Goal: Communication & Community: Share content

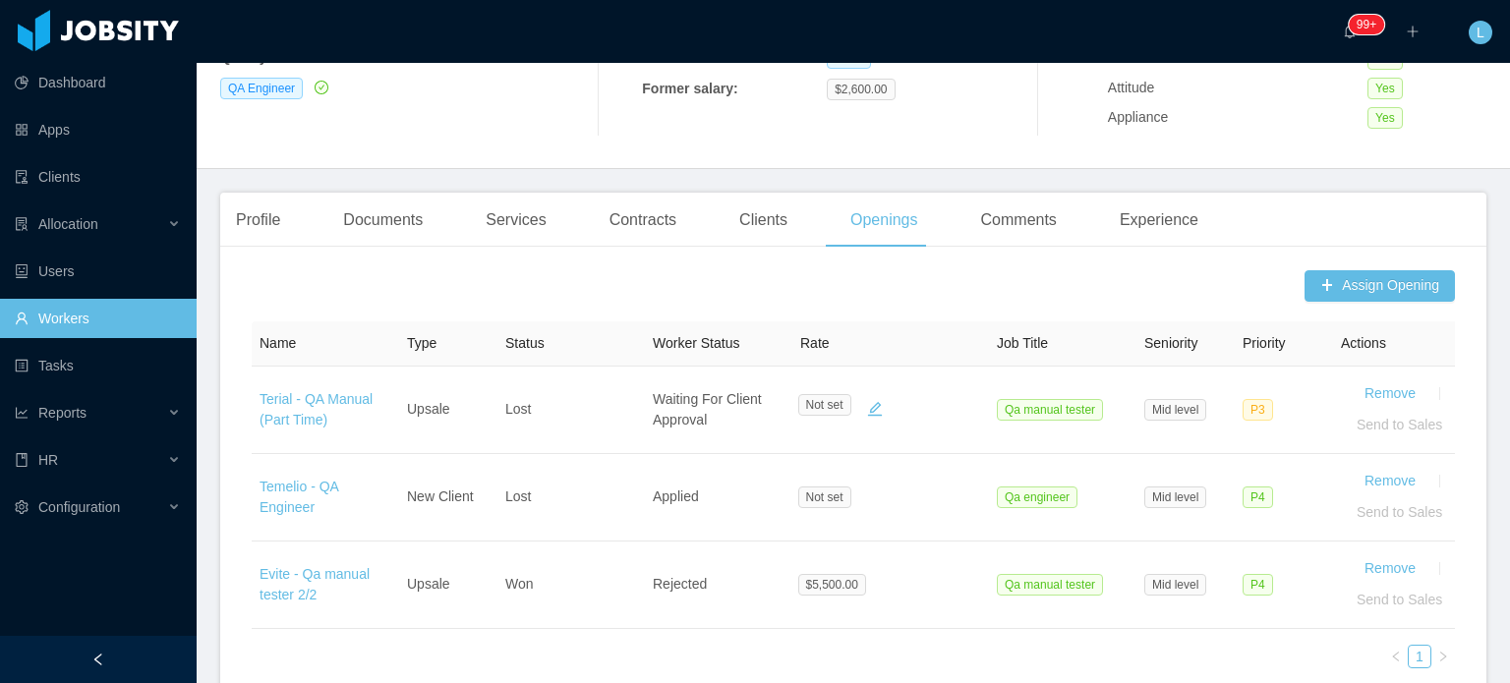
scroll to position [393, 0]
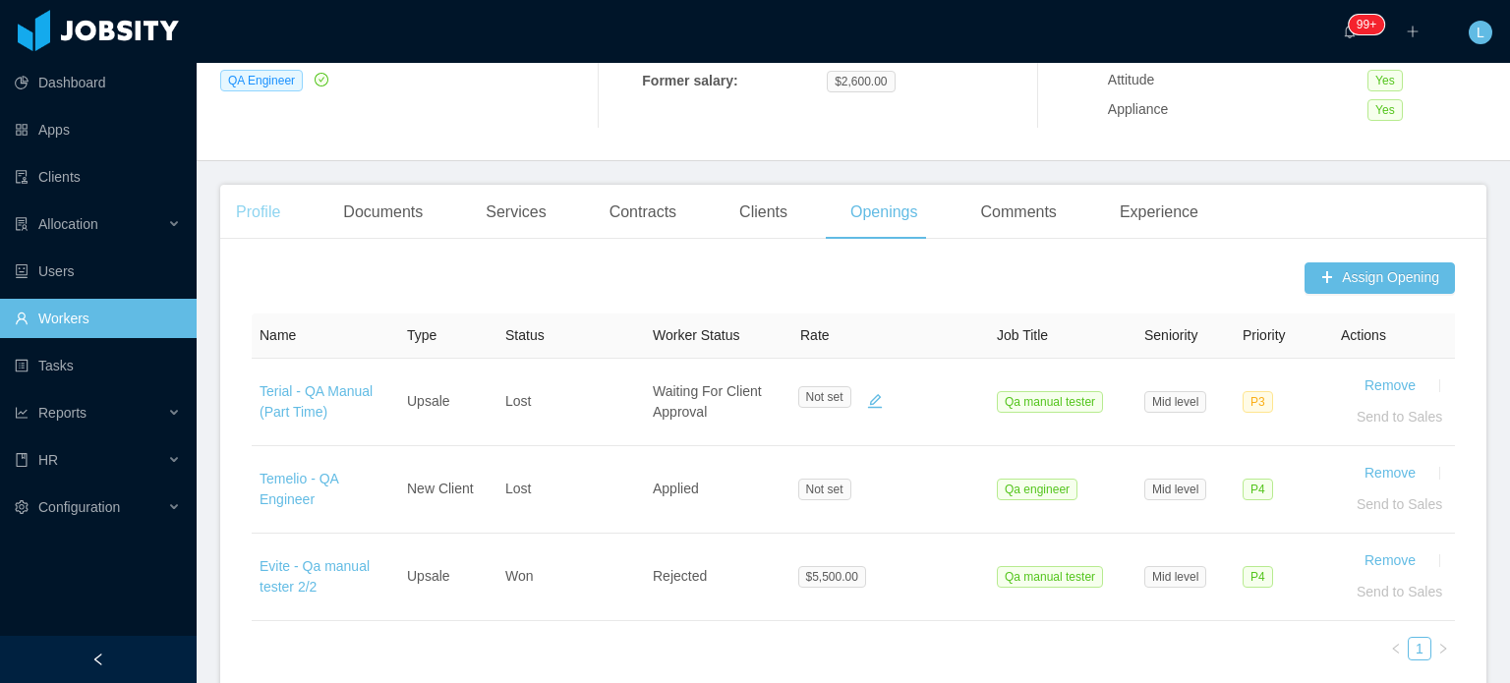
click at [275, 207] on div "Profile" at bounding box center [258, 212] width 76 height 55
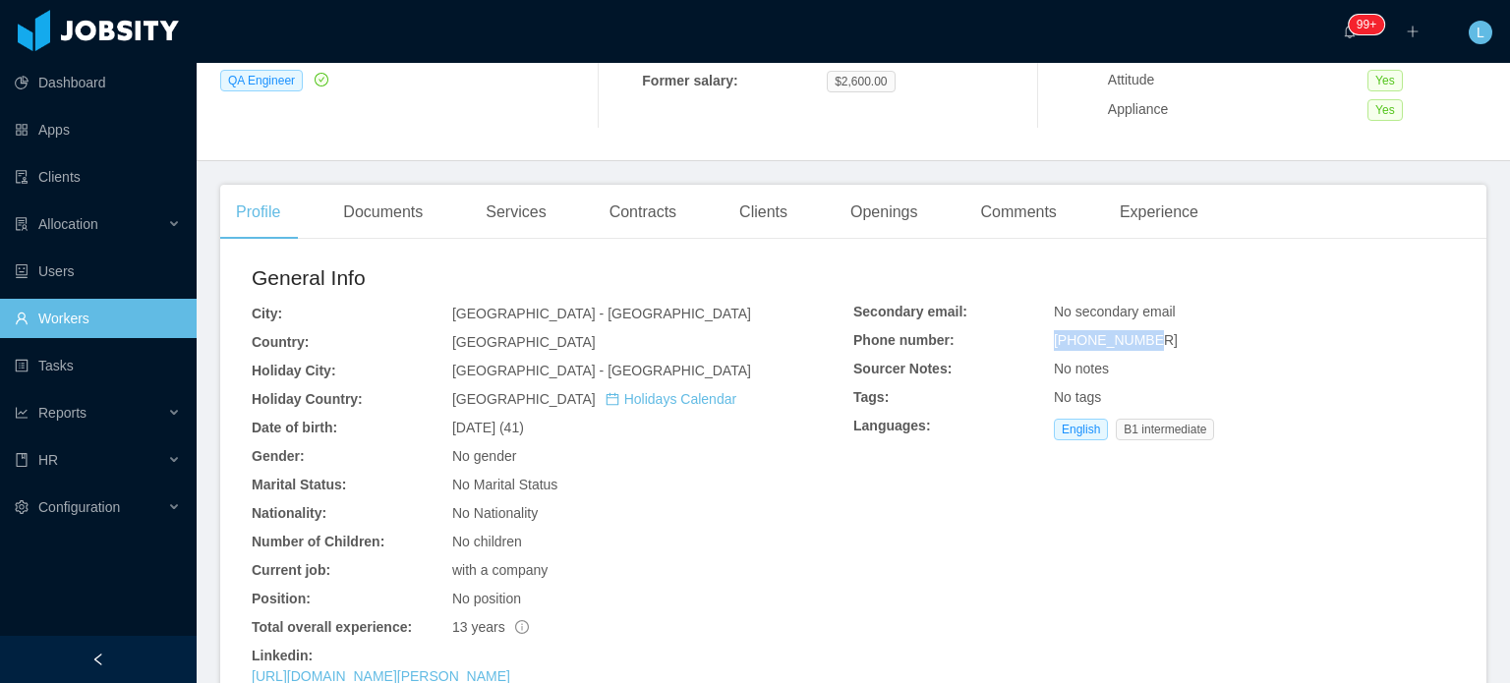
drag, startPoint x: 1042, startPoint y: 339, endPoint x: 1152, endPoint y: 341, distance: 110.1
click at [1152, 341] on div "Secondary email: No secondary email Phone number: +15999591563 Sourcer Notes: N…" at bounding box center [1154, 375] width 602 height 146
copy div "+15999591563"
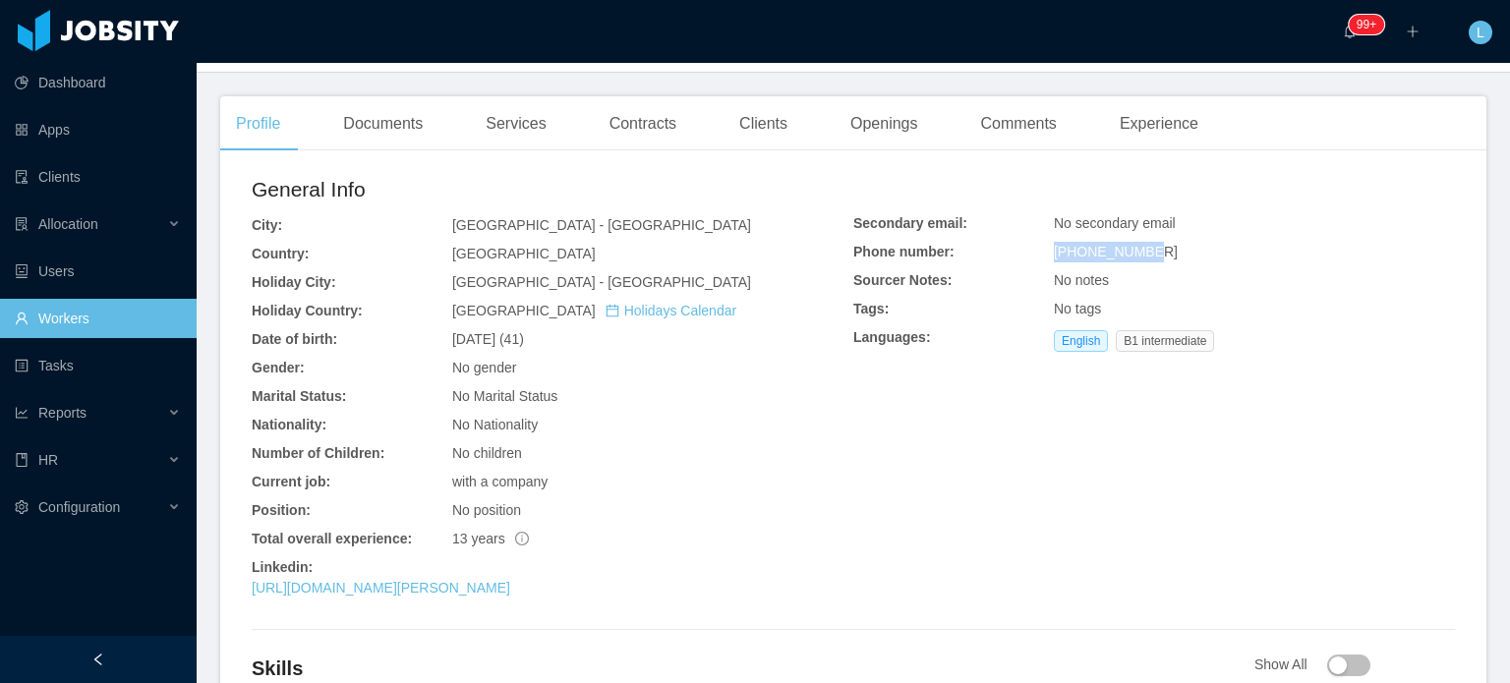
scroll to position [688, 0]
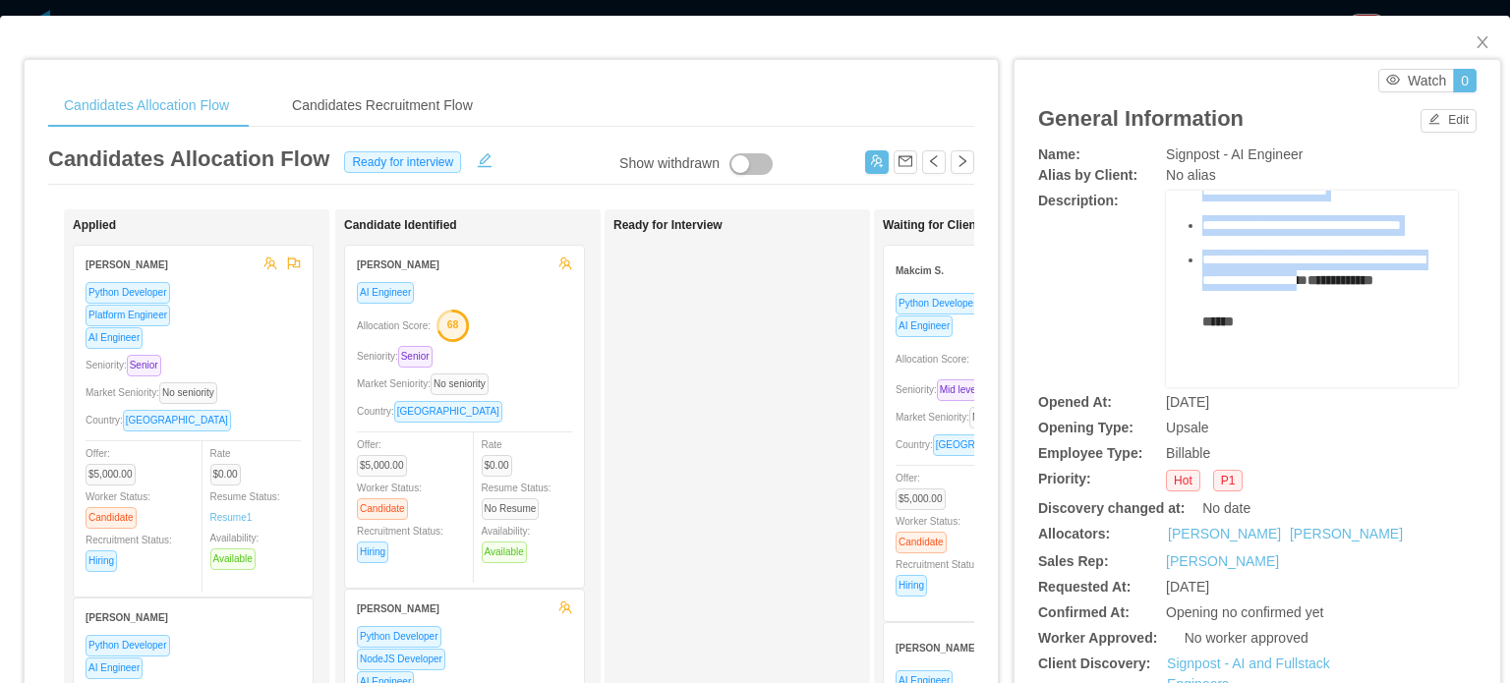
scroll to position [98, 0]
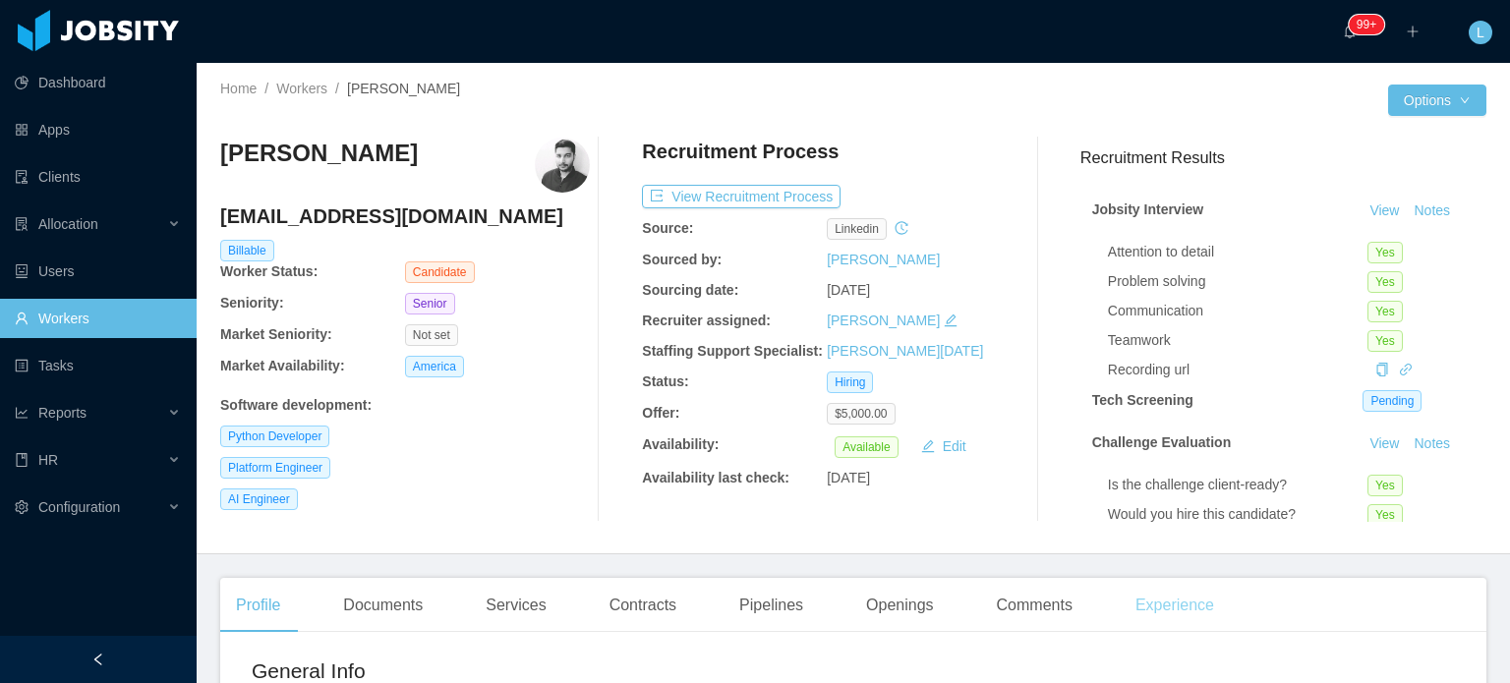
click at [1168, 608] on div "Experience" at bounding box center [1175, 605] width 110 height 55
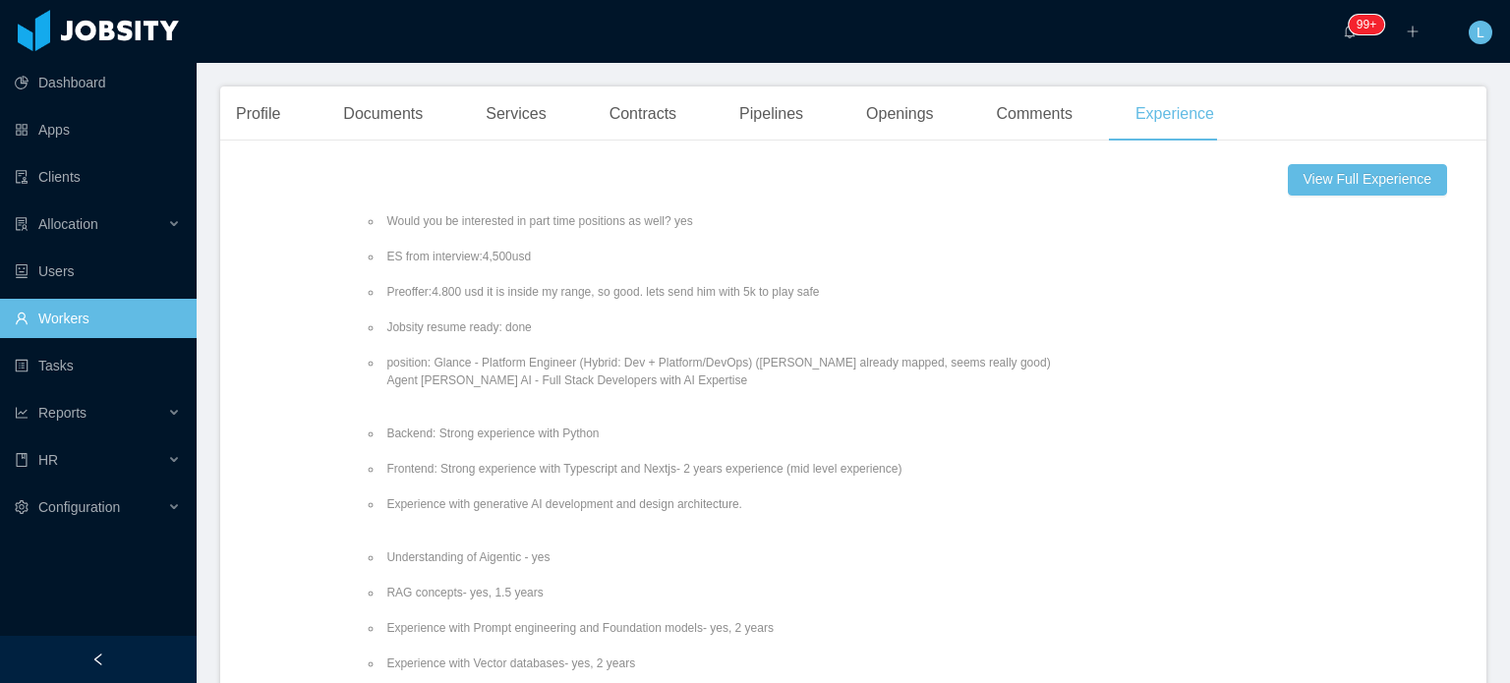
scroll to position [1180, 0]
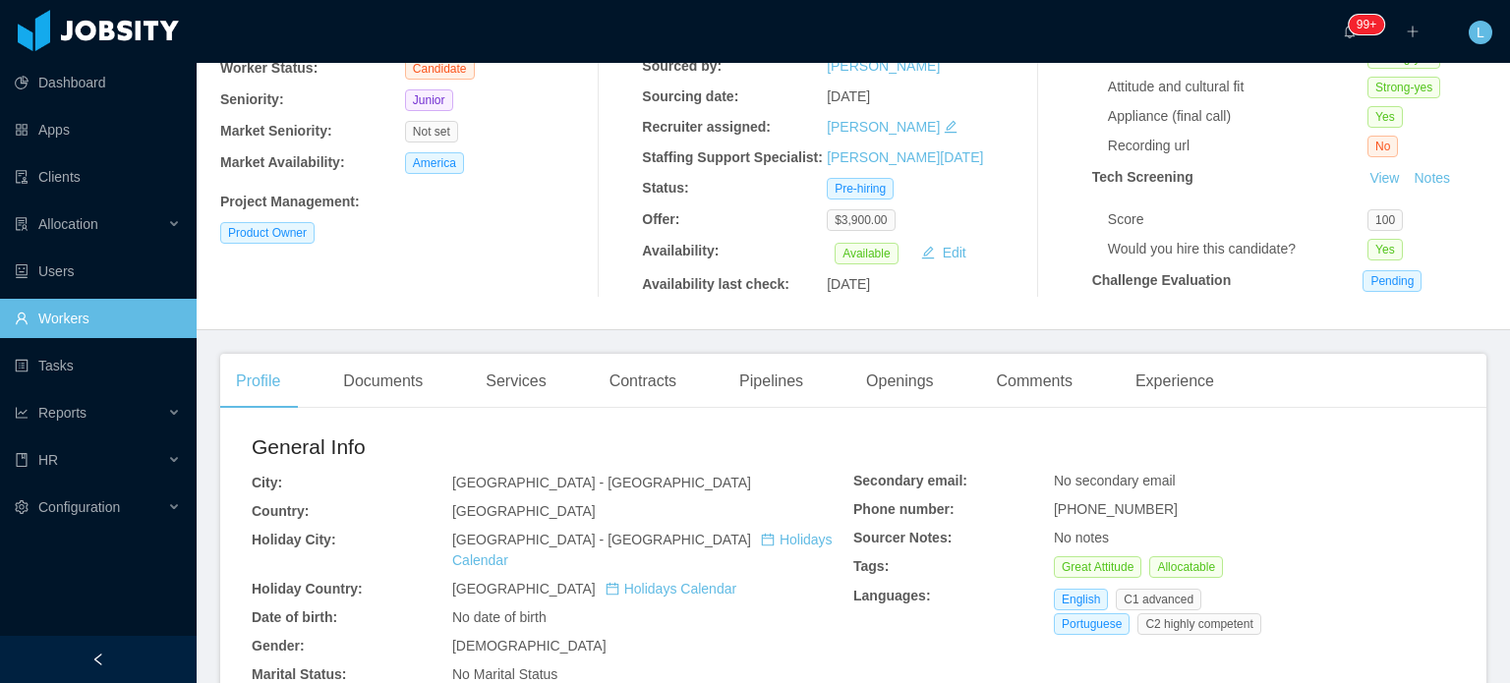
scroll to position [393, 0]
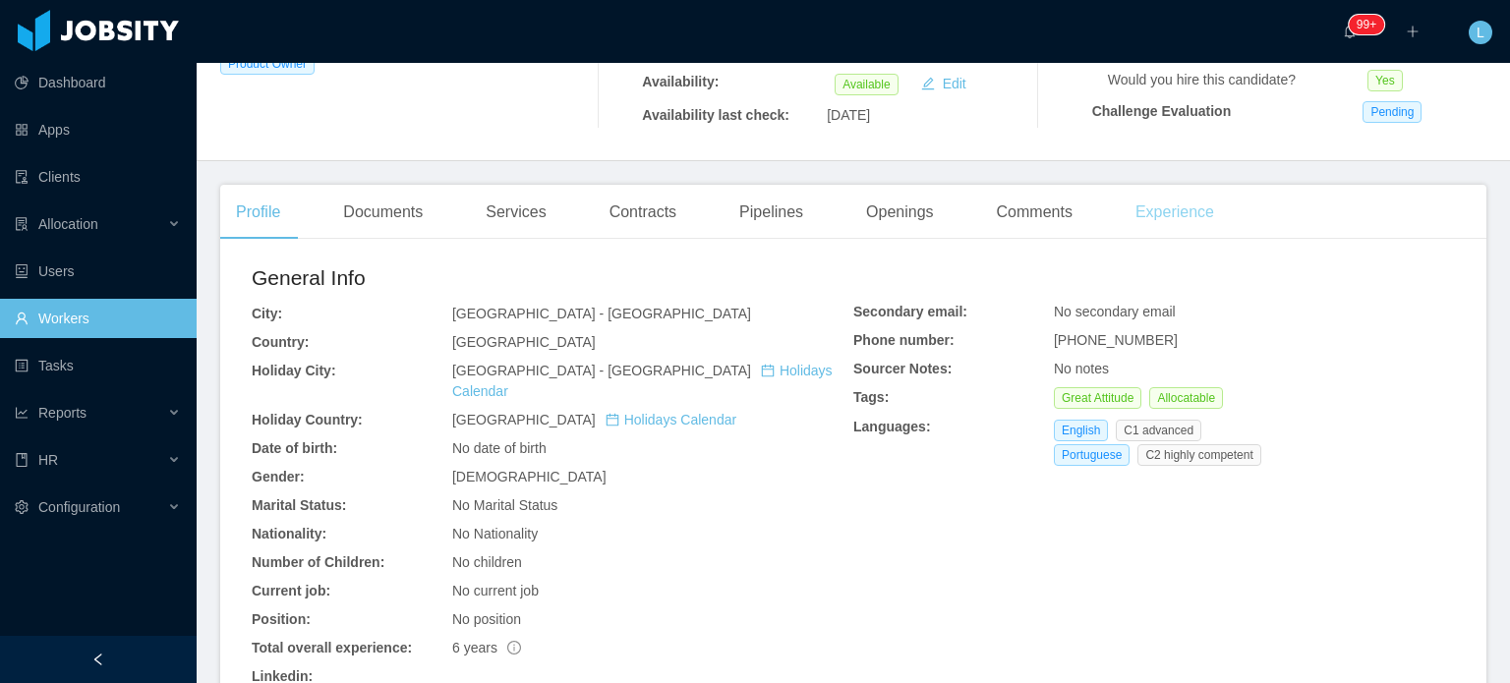
click at [1168, 213] on div "Experience" at bounding box center [1175, 212] width 110 height 55
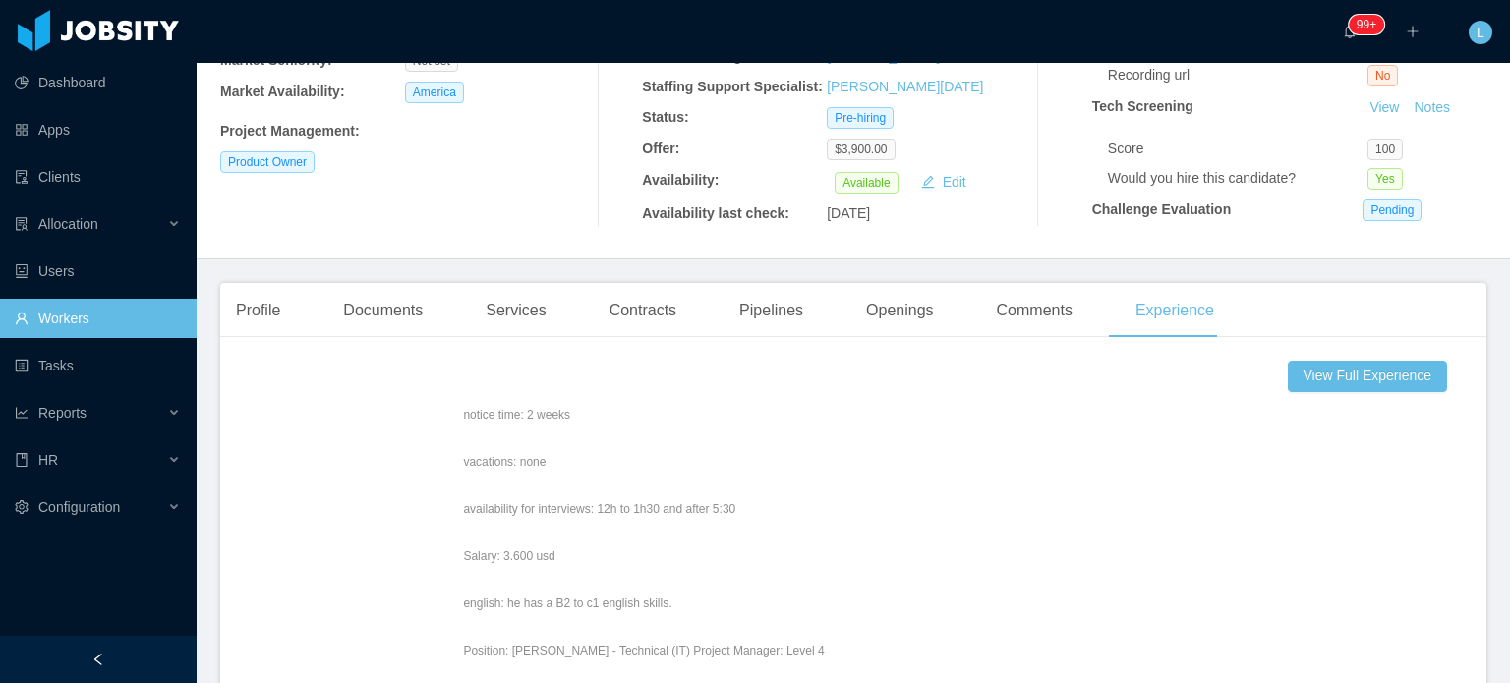
scroll to position [197, 0]
click at [270, 319] on div "Profile" at bounding box center [258, 310] width 76 height 55
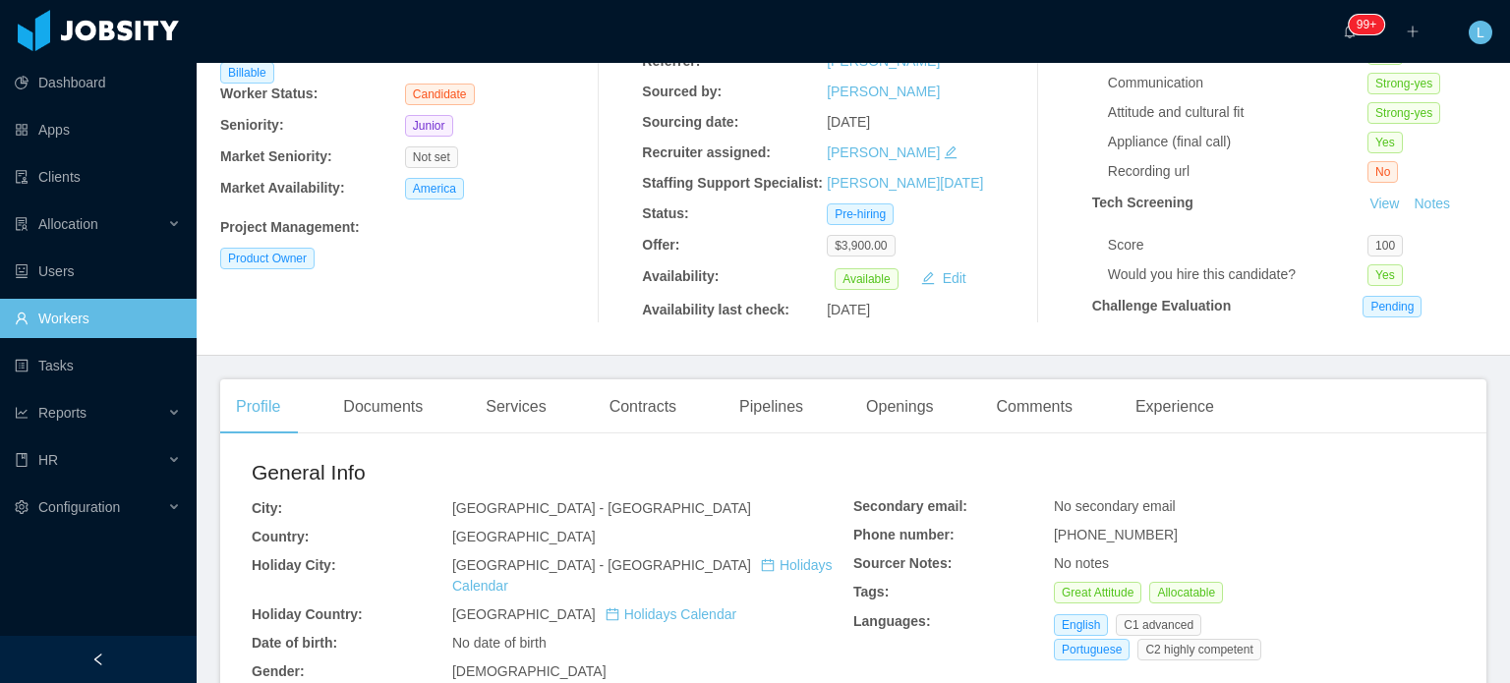
scroll to position [197, 0]
drag, startPoint x: 1168, startPoint y: 400, endPoint x: 1129, endPoint y: 384, distance: 42.4
click at [1168, 400] on div "Experience" at bounding box center [1175, 408] width 110 height 55
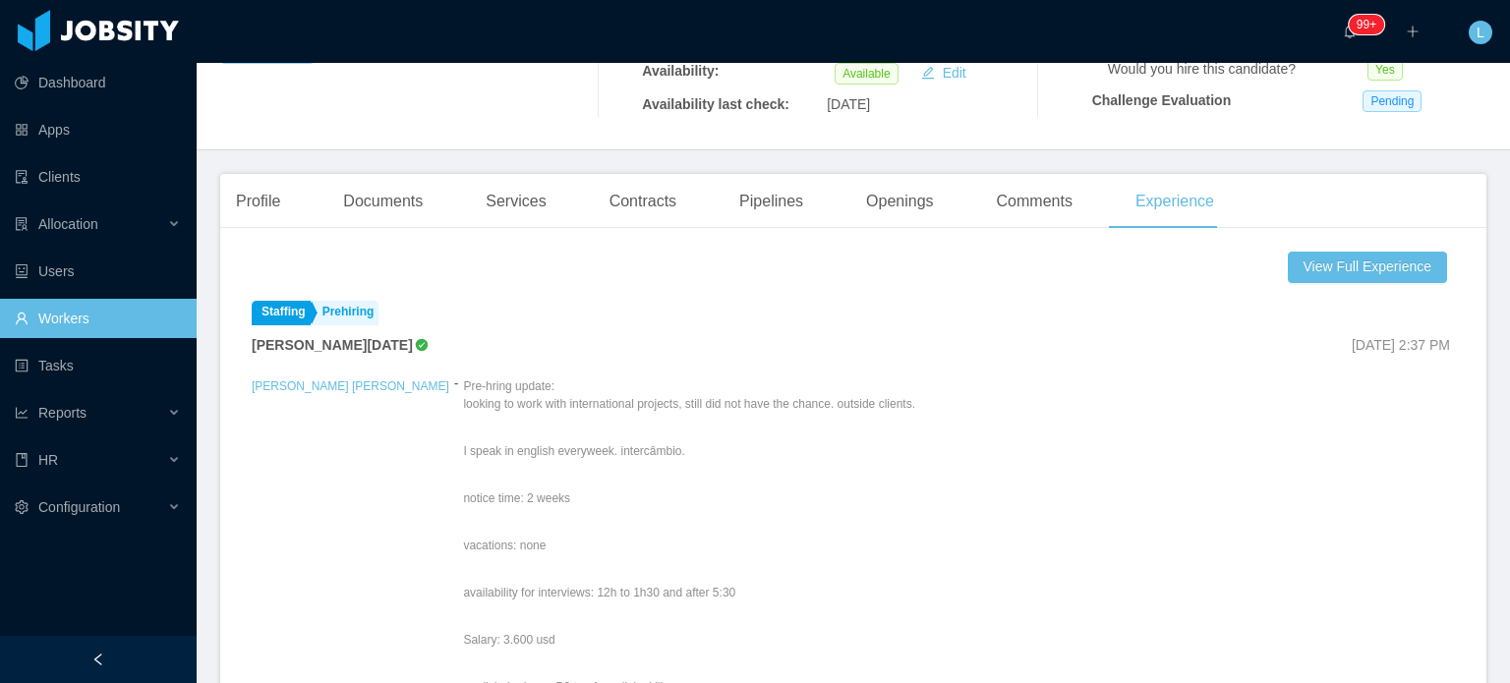
scroll to position [393, 0]
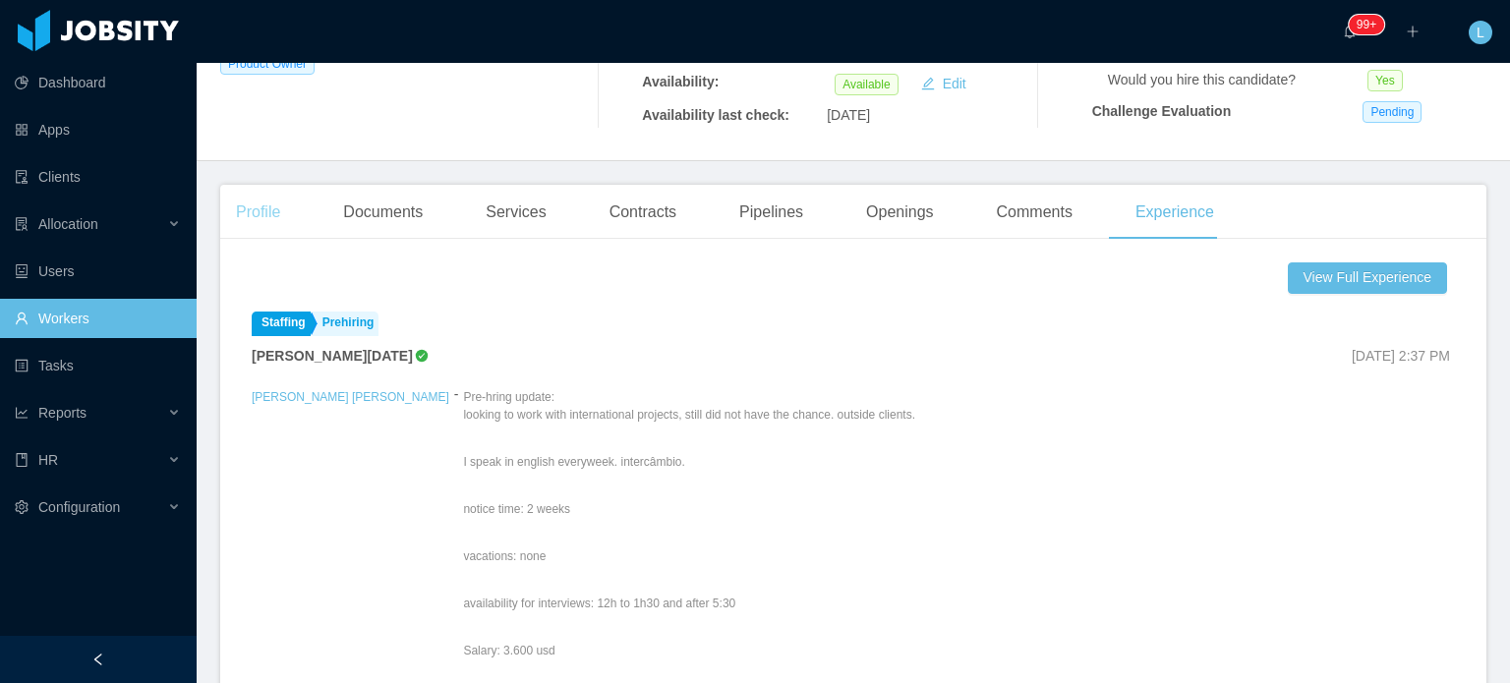
click at [269, 210] on div "Profile" at bounding box center [258, 212] width 76 height 55
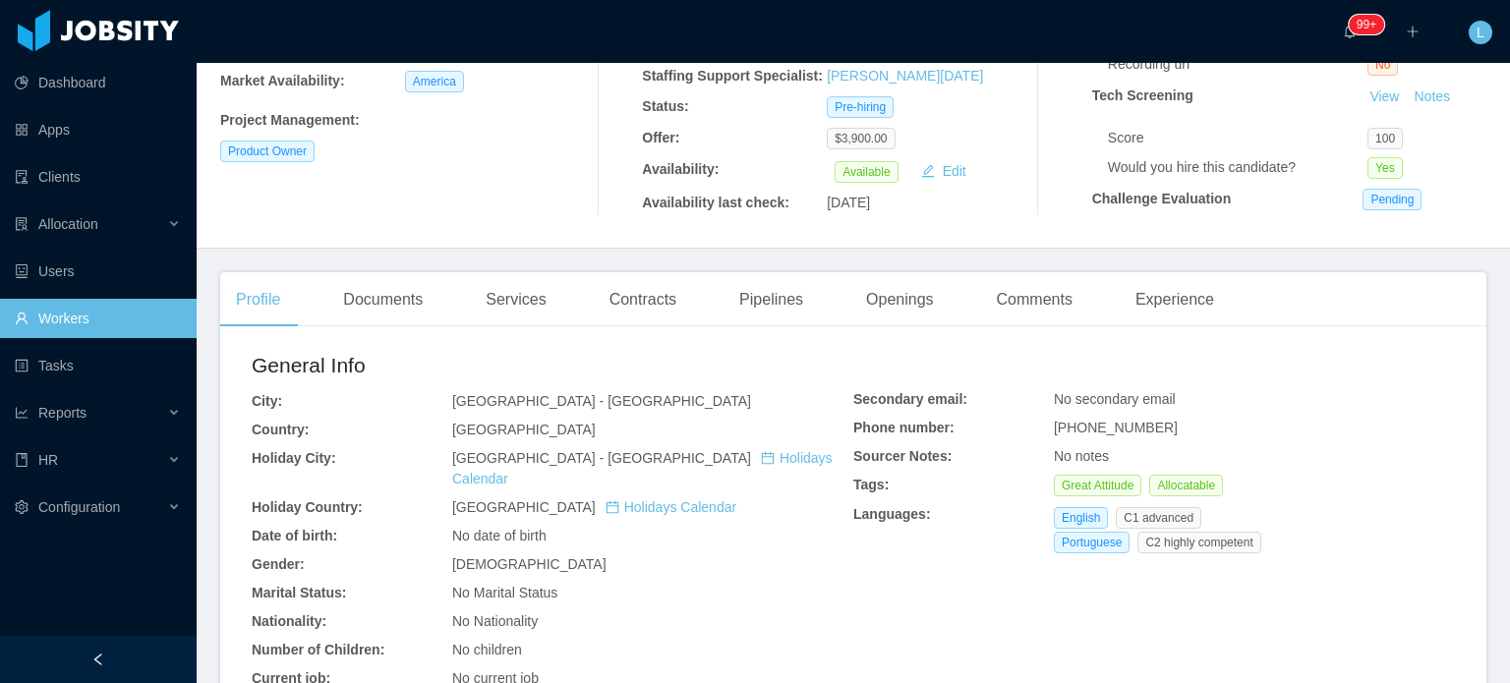
scroll to position [295, 0]
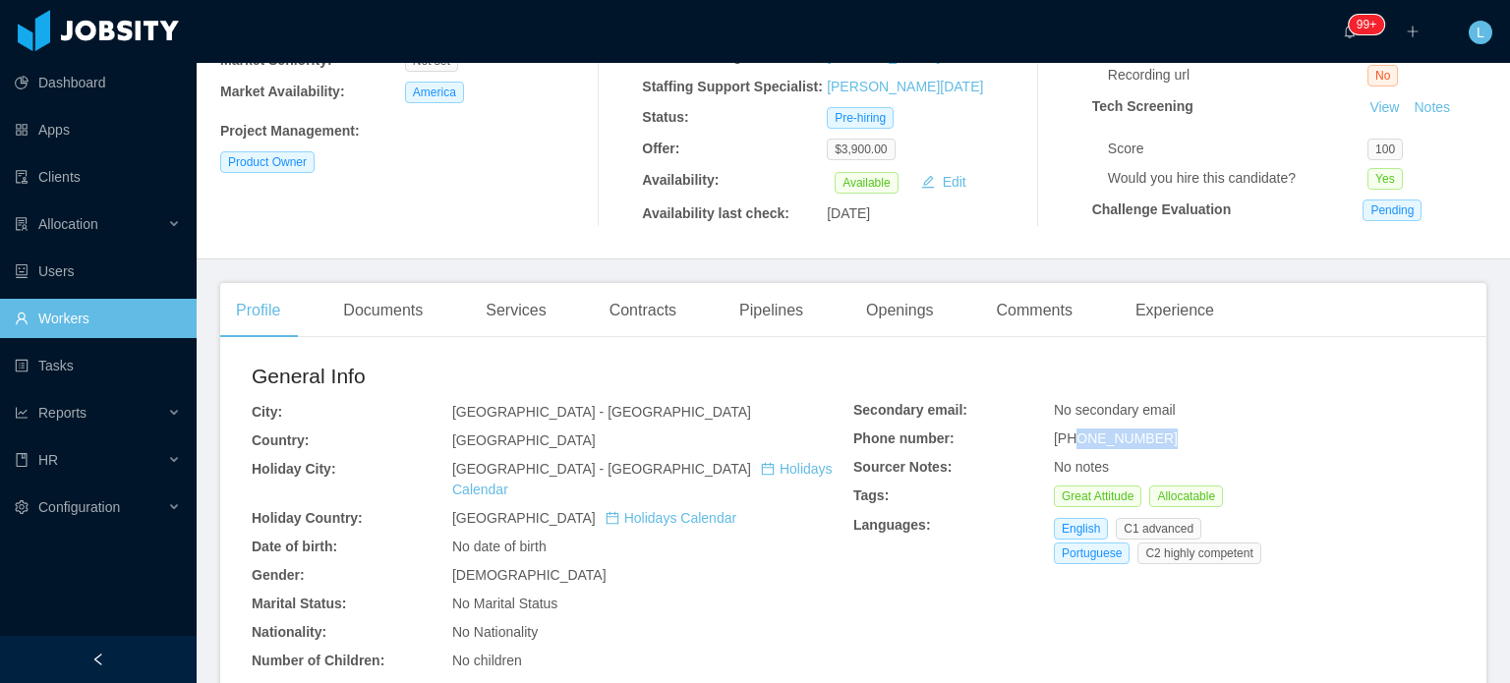
drag, startPoint x: 1066, startPoint y: 439, endPoint x: 1162, endPoint y: 435, distance: 96.4
click at [1162, 435] on div "+5535999092611" at bounding box center [1254, 439] width 401 height 21
copy span "35999092611"
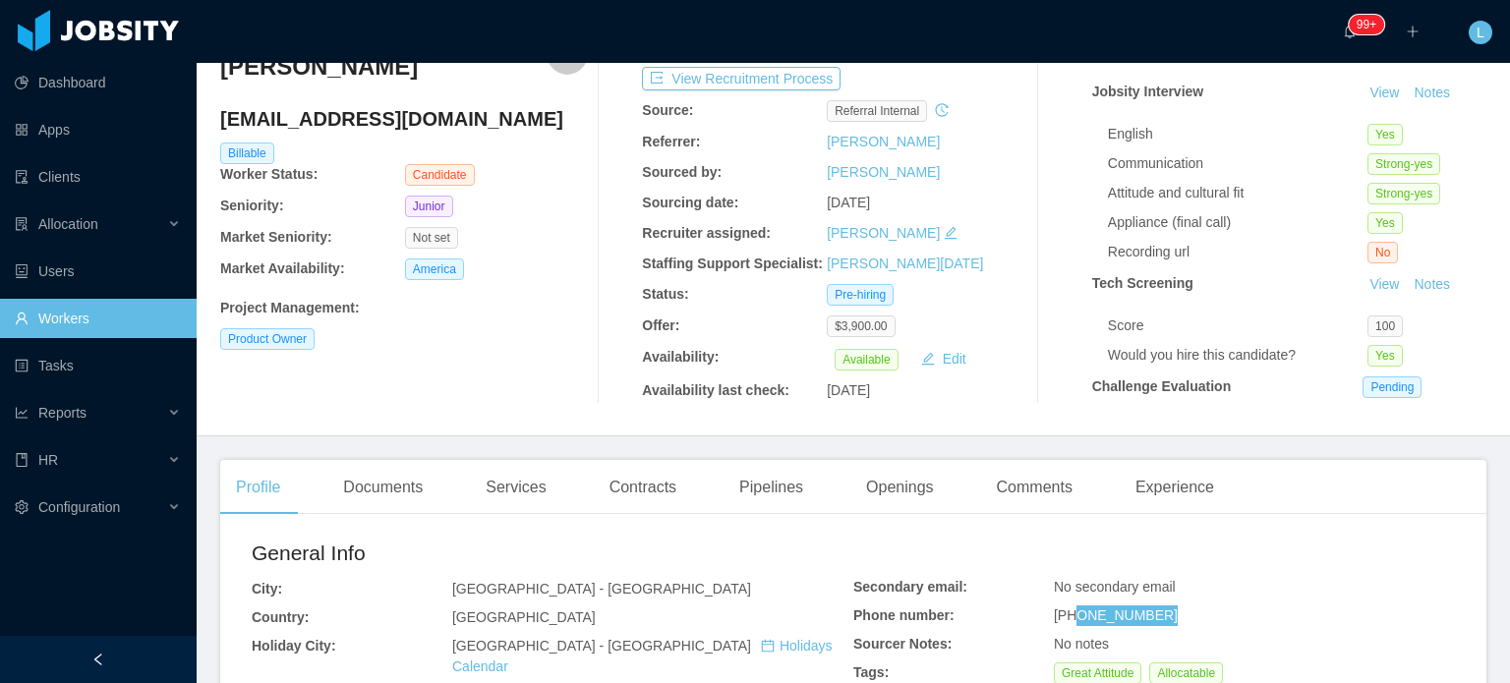
scroll to position [98, 0]
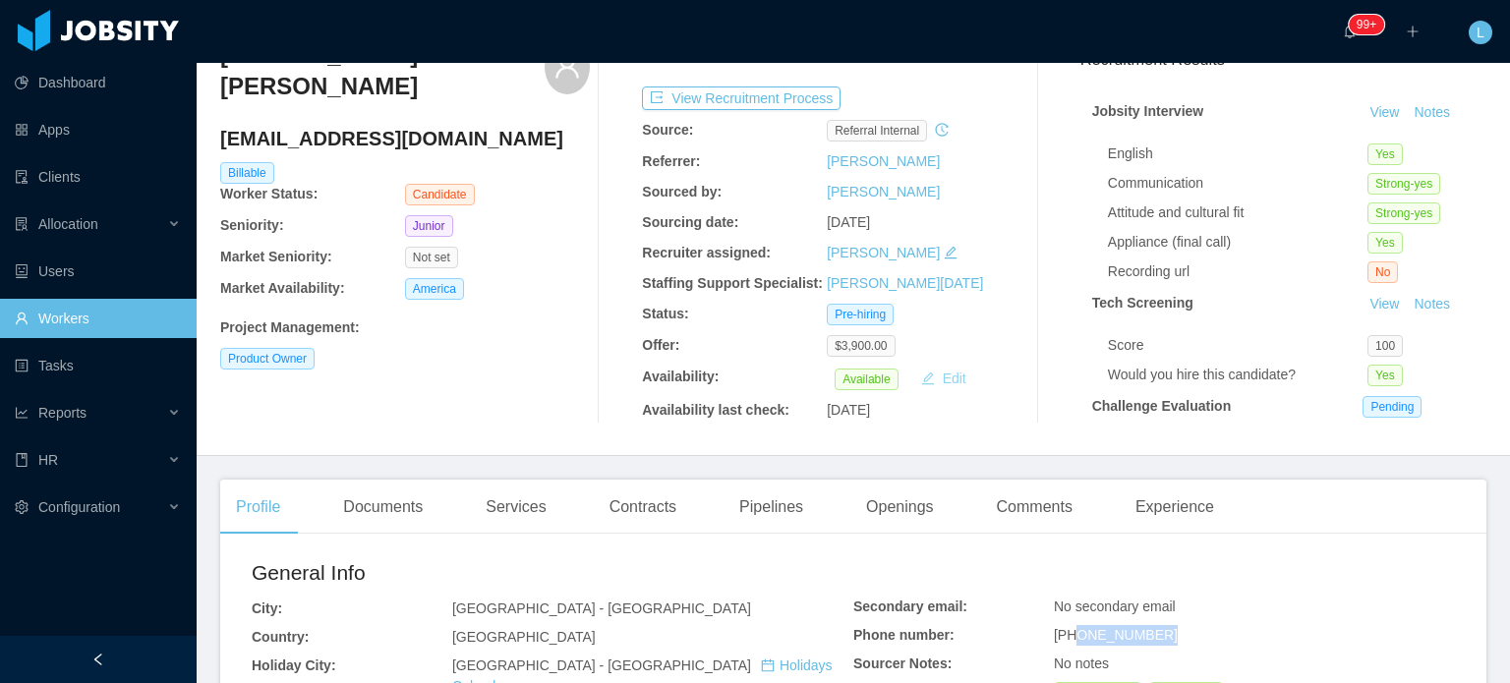
click at [942, 378] on button "Edit" at bounding box center [943, 379] width 61 height 24
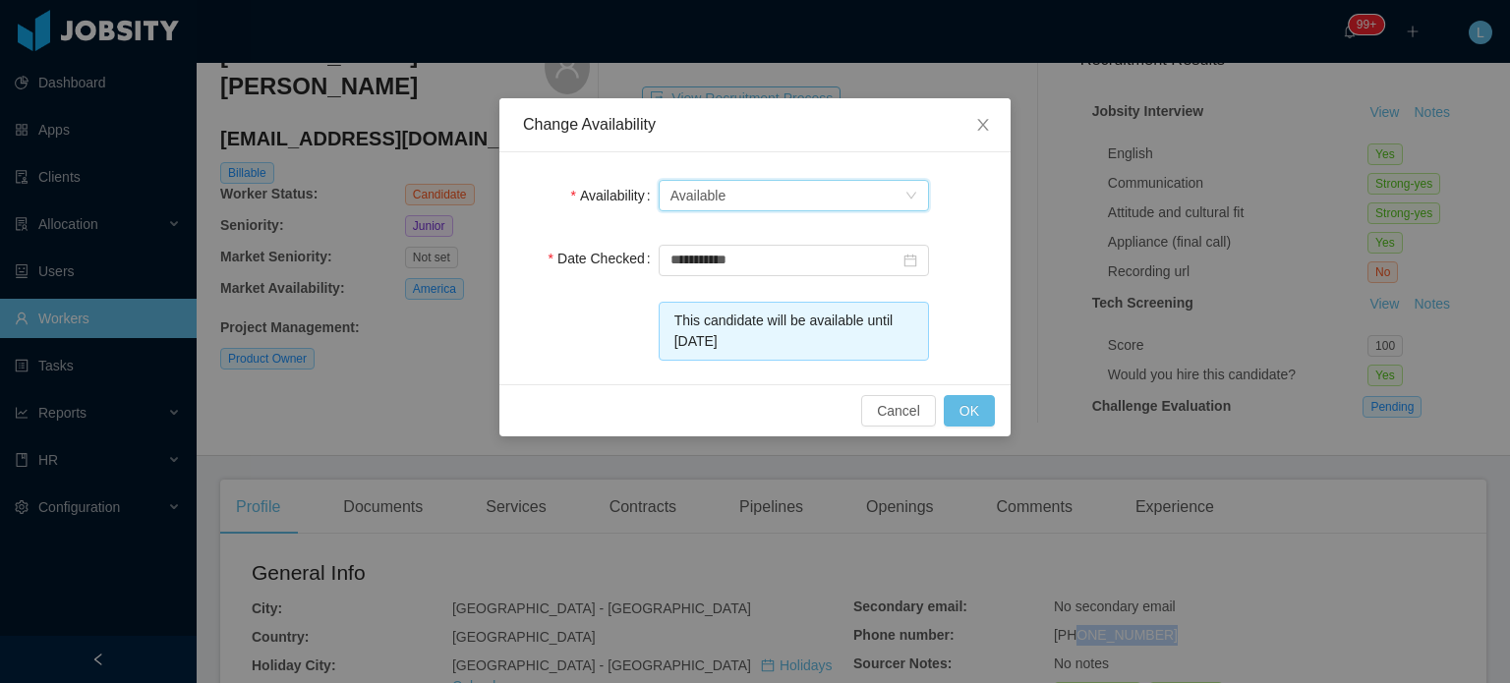
click at [674, 195] on div "Available" at bounding box center [698, 195] width 56 height 29
click at [733, 262] on li "Not Available" at bounding box center [793, 265] width 270 height 31
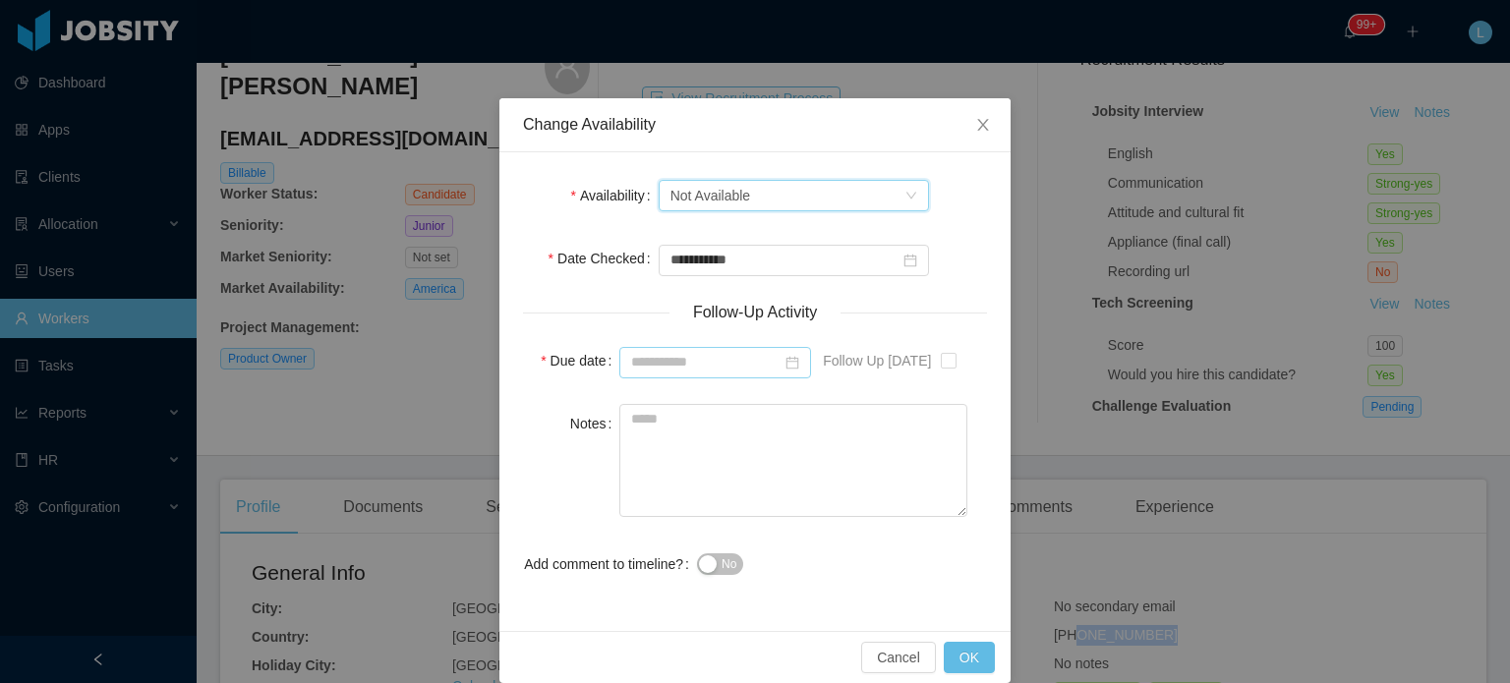
click at [786, 358] on icon "icon: calendar" at bounding box center [792, 362] width 13 height 13
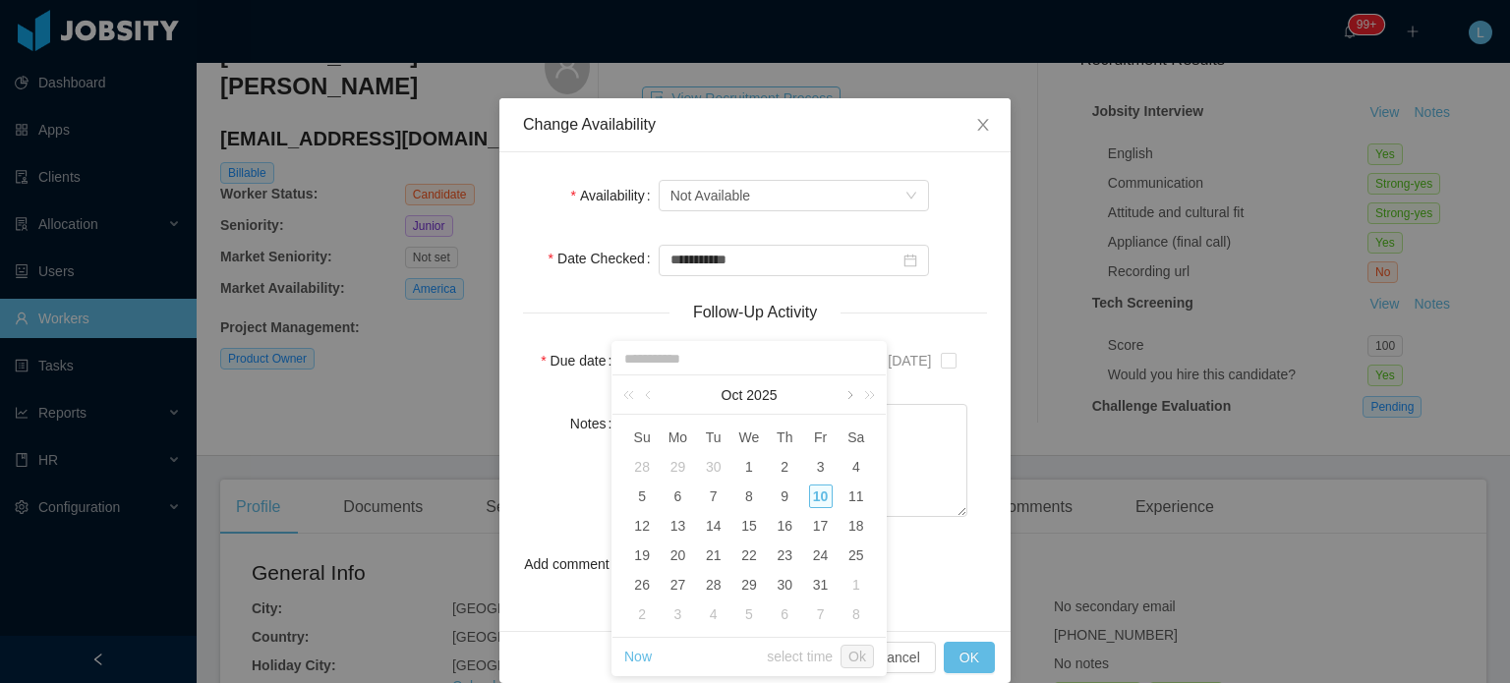
click at [846, 395] on link at bounding box center [849, 395] width 18 height 39
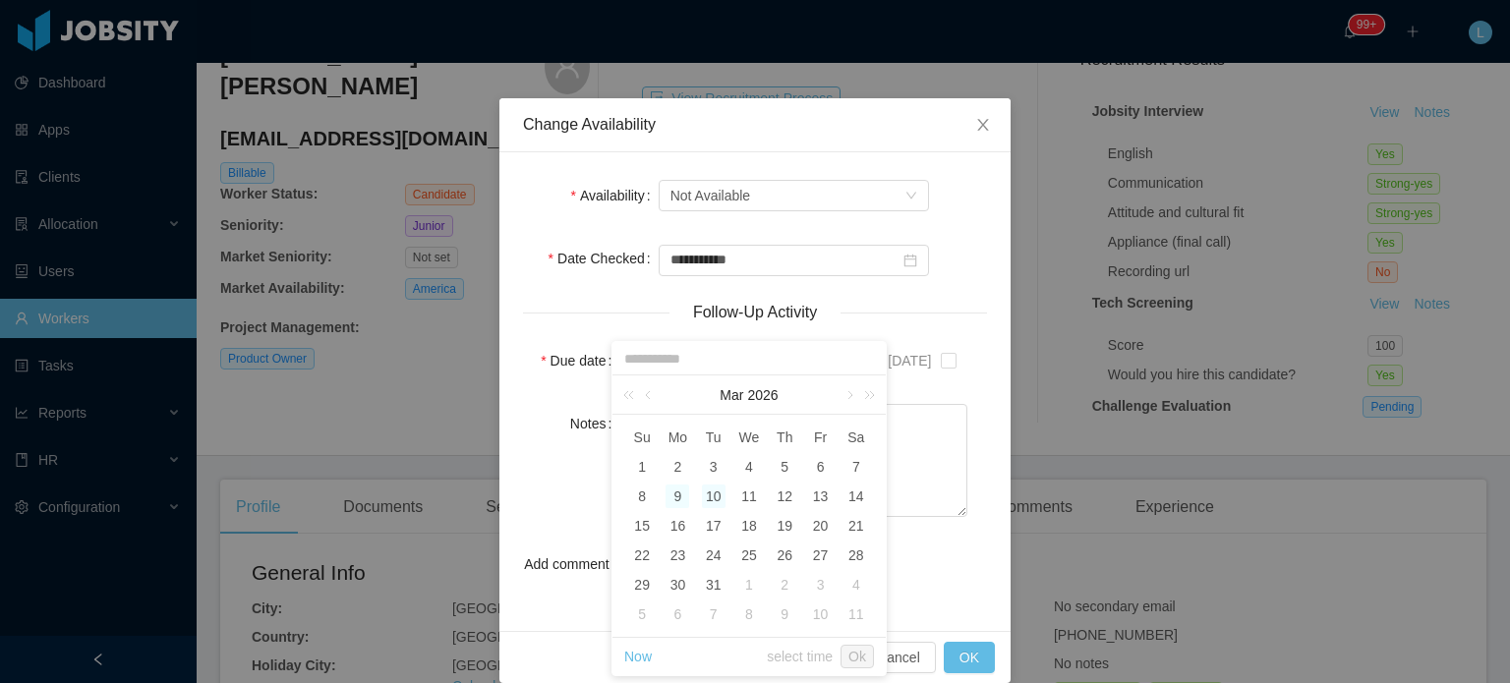
click at [680, 502] on div "9" at bounding box center [678, 497] width 24 height 24
type input "**********"
click at [910, 469] on textarea "Notes" at bounding box center [793, 460] width 348 height 113
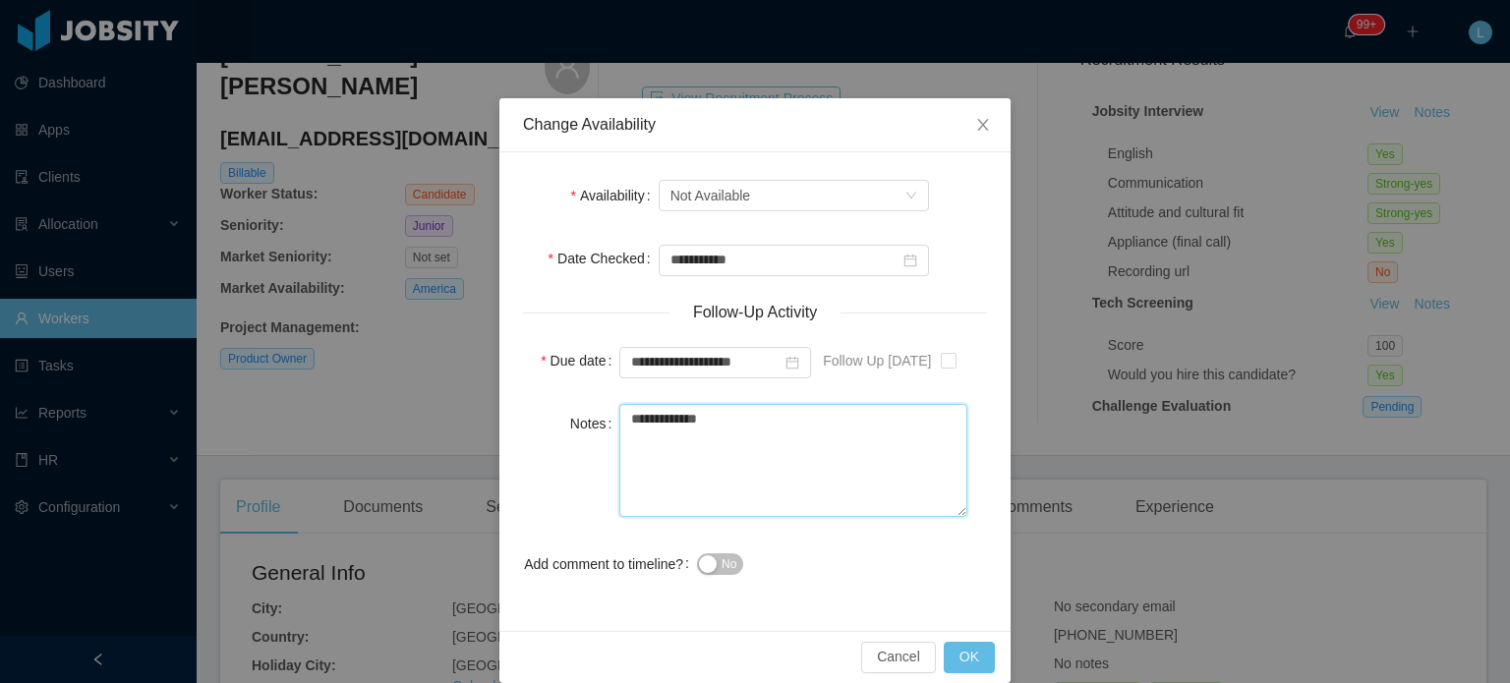
type textarea "**********"
click at [722, 561] on span "No" at bounding box center [729, 564] width 15 height 20
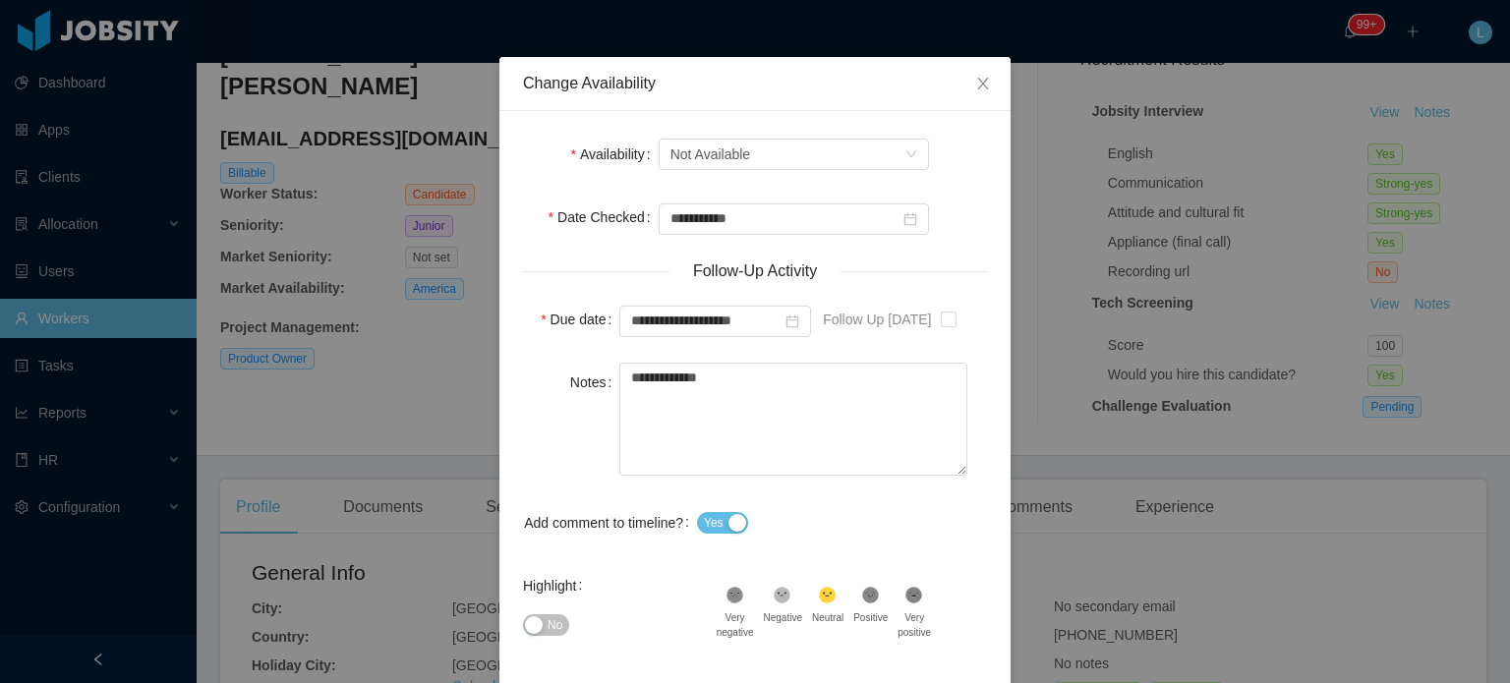
scroll to position [125, 0]
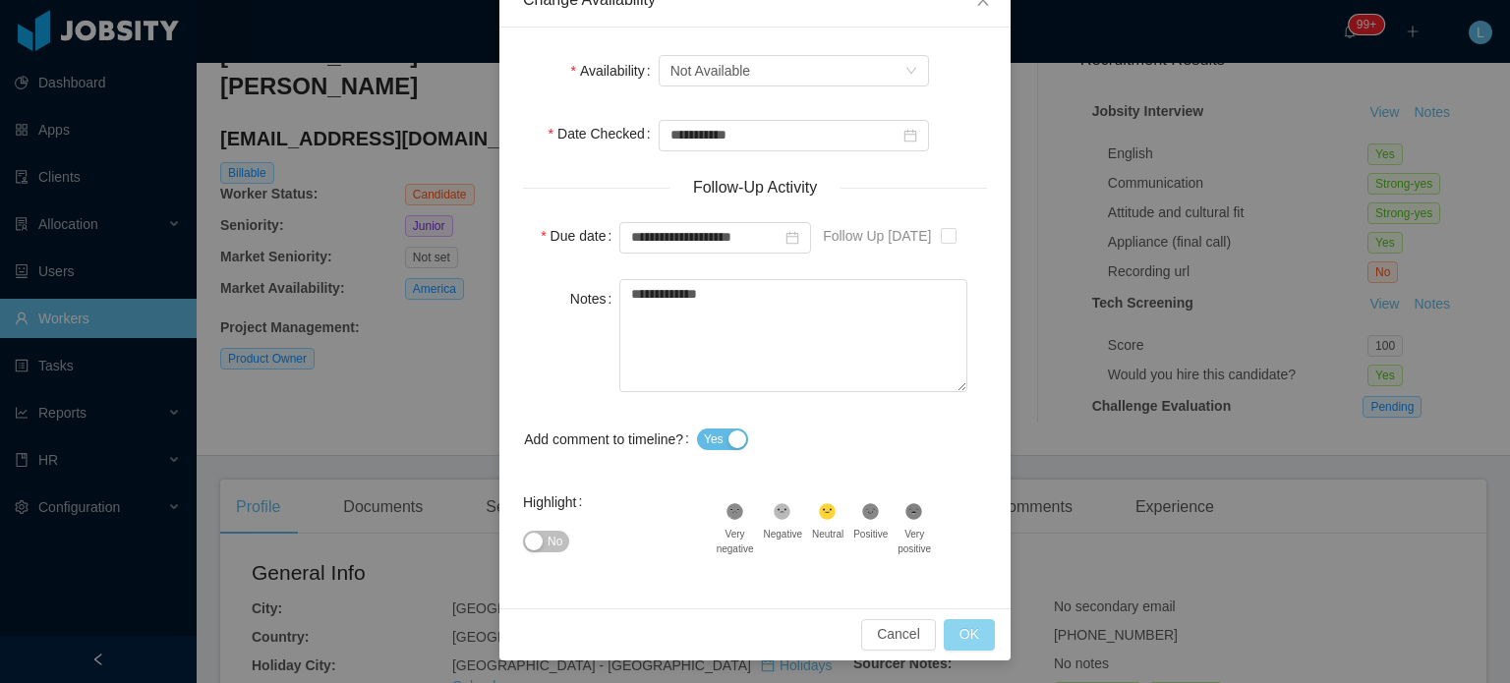
click at [959, 639] on button "OK" at bounding box center [969, 634] width 51 height 31
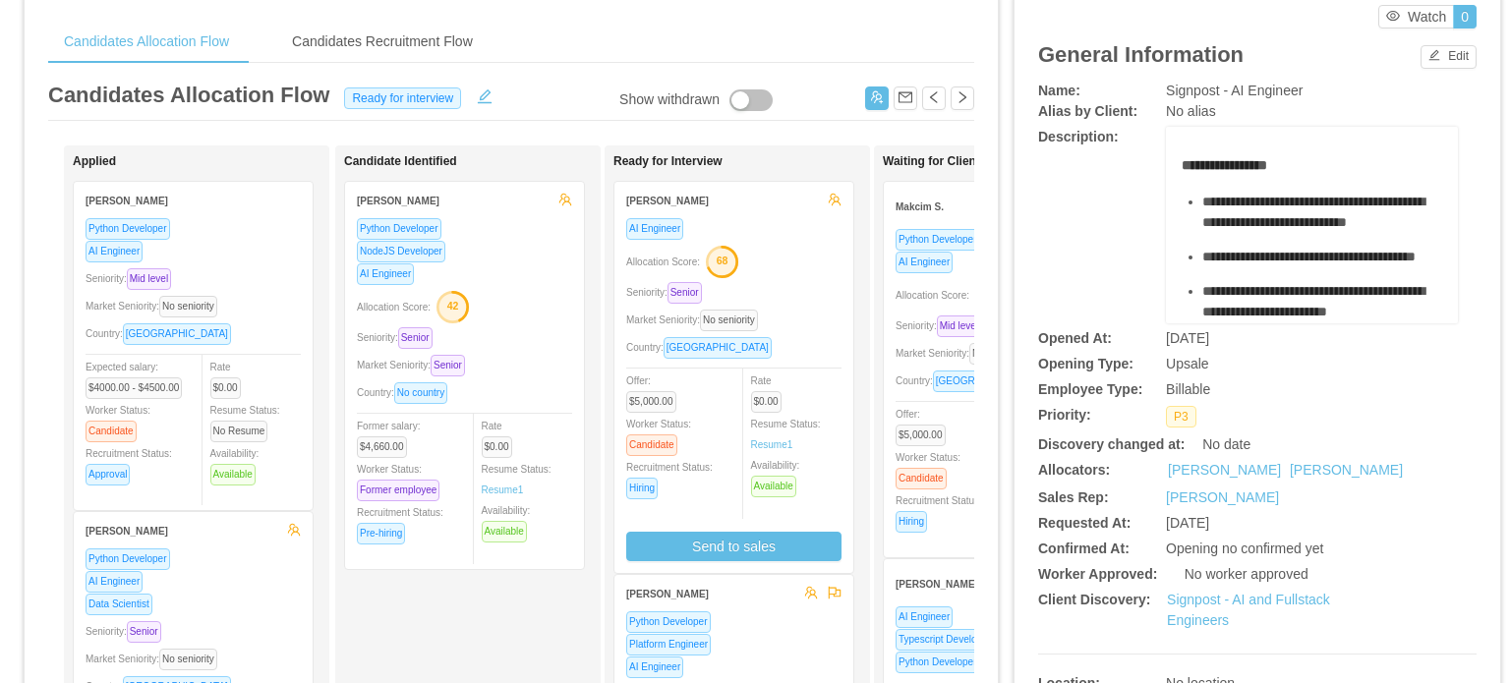
scroll to position [393, 0]
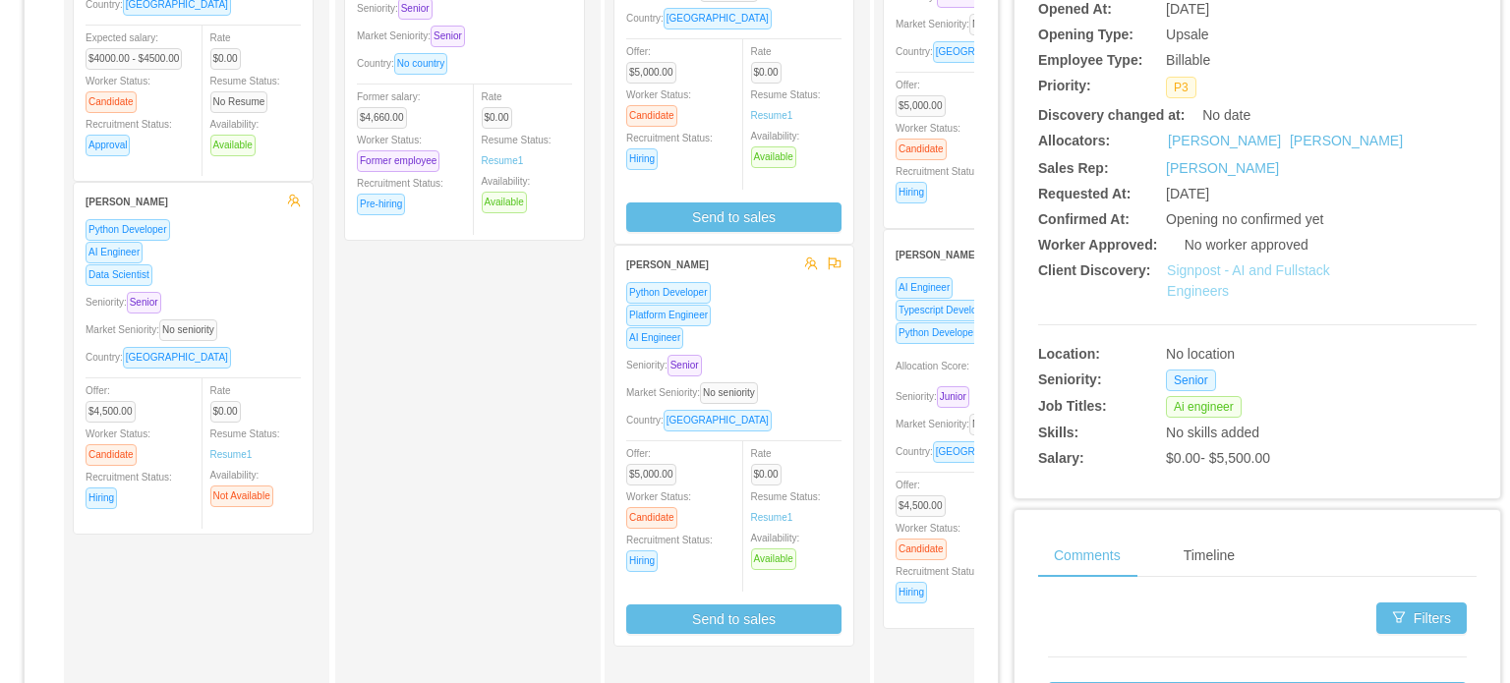
click at [1197, 278] on link "Signpost - AI and Fullstack Engineers" at bounding box center [1248, 280] width 163 height 36
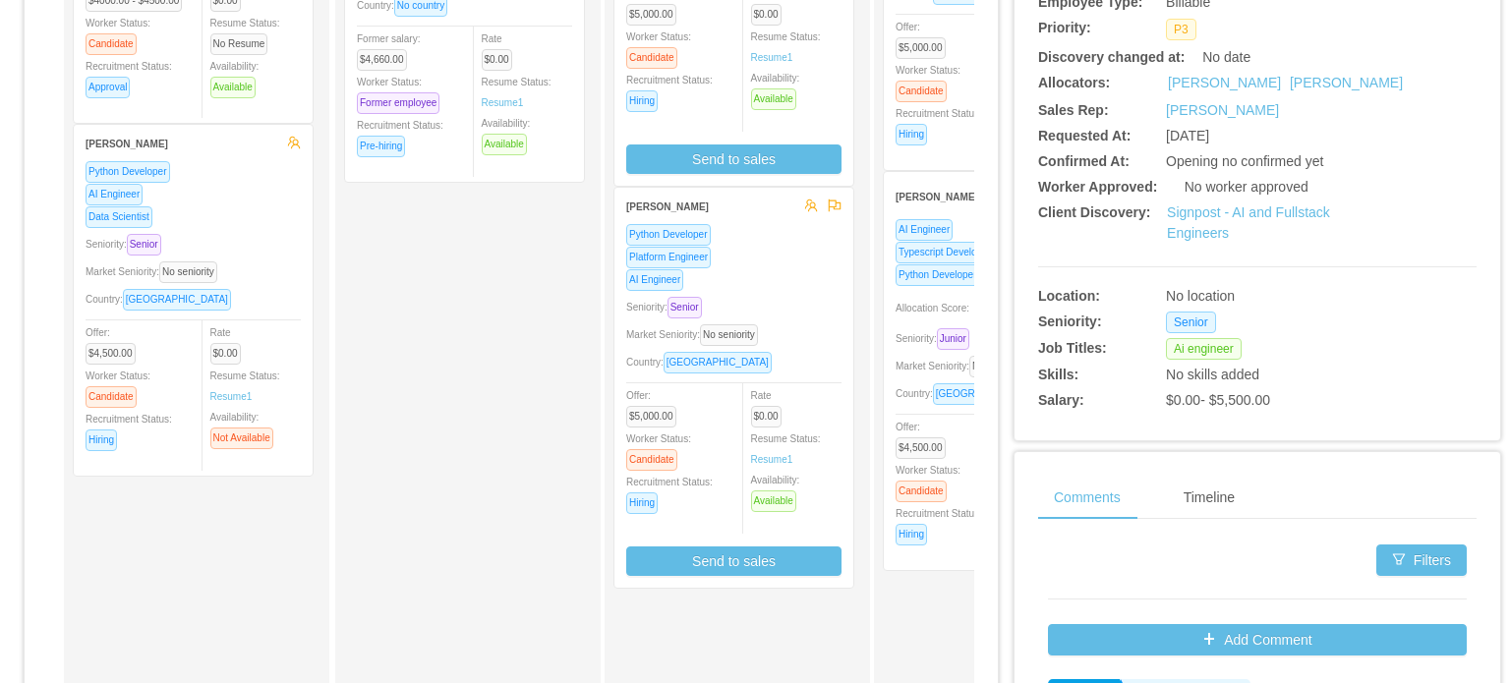
scroll to position [590, 0]
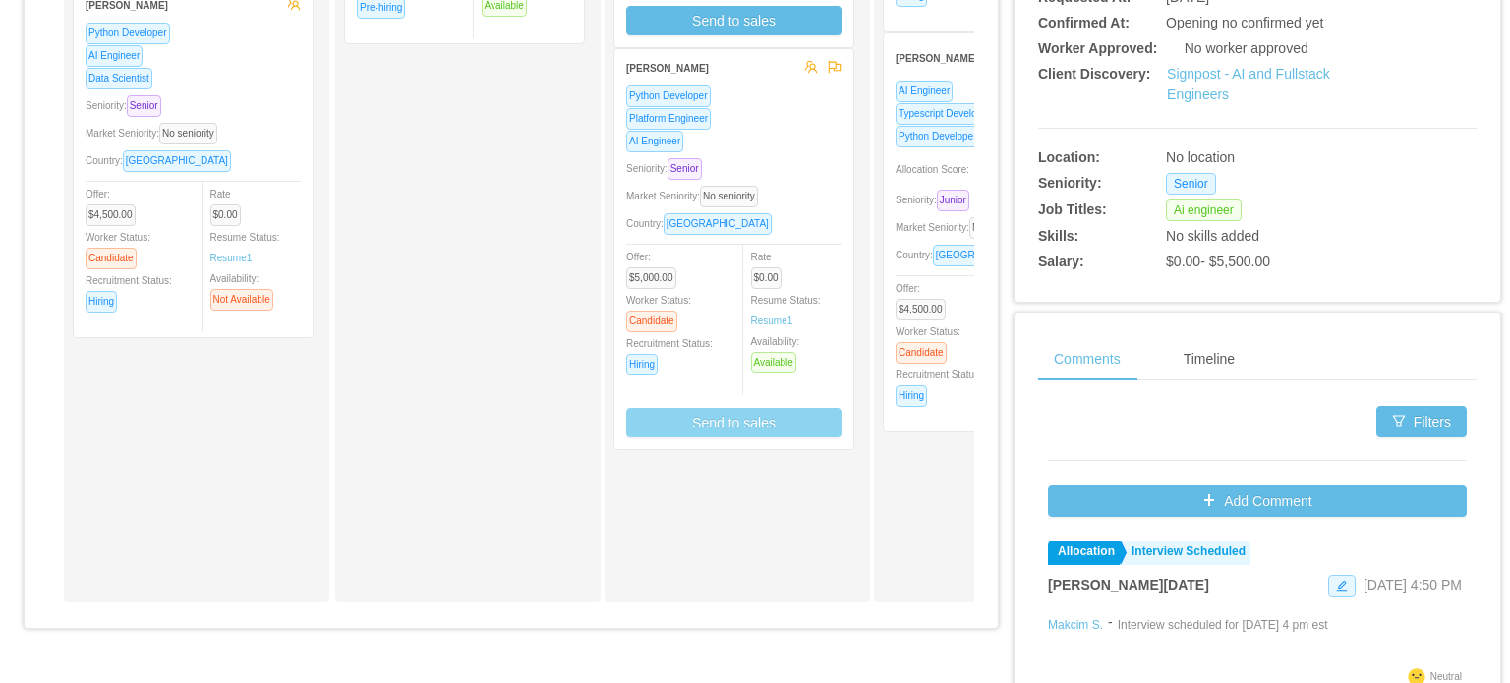
click at [759, 420] on button "Send to sales" at bounding box center [733, 422] width 215 height 29
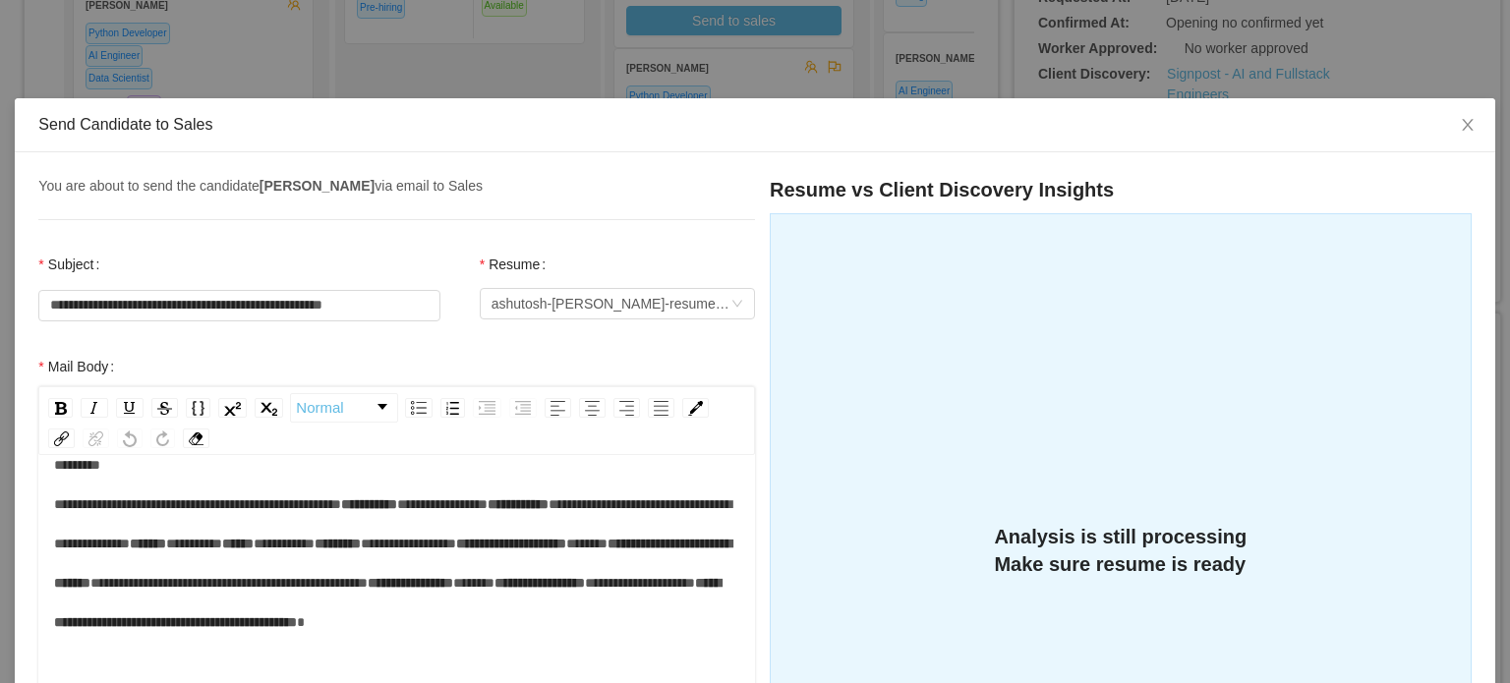
scroll to position [195, 0]
drag, startPoint x: 185, startPoint y: 585, endPoint x: 240, endPoint y: 586, distance: 55.1
click at [240, 586] on div "**********" at bounding box center [397, 563] width 686 height 236
click at [501, 539] on div "**********" at bounding box center [397, 563] width 686 height 236
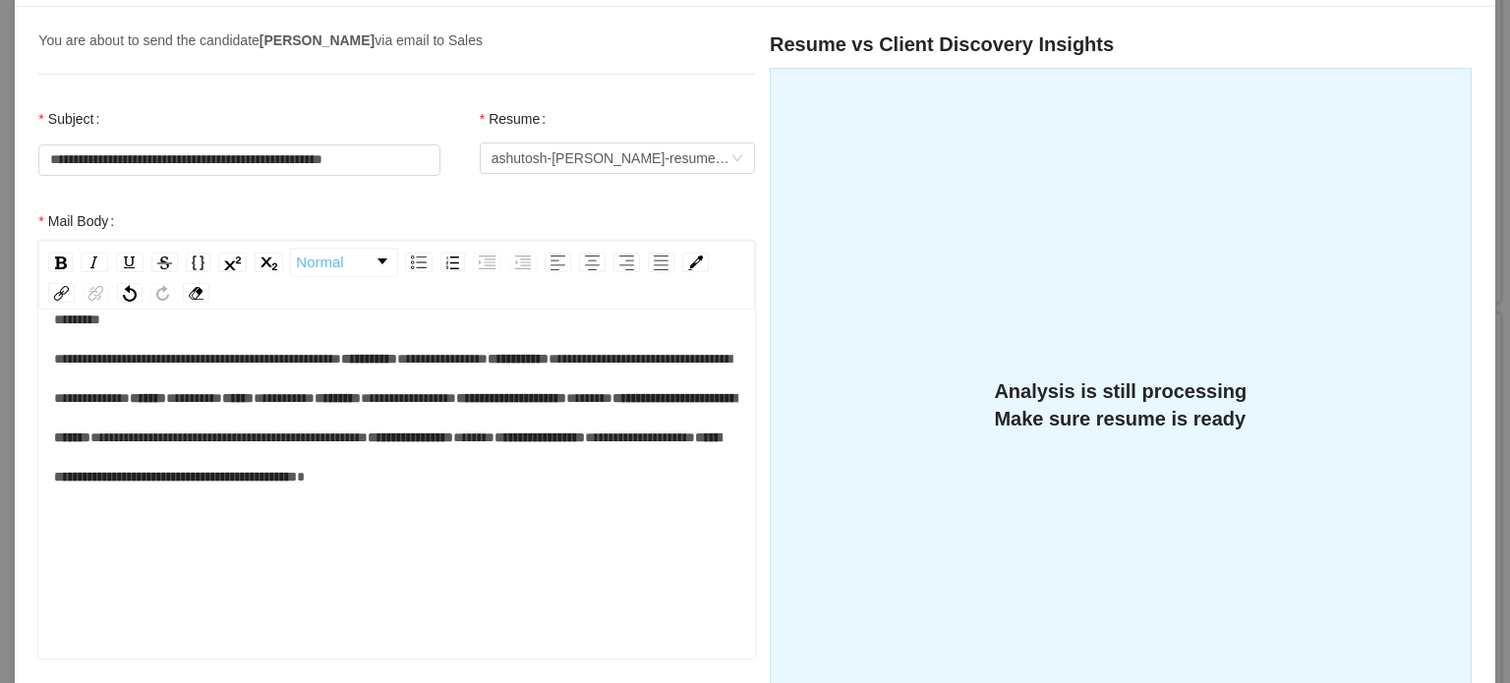
scroll to position [197, 0]
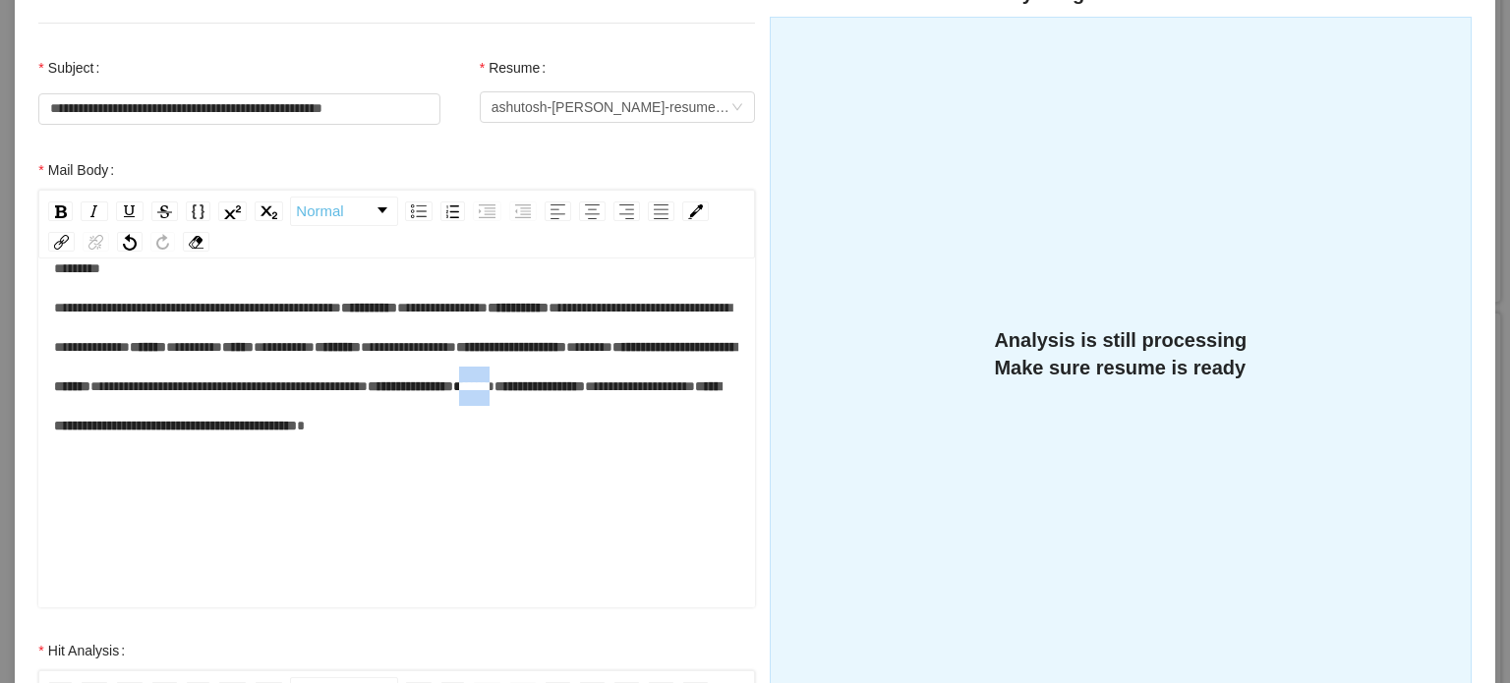
drag, startPoint x: 165, startPoint y: 472, endPoint x: 211, endPoint y: 473, distance: 46.2
click at [211, 473] on div "**********" at bounding box center [397, 367] width 686 height 236
drag, startPoint x: 185, startPoint y: 509, endPoint x: 300, endPoint y: 510, distance: 115.0
click at [300, 485] on div "**********" at bounding box center [397, 367] width 686 height 236
click at [445, 485] on div "**********" at bounding box center [397, 367] width 686 height 236
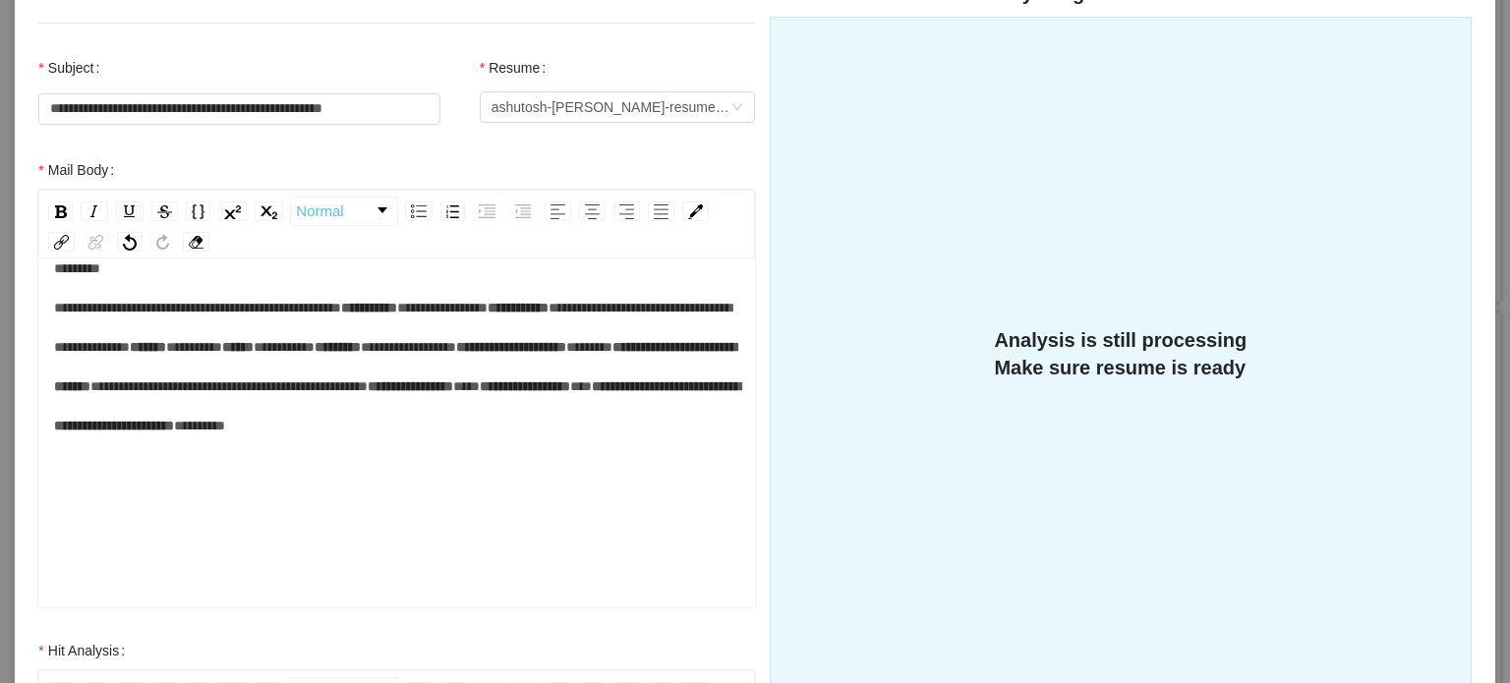
click at [490, 445] on div "**********" at bounding box center [397, 347] width 686 height 197
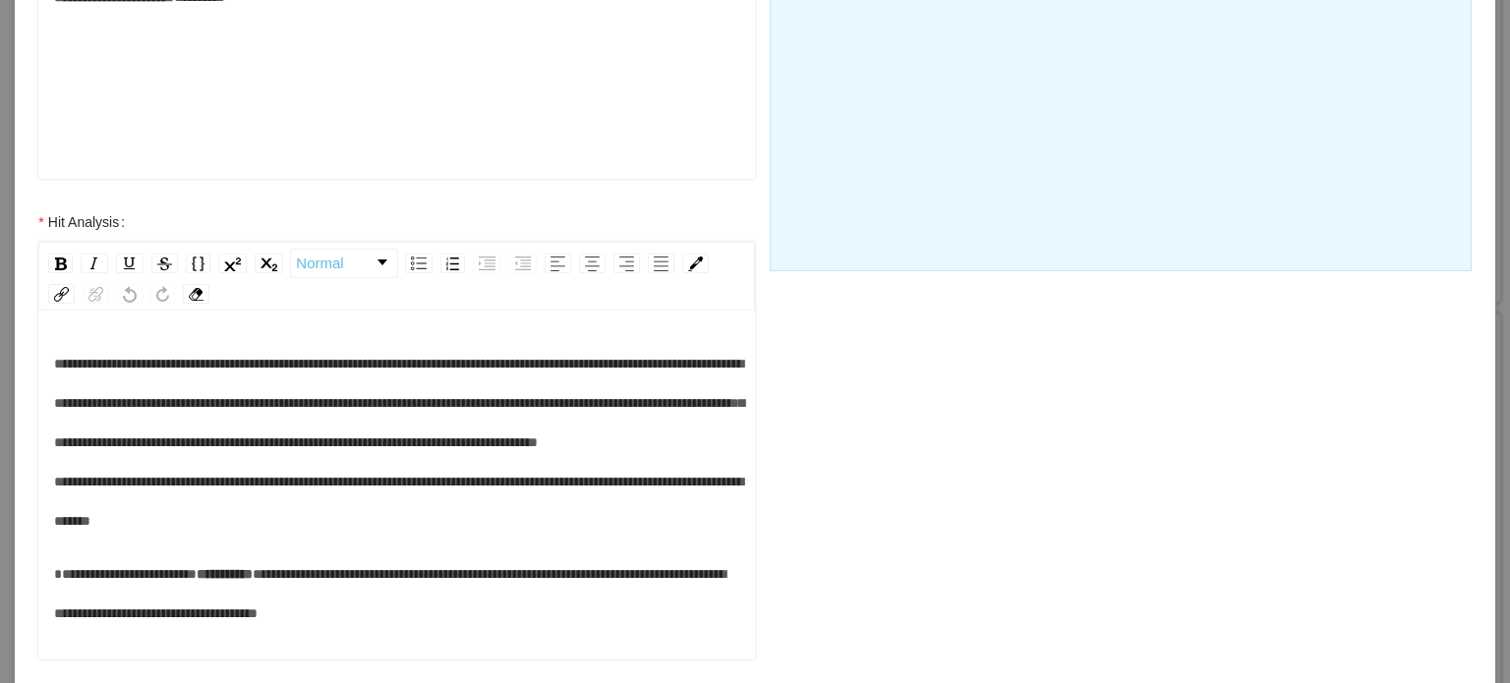
scroll to position [688, 0]
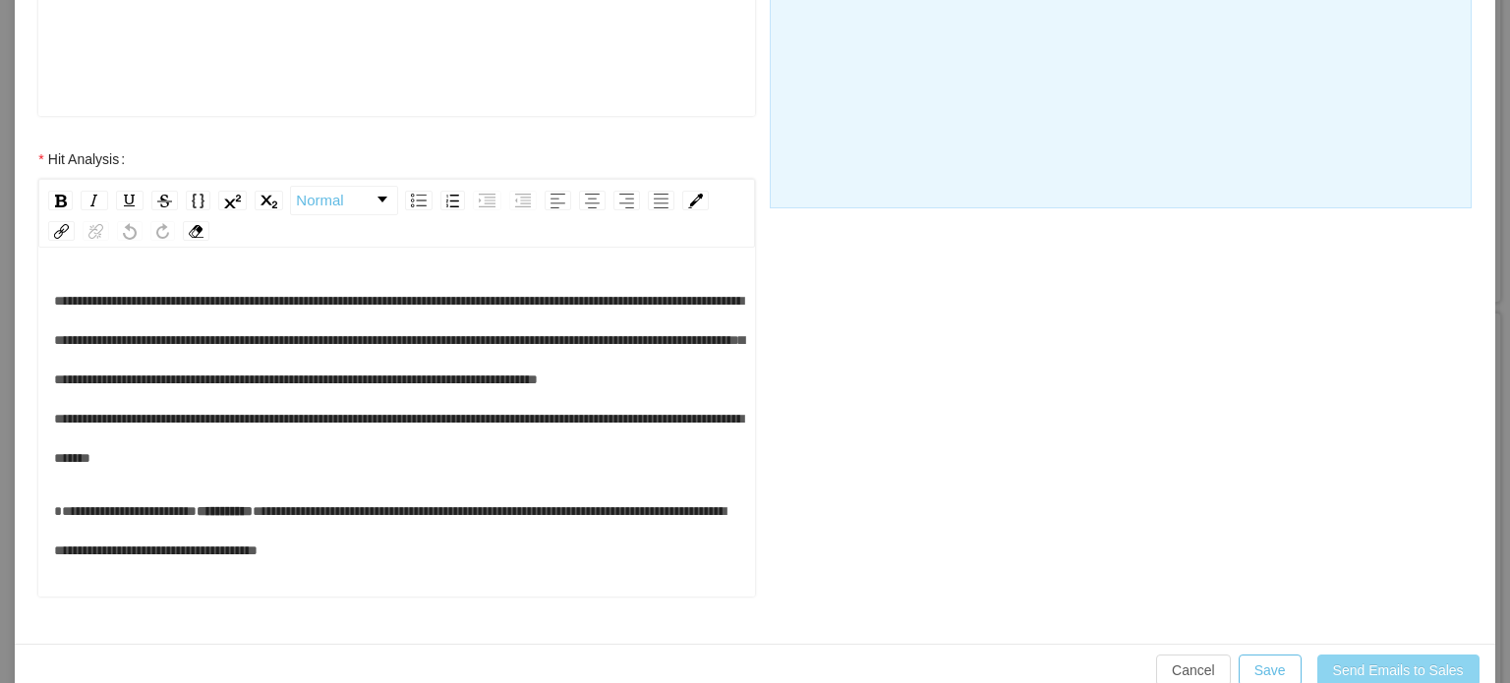
click at [1408, 669] on button "Send Emails to Sales" at bounding box center [1398, 670] width 162 height 31
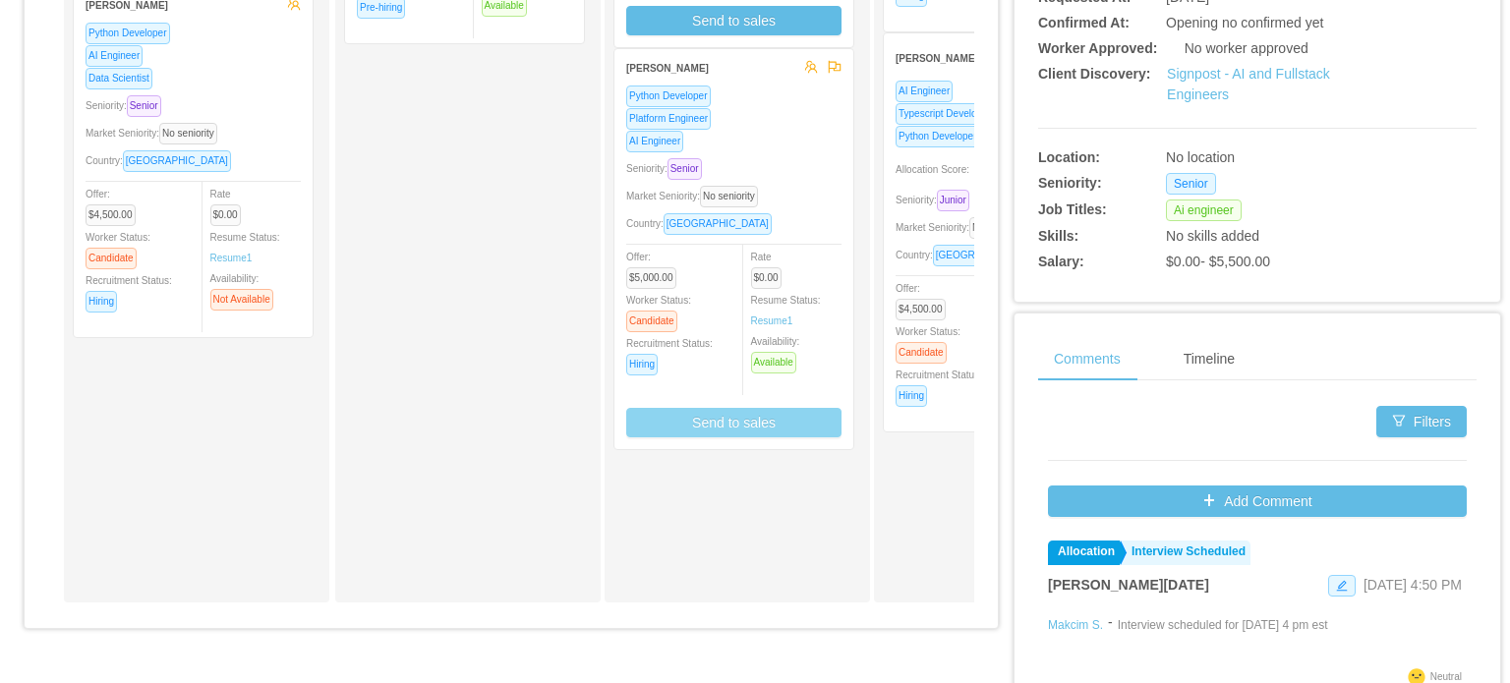
scroll to position [625, 0]
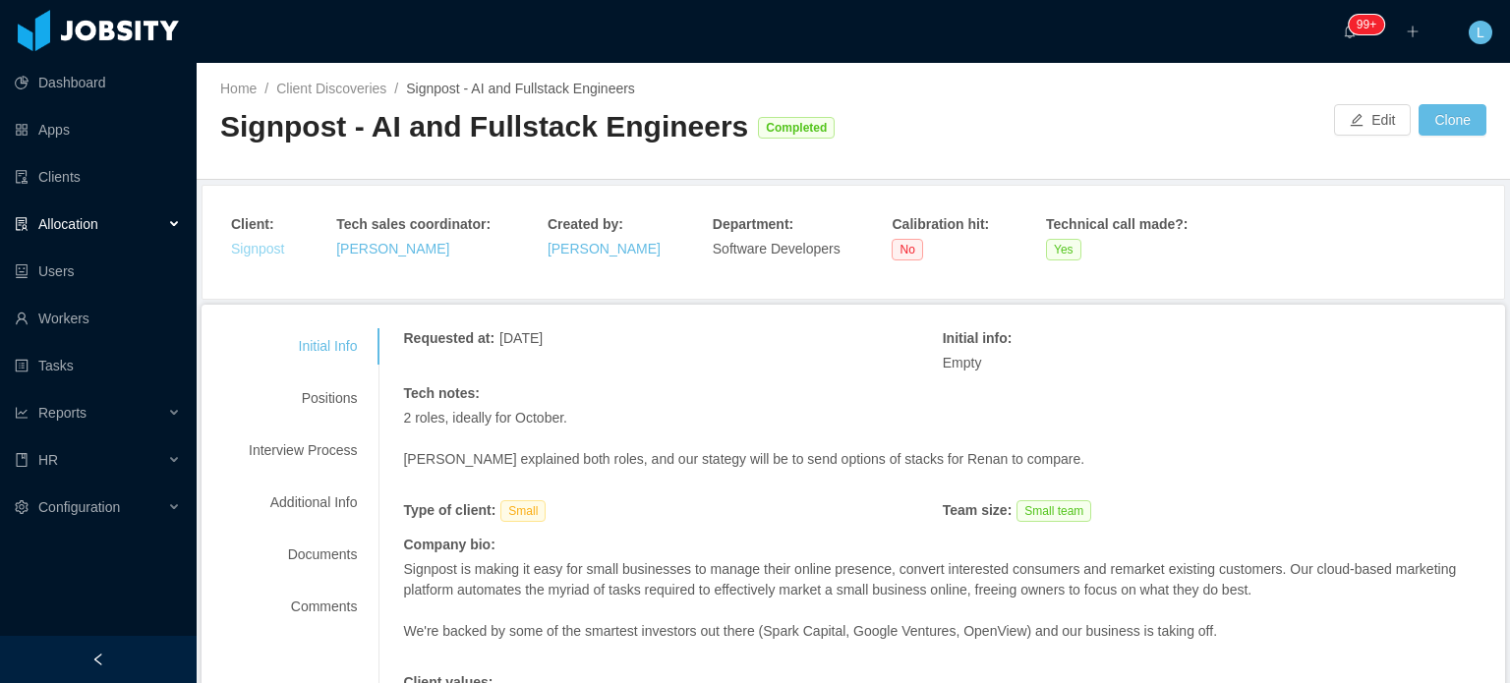
click at [267, 249] on link "Signpost" at bounding box center [257, 249] width 53 height 16
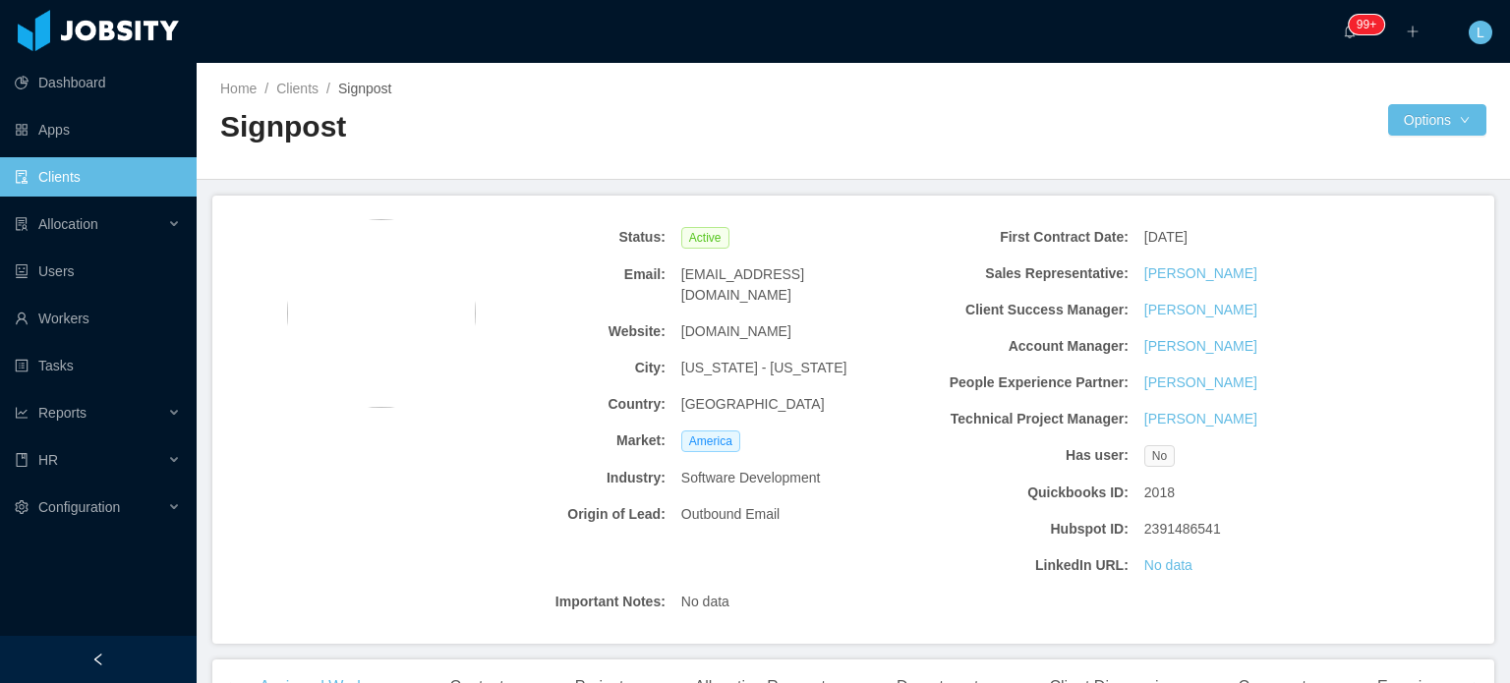
click at [748, 321] on span "[DOMAIN_NAME]" at bounding box center [736, 331] width 110 height 21
copy span "[DOMAIN_NAME]"
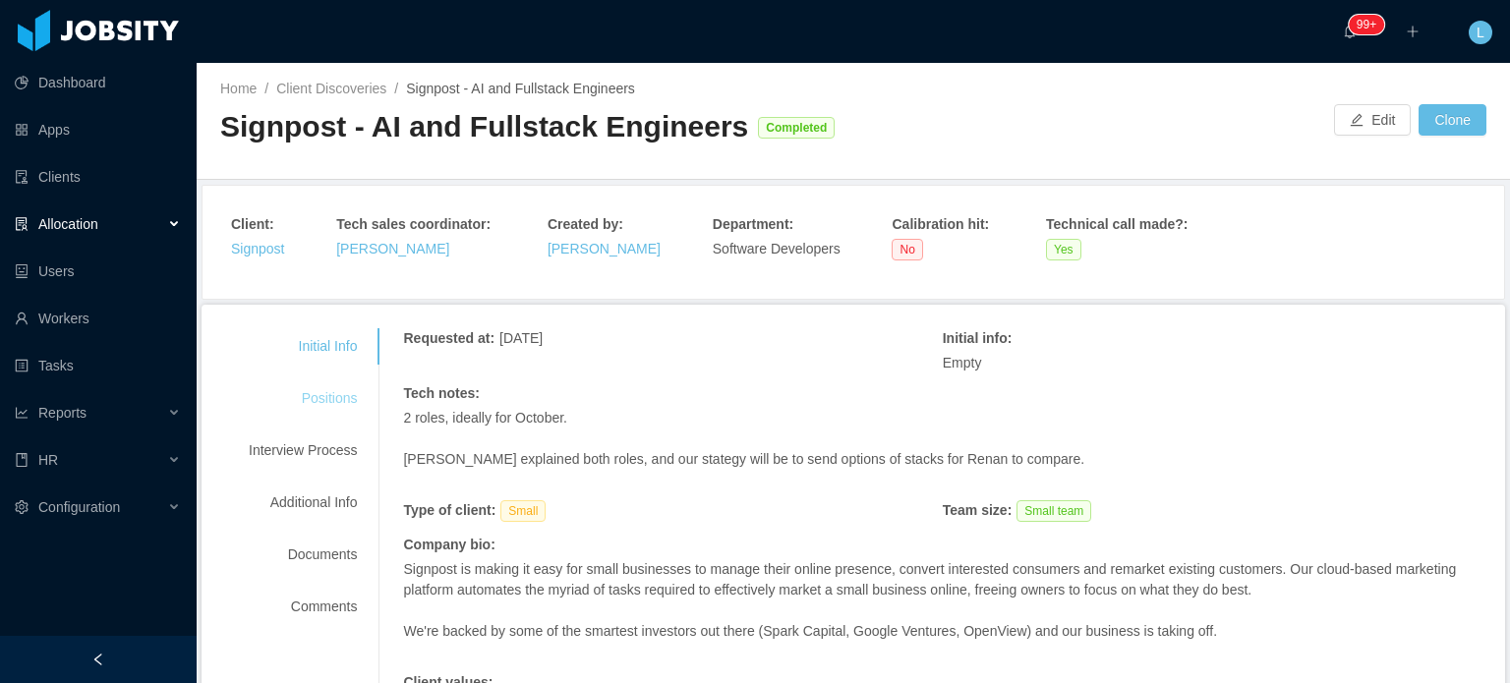
click at [325, 387] on div "Positions" at bounding box center [302, 398] width 155 height 36
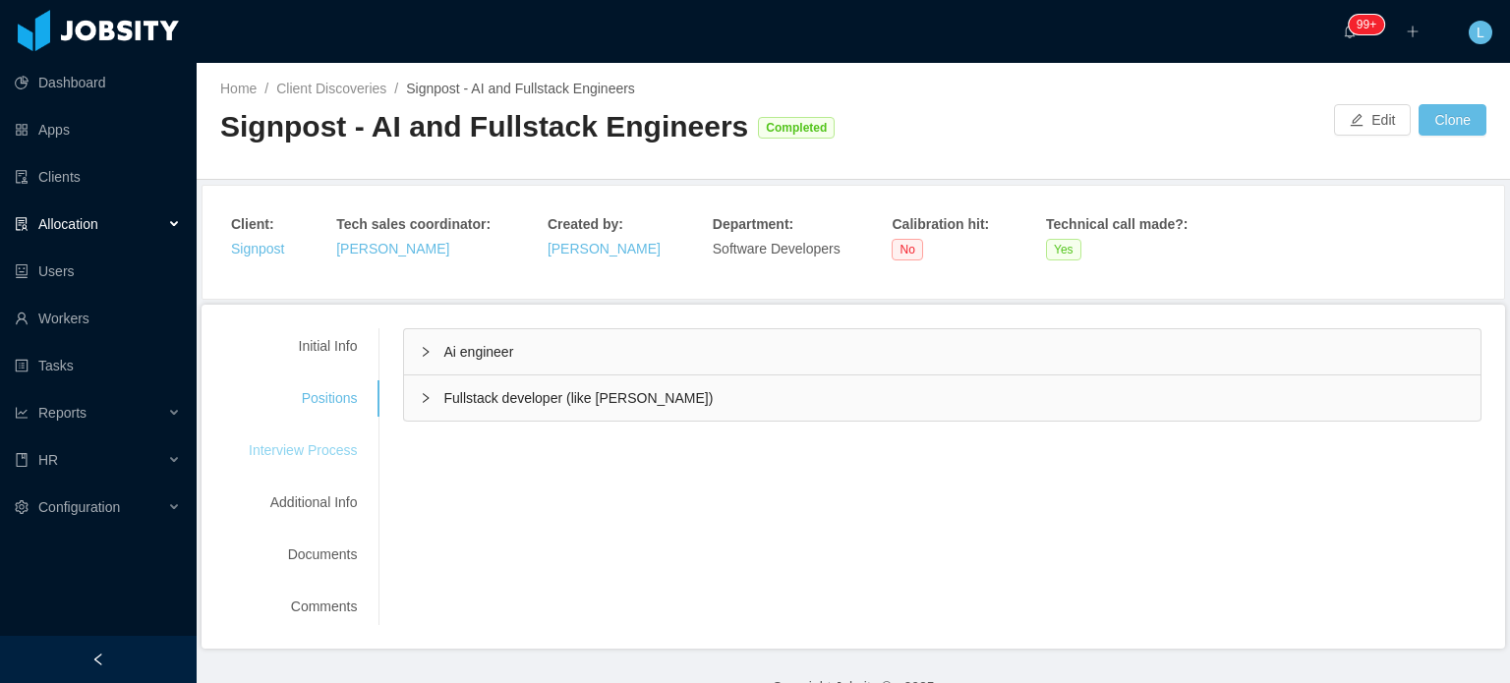
click at [334, 446] on div "Interview Process" at bounding box center [302, 451] width 155 height 36
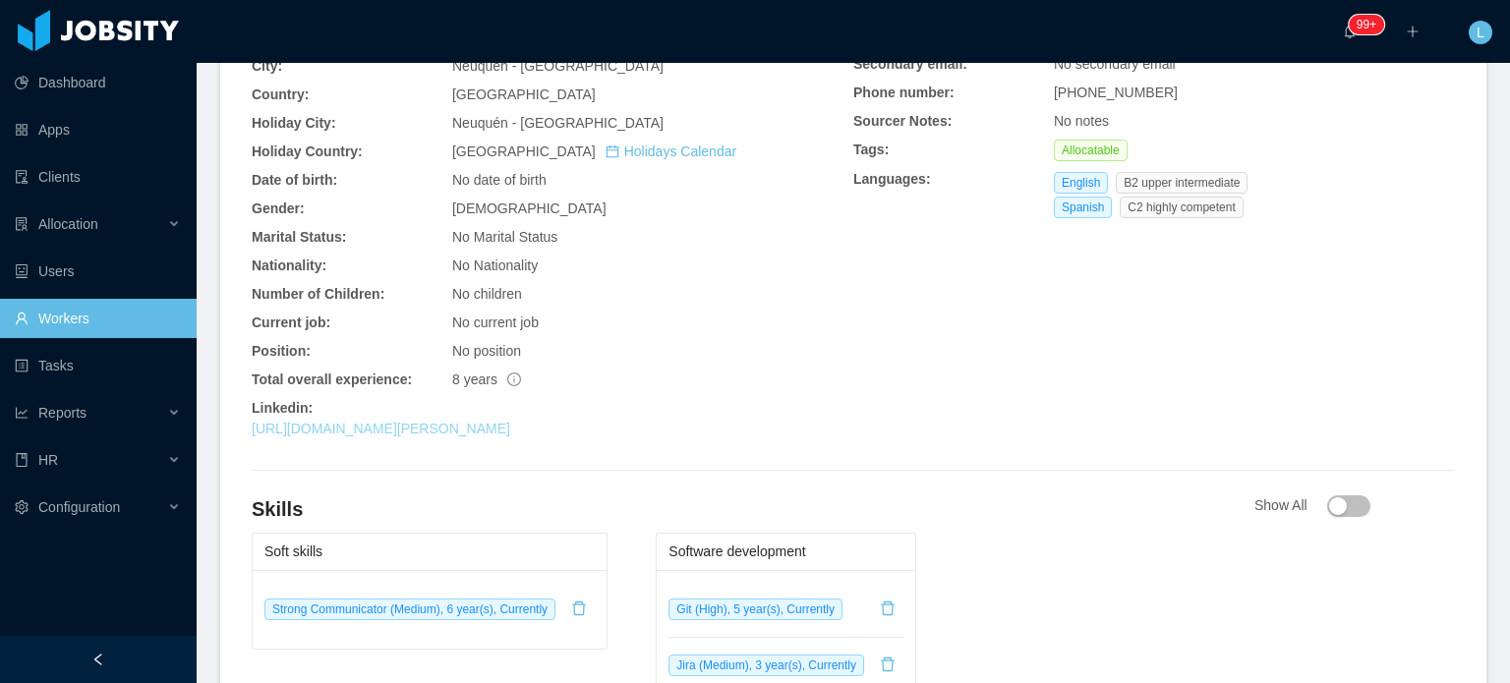
scroll to position [688, 0]
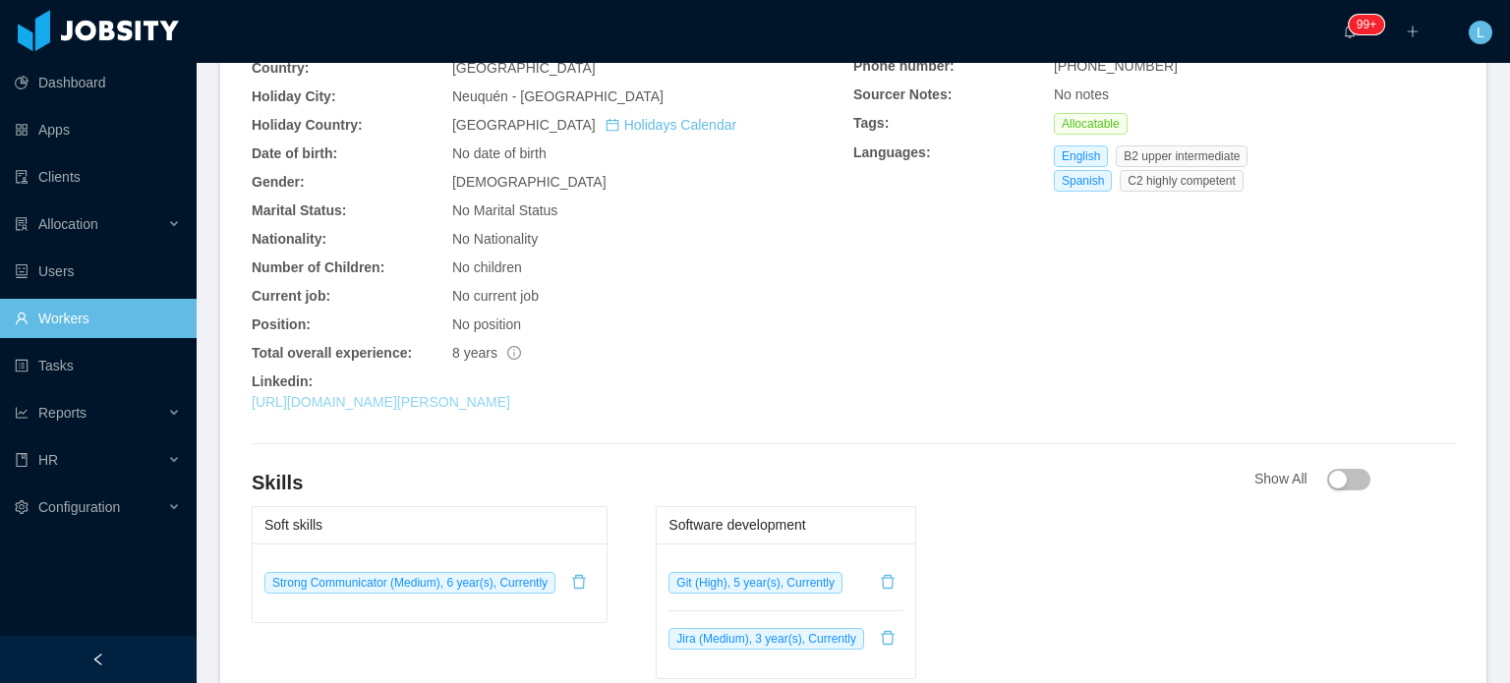
click at [510, 405] on link "[URL][DOMAIN_NAME][PERSON_NAME]" at bounding box center [381, 402] width 259 height 16
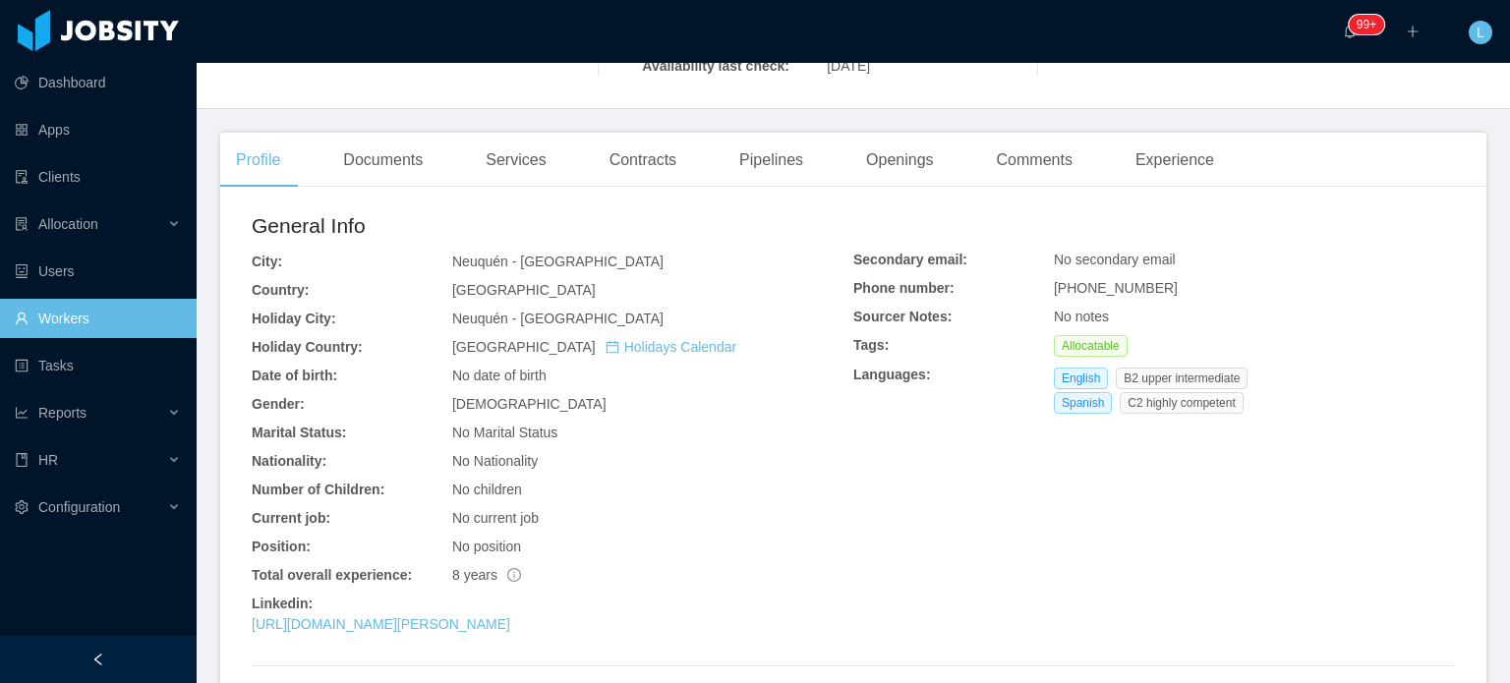
scroll to position [492, 0]
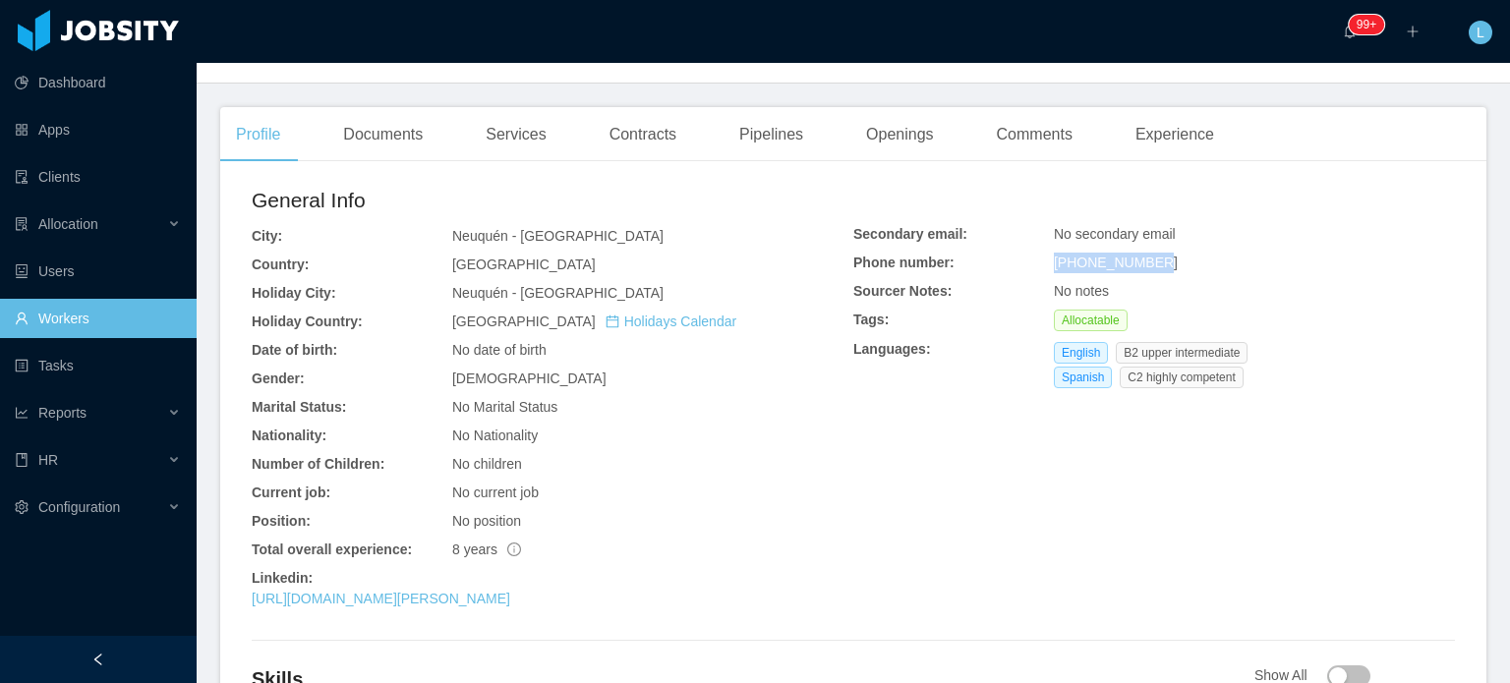
drag, startPoint x: 1047, startPoint y: 263, endPoint x: 1164, endPoint y: 266, distance: 117.0
click at [1172, 266] on div "[PHONE_NUMBER]" at bounding box center [1254, 263] width 401 height 21
copy span "[PHONE_NUMBER]"
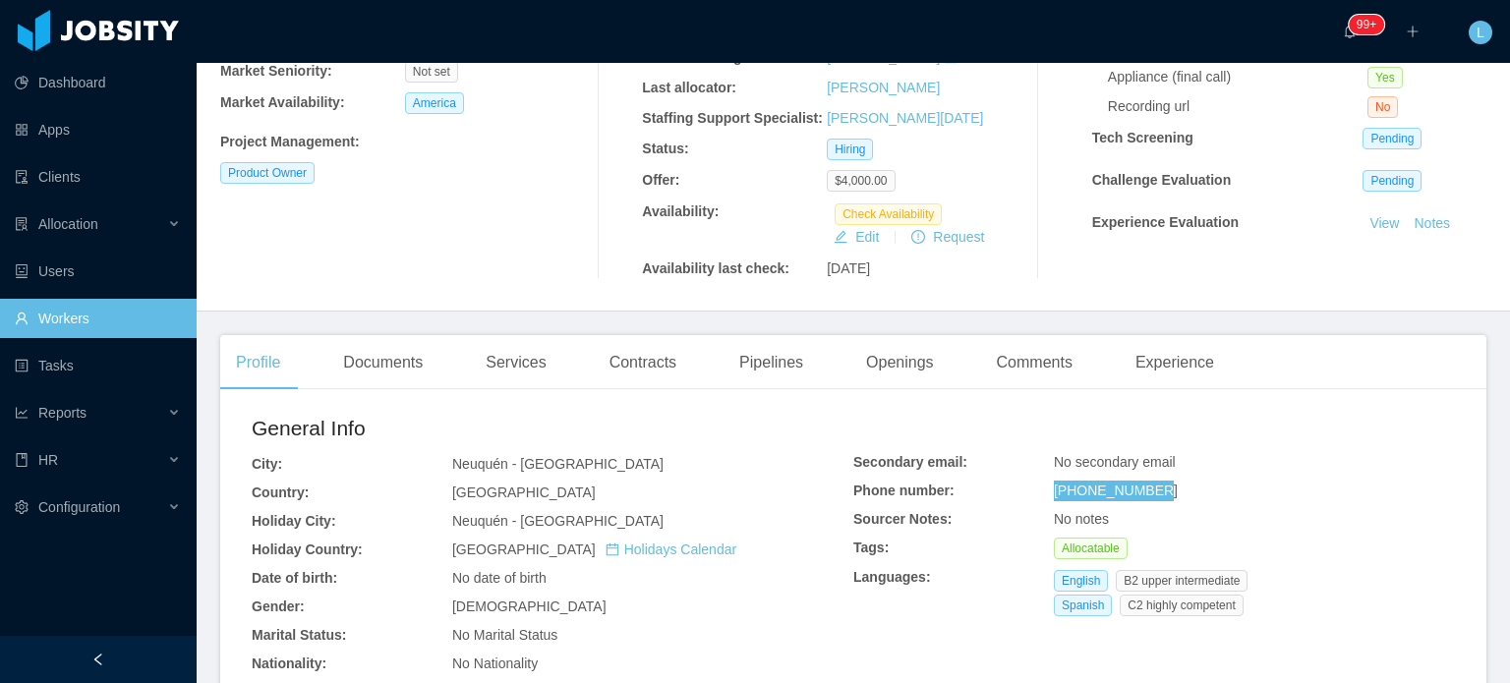
scroll to position [0, 0]
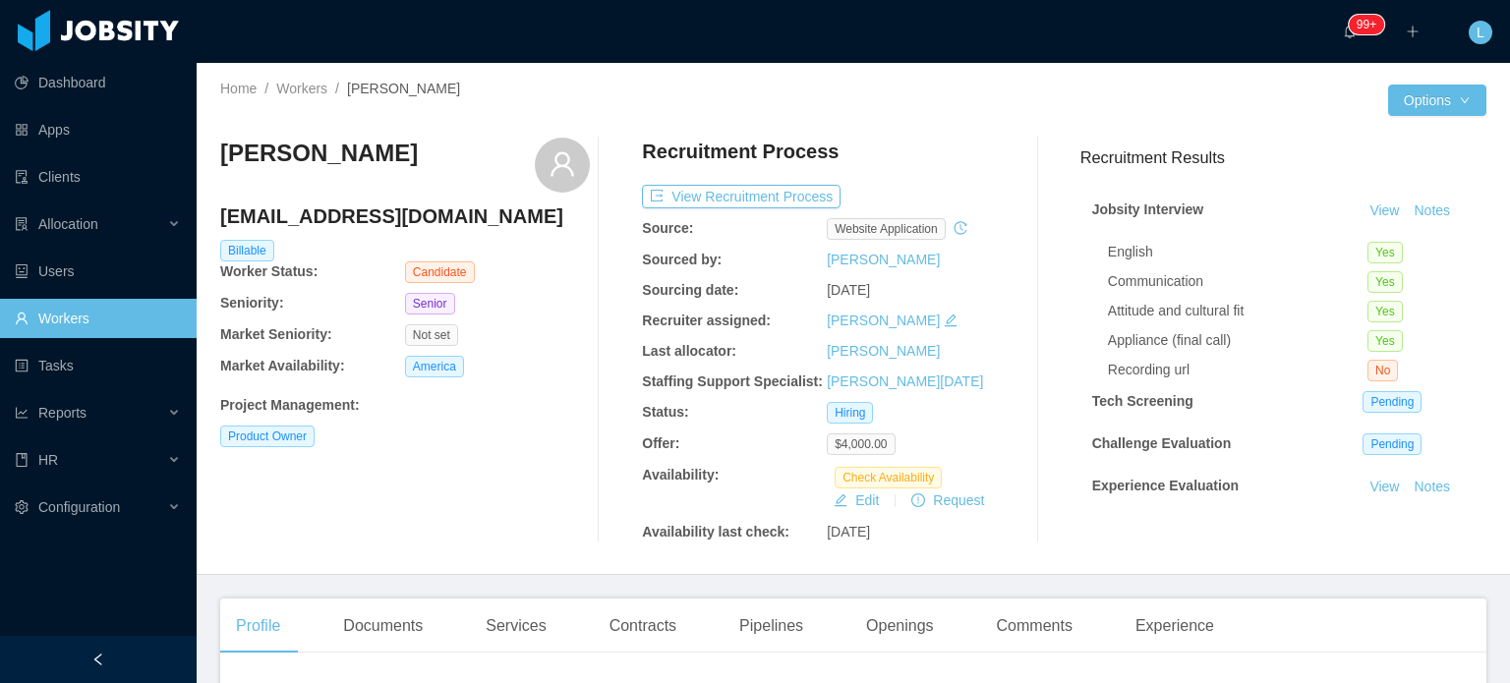
click at [339, 156] on h3 "[PERSON_NAME]" at bounding box center [319, 153] width 198 height 31
copy div "[PERSON_NAME]"
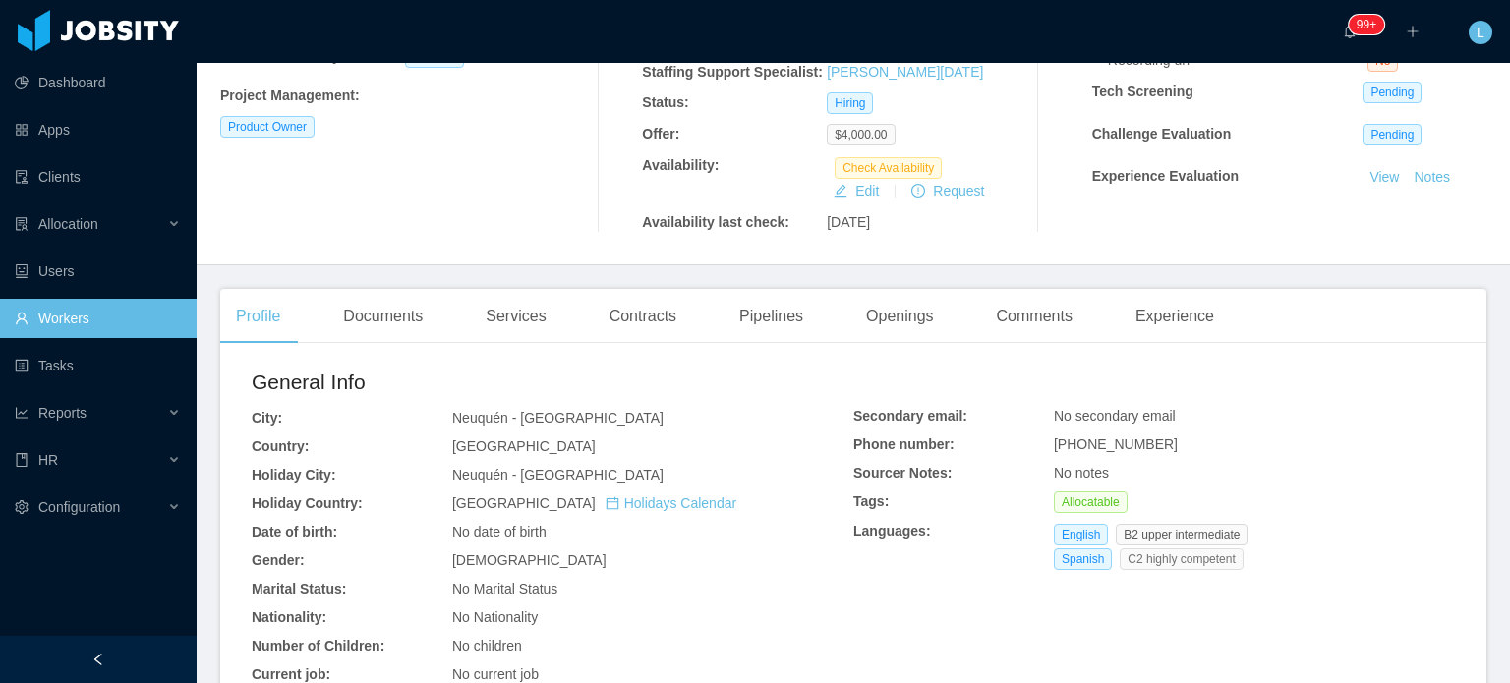
scroll to position [393, 0]
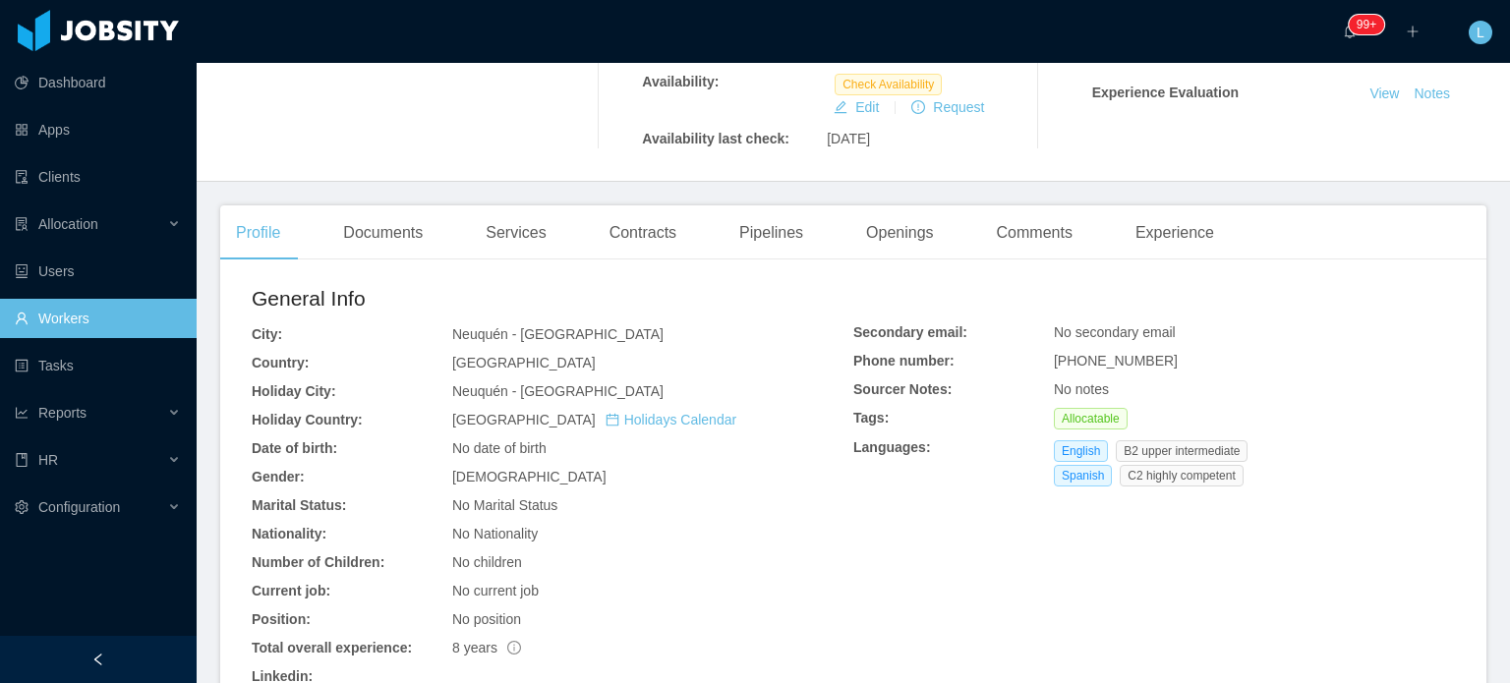
click at [1087, 362] on span "[PHONE_NUMBER]" at bounding box center [1116, 361] width 124 height 16
copy span "[PHONE_NUMBER]"
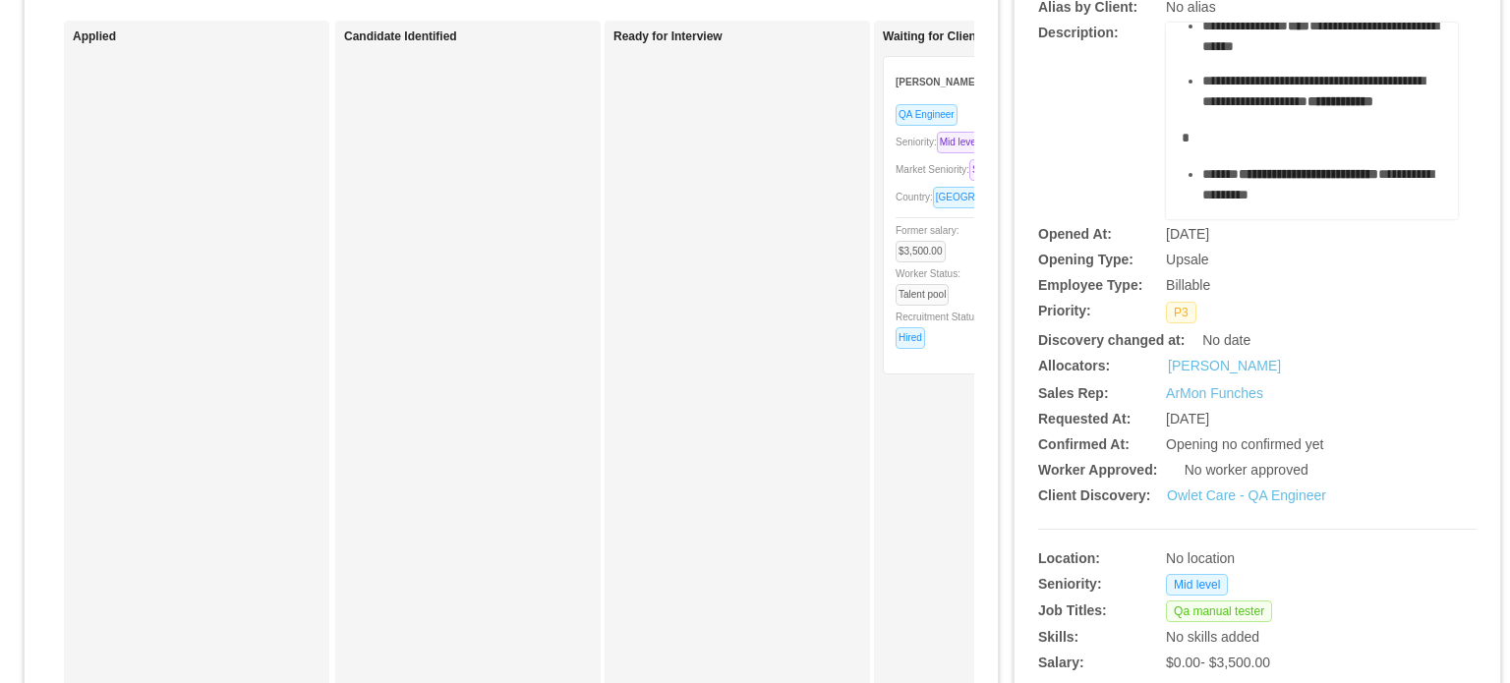
scroll to position [197, 0]
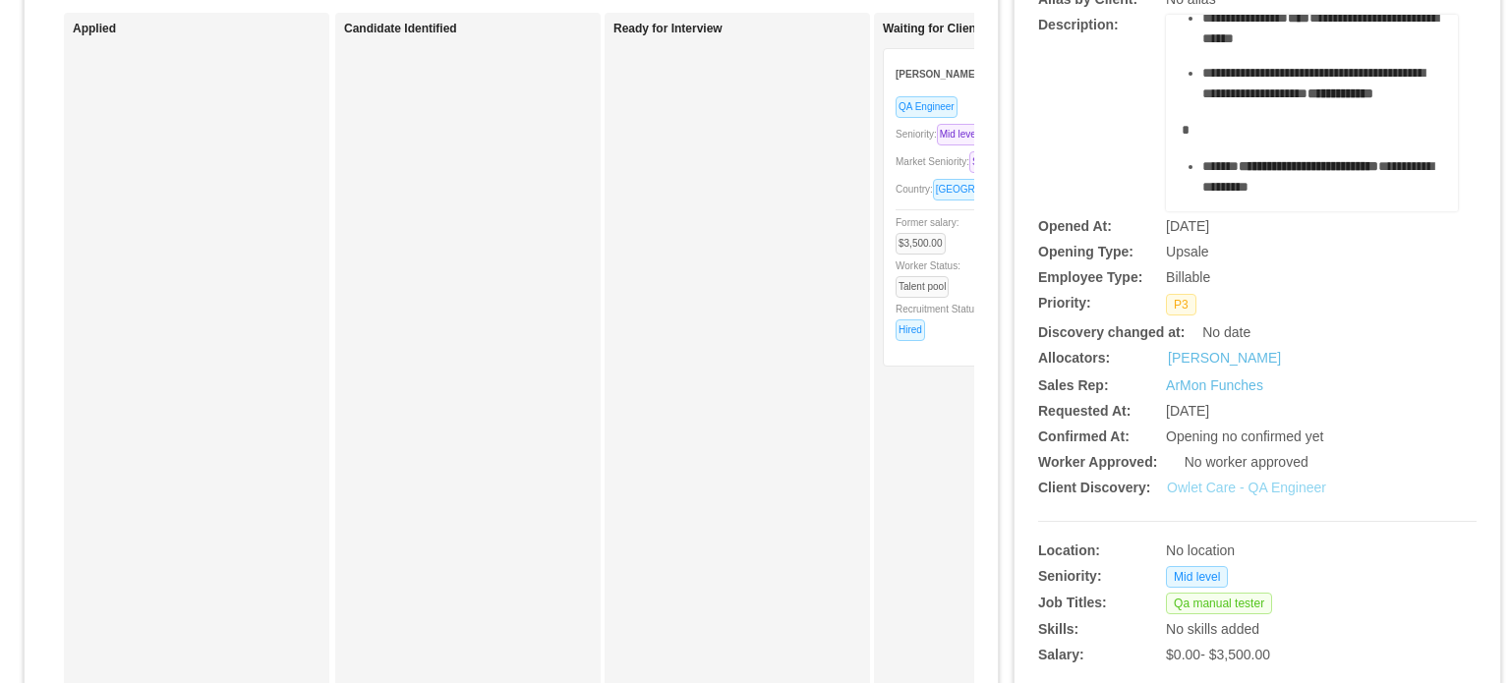
click at [1235, 490] on link "Owlet Care - QA Engineer" at bounding box center [1246, 488] width 159 height 16
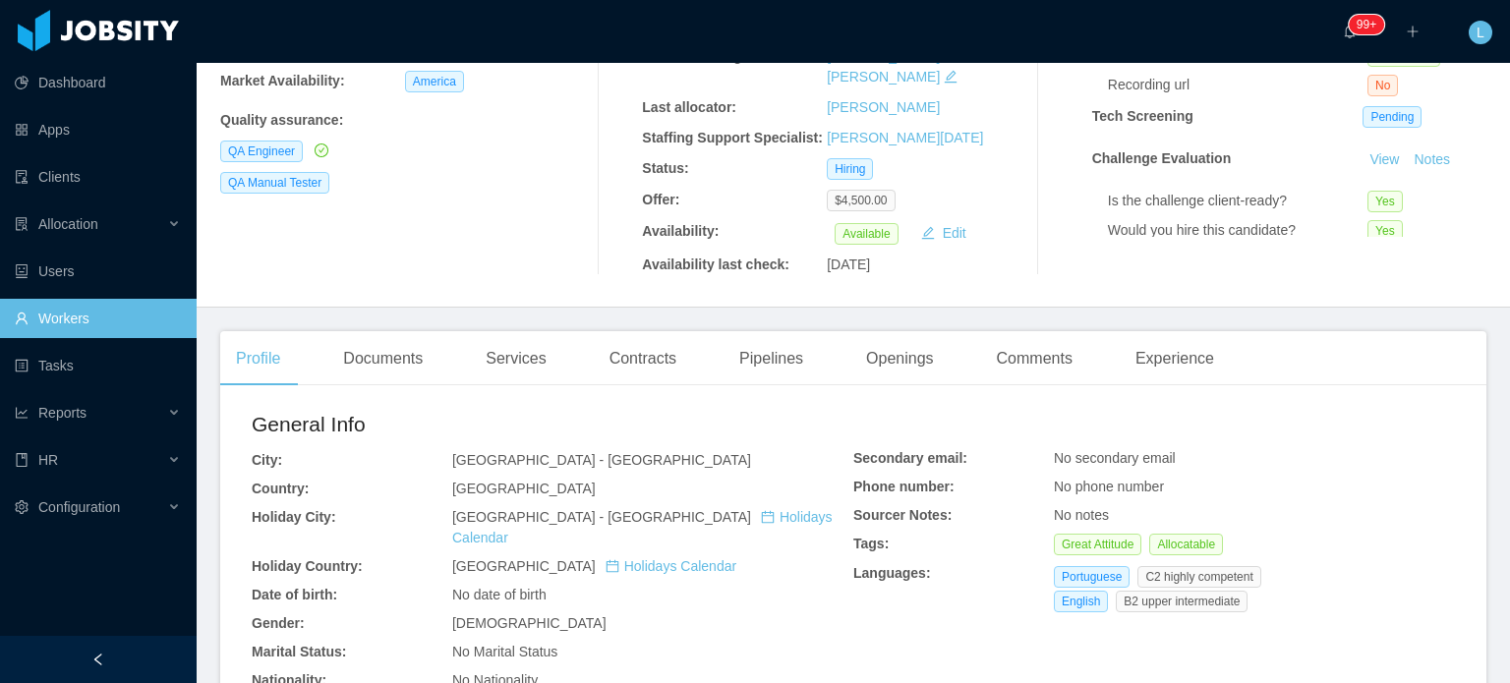
scroll to position [295, 0]
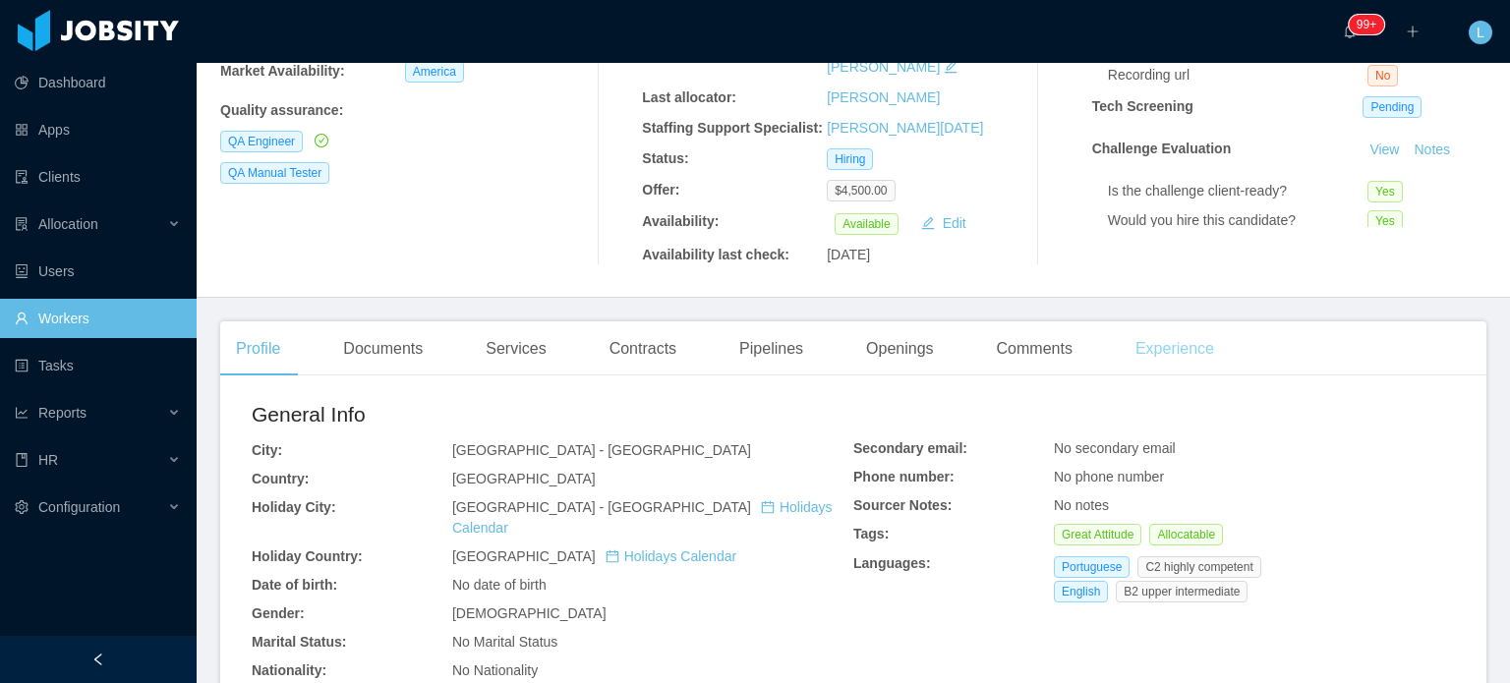
click at [1180, 321] on div "Experience" at bounding box center [1175, 348] width 110 height 55
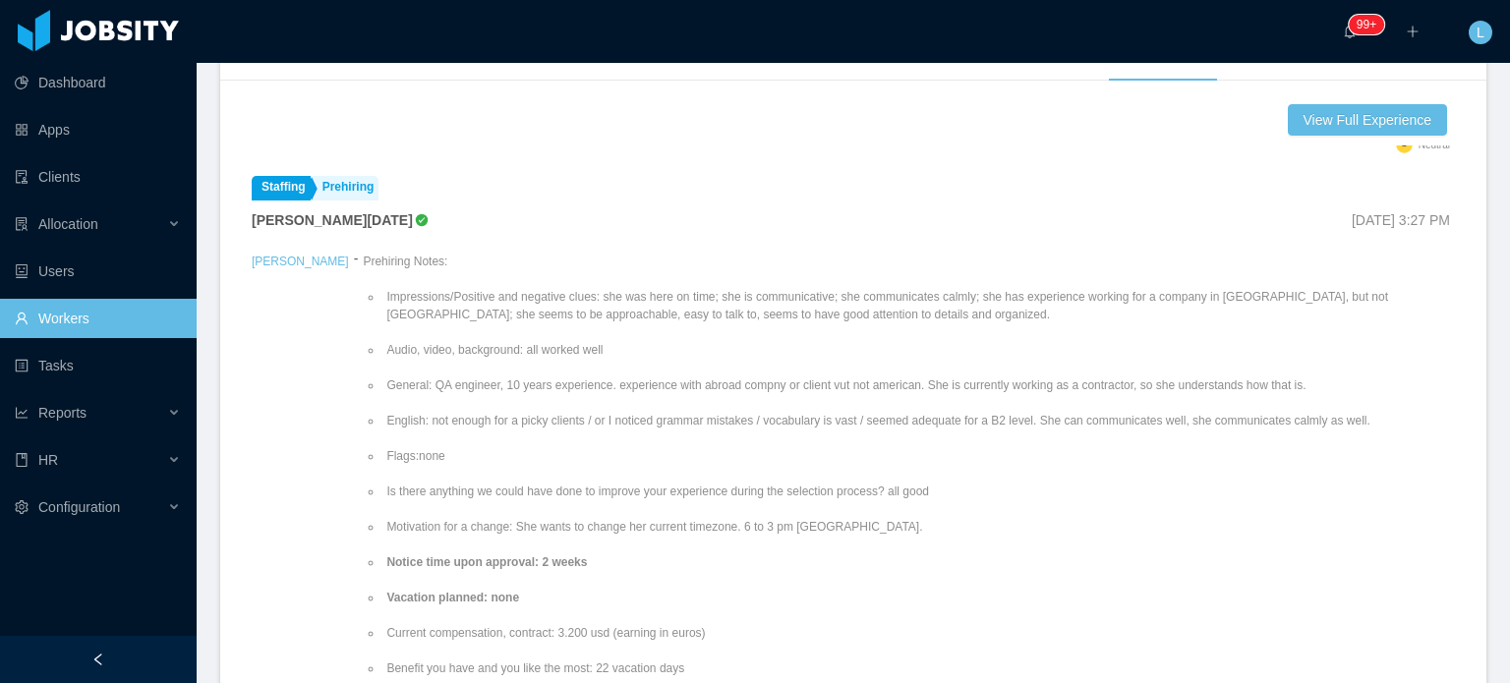
scroll to position [885, 0]
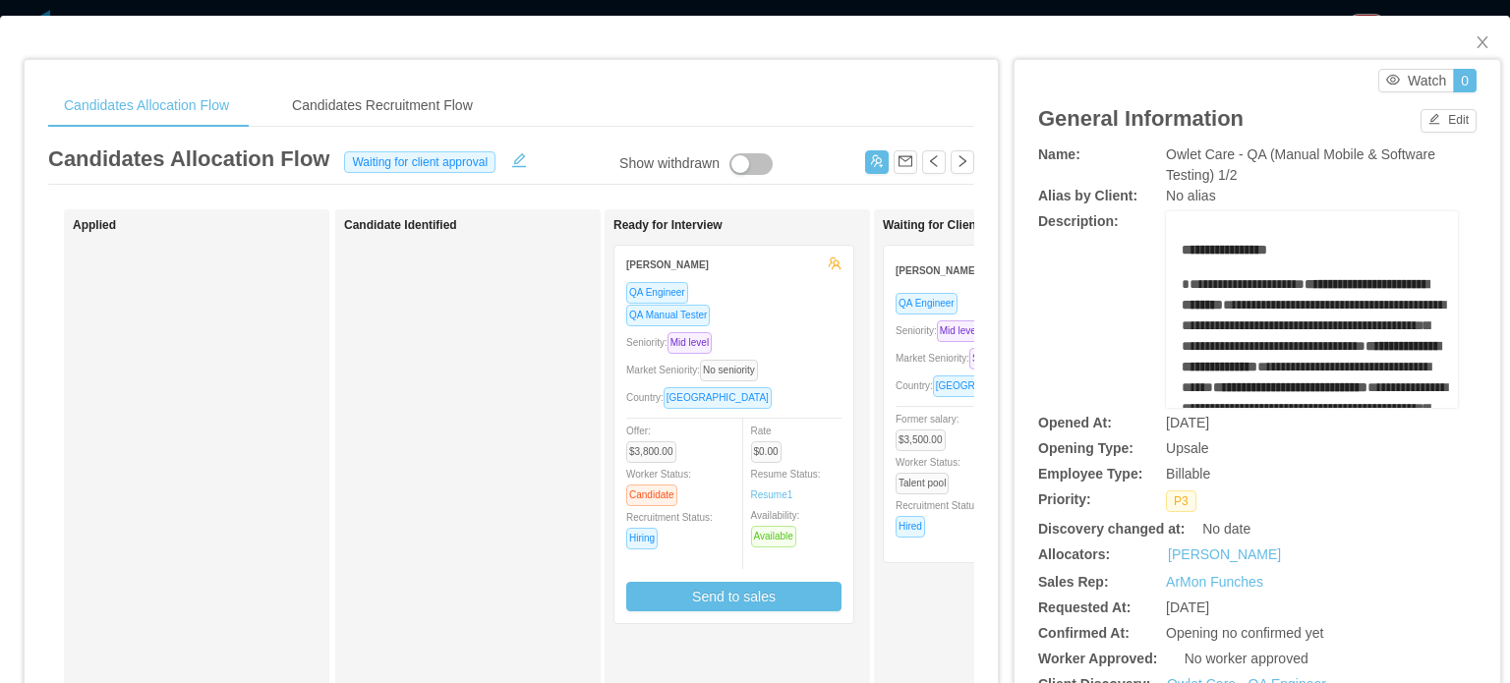
click at [814, 318] on div "QA Manual Tester" at bounding box center [733, 315] width 215 height 23
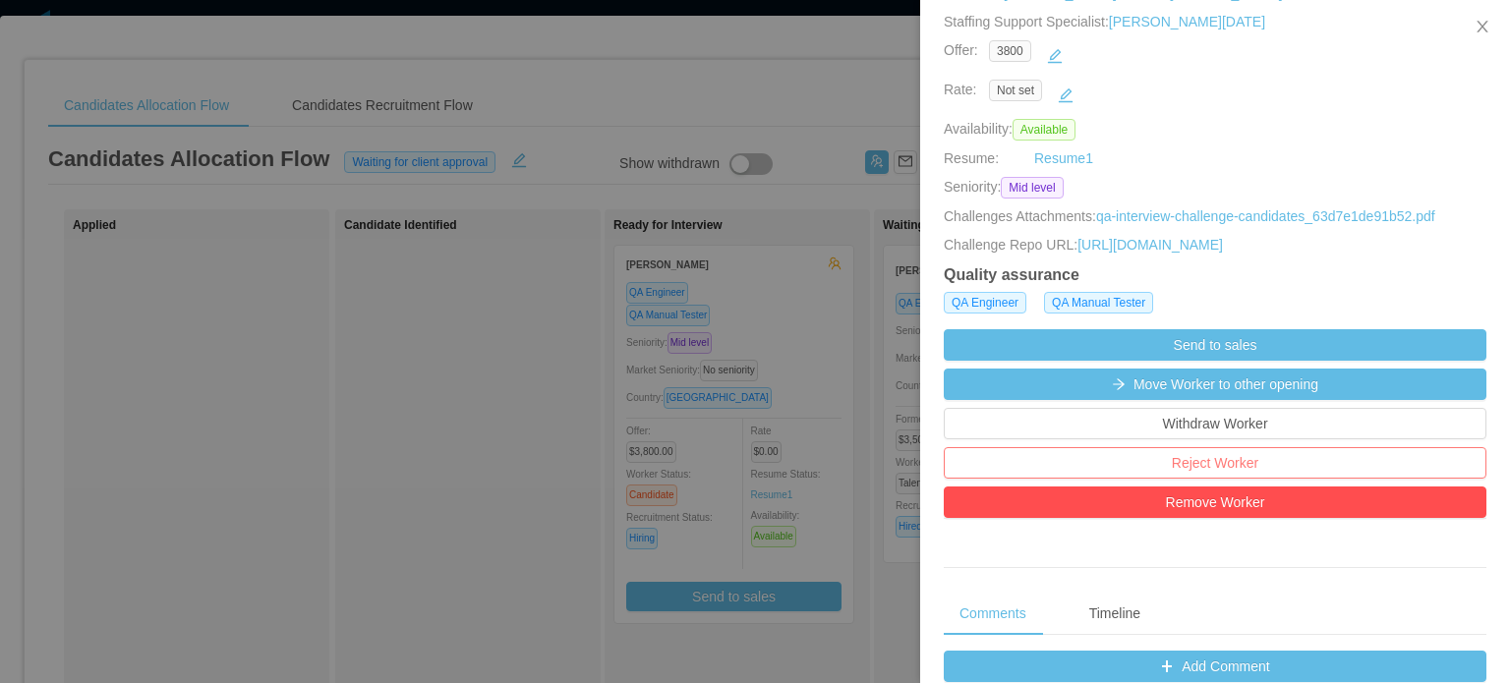
scroll to position [393, 0]
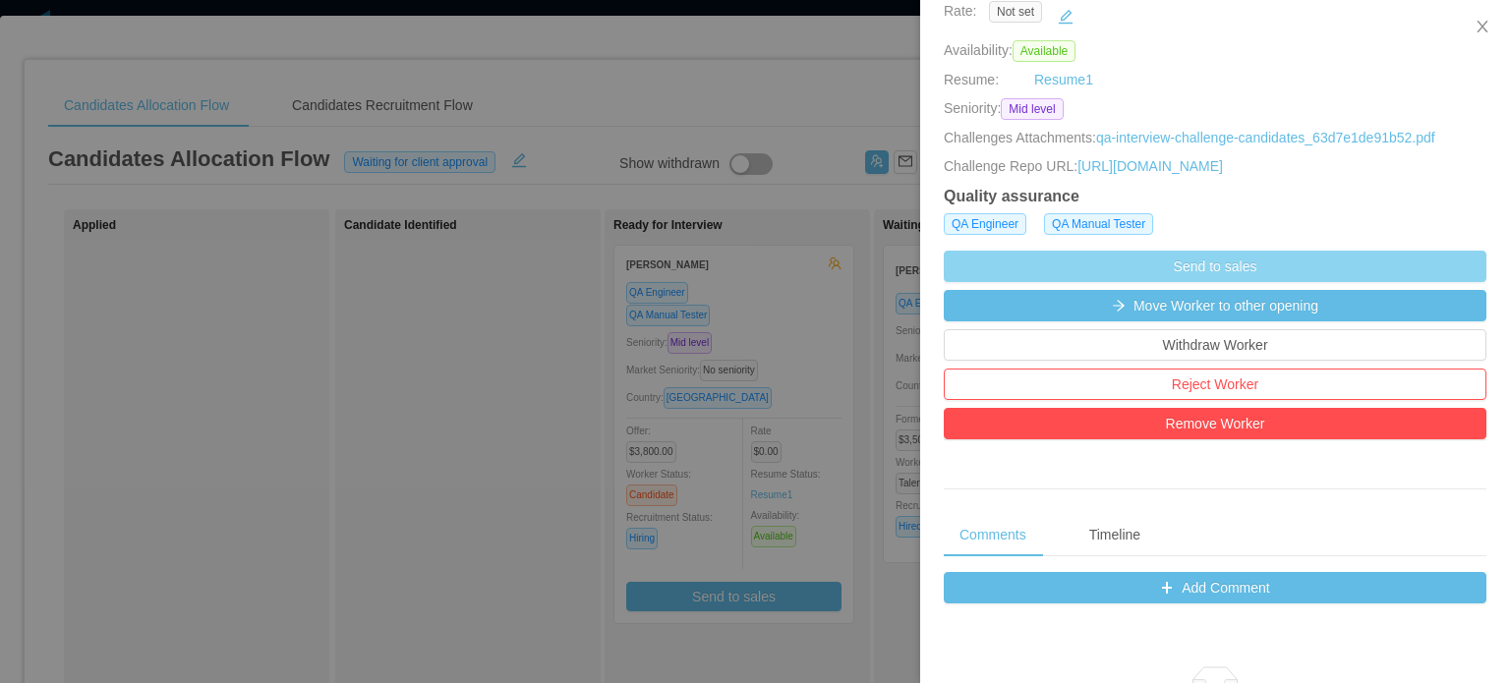
click at [1206, 278] on button "Send to sales" at bounding box center [1215, 266] width 543 height 31
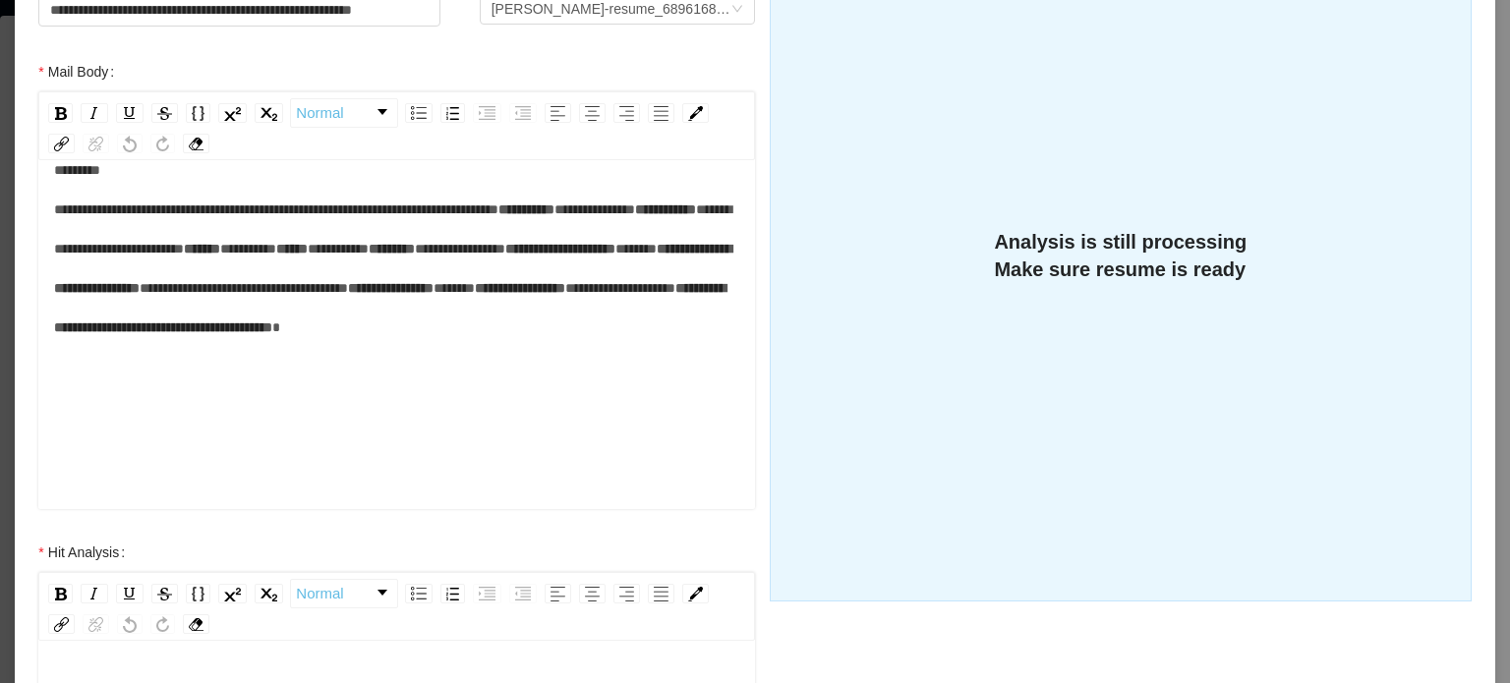
scroll to position [98, 0]
drag, startPoint x: 189, startPoint y: 392, endPoint x: 219, endPoint y: 398, distance: 31.0
click at [615, 256] on span "*****" at bounding box center [635, 249] width 41 height 14
drag, startPoint x: 173, startPoint y: 471, endPoint x: 205, endPoint y: 469, distance: 32.5
click at [434, 295] on span "*****" at bounding box center [454, 288] width 41 height 14
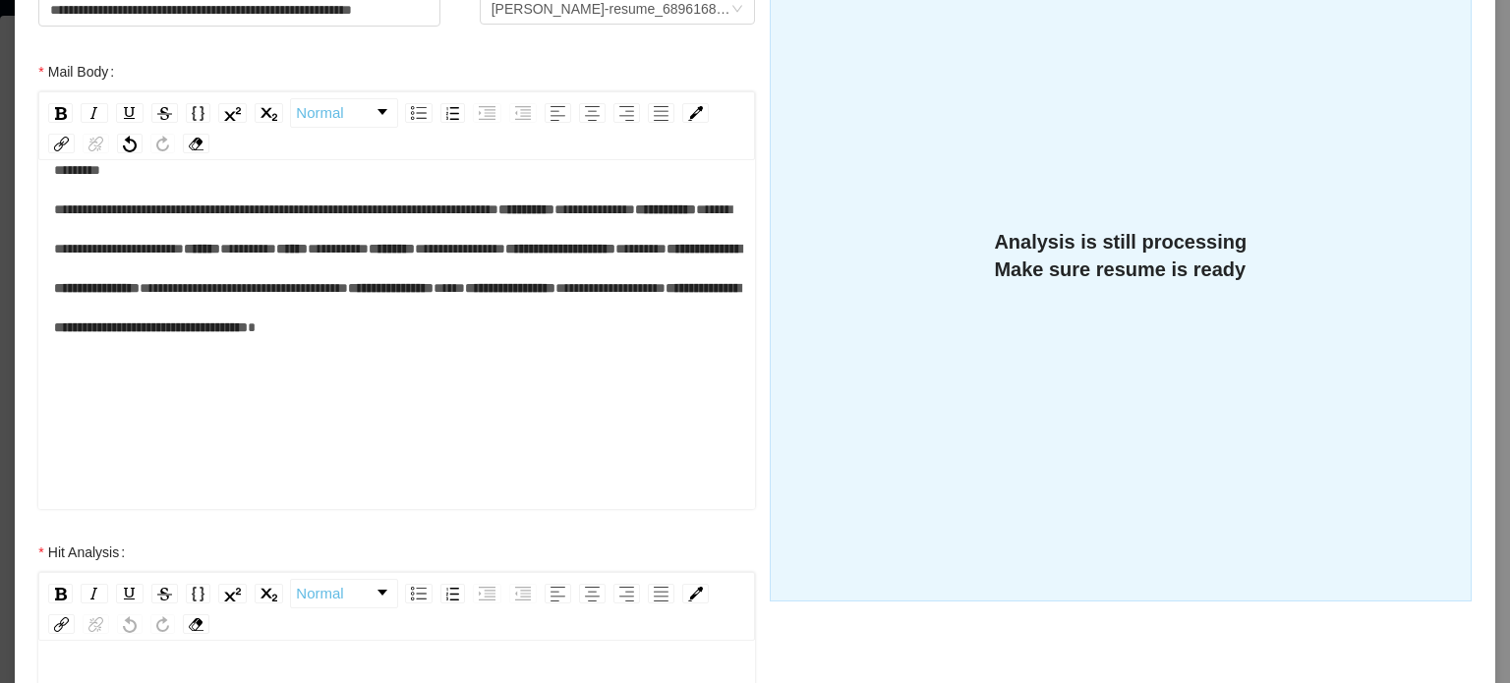
click at [434, 295] on span "***" at bounding box center [449, 288] width 31 height 14
drag, startPoint x: 177, startPoint y: 409, endPoint x: 298, endPoint y: 418, distance: 121.2
click at [555, 295] on span "**********" at bounding box center [610, 288] width 110 height 14
click at [440, 386] on div "**********" at bounding box center [397, 268] width 686 height 236
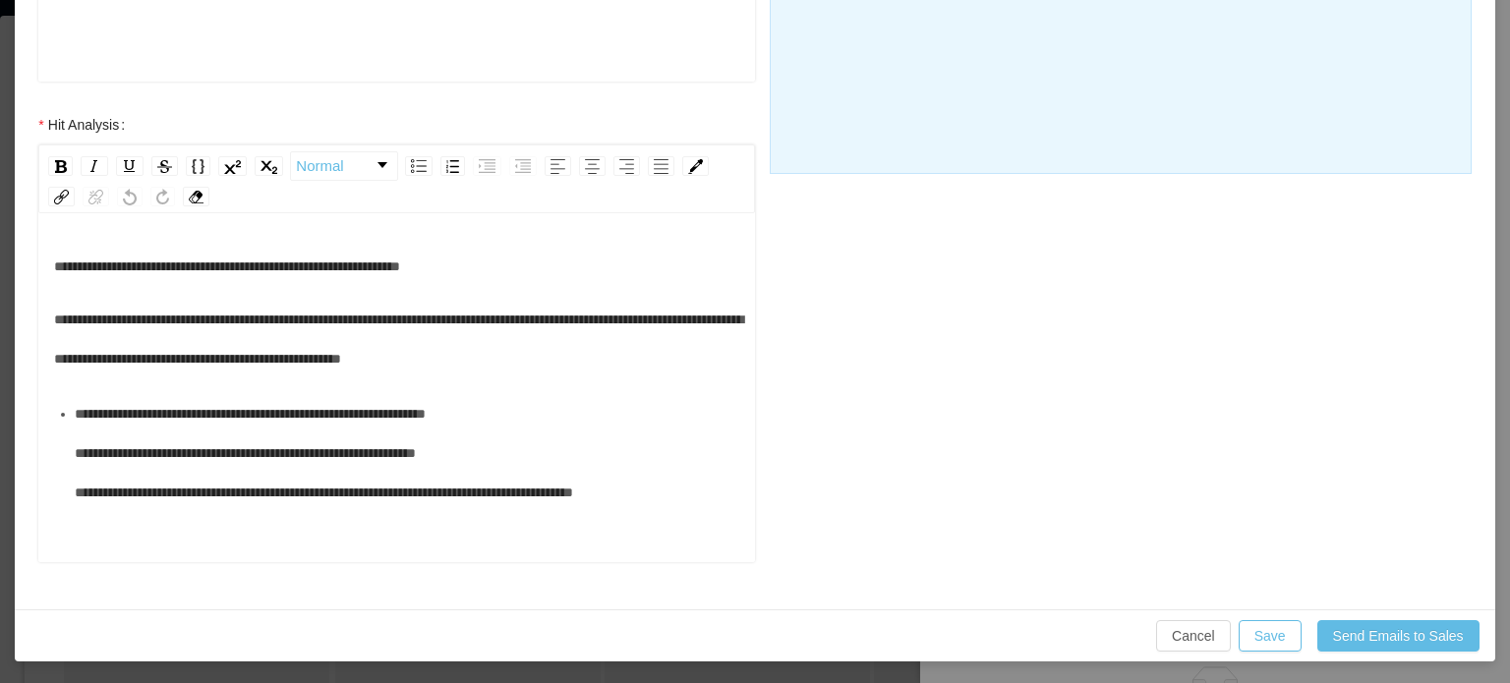
scroll to position [724, 0]
click at [1351, 633] on button "Send Emails to Sales" at bounding box center [1398, 634] width 162 height 31
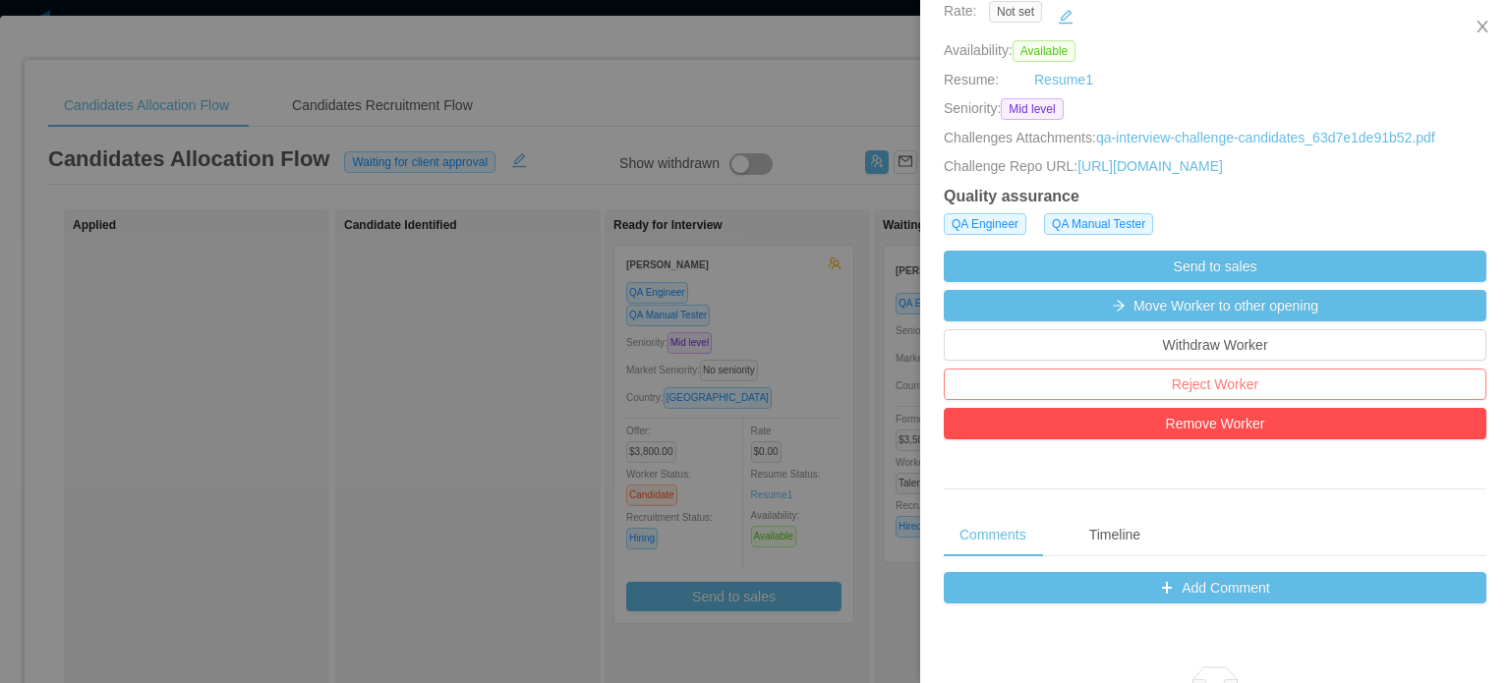
scroll to position [0, 0]
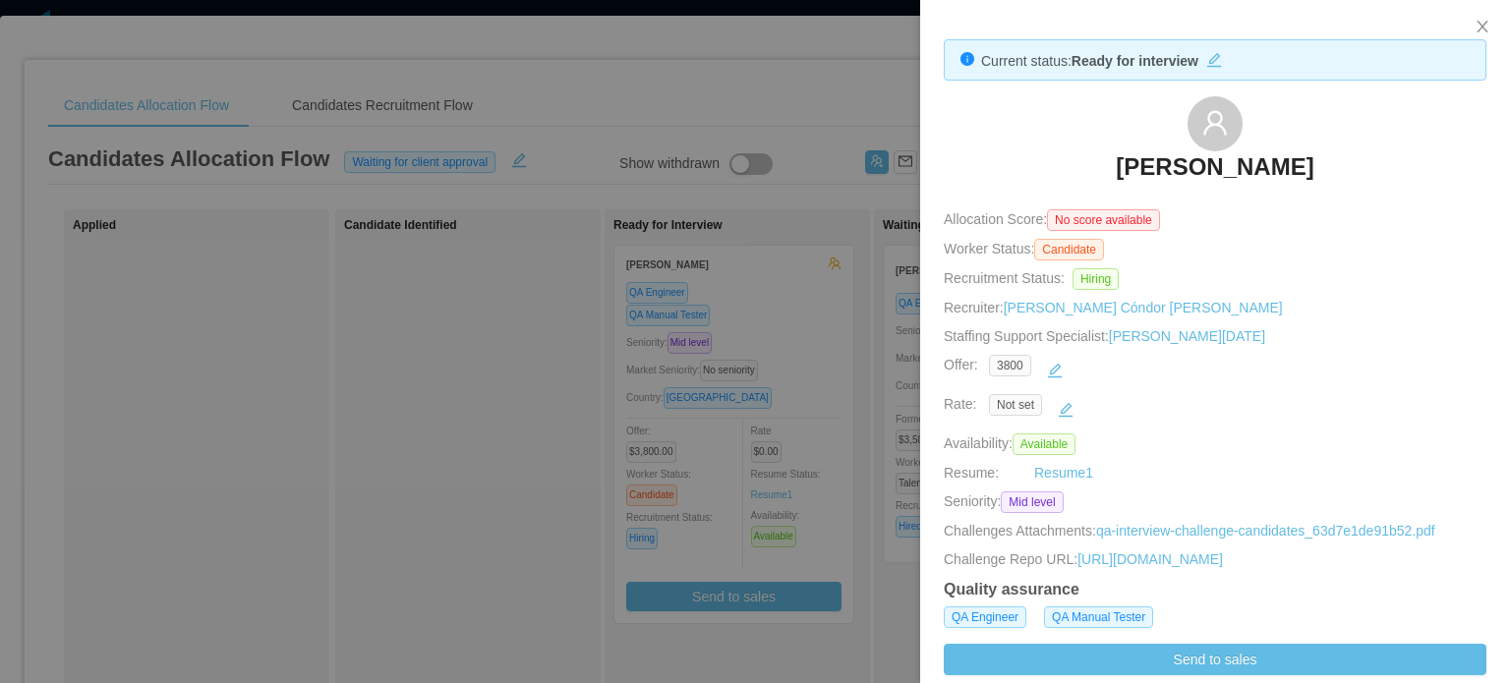
click at [847, 342] on div at bounding box center [755, 341] width 1510 height 683
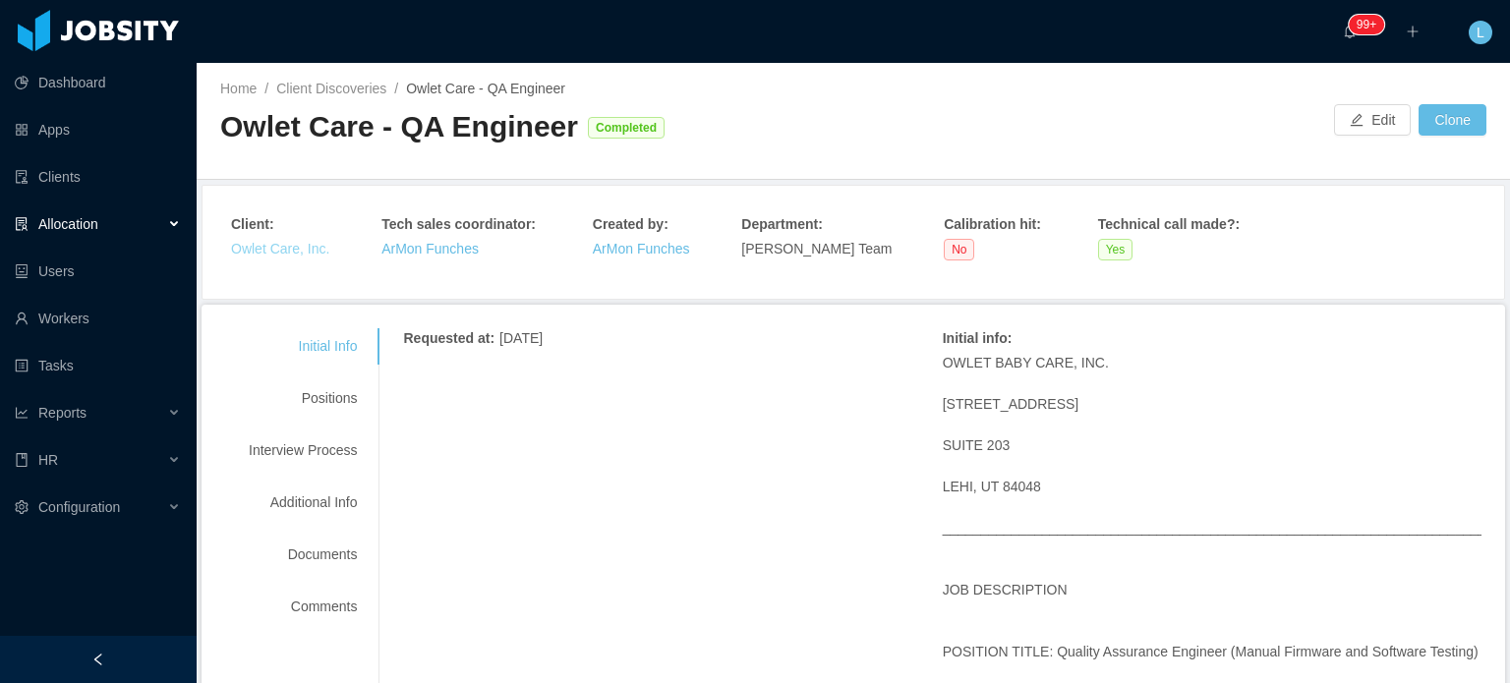
click at [299, 250] on link "Owlet Care, Inc." at bounding box center [280, 249] width 98 height 16
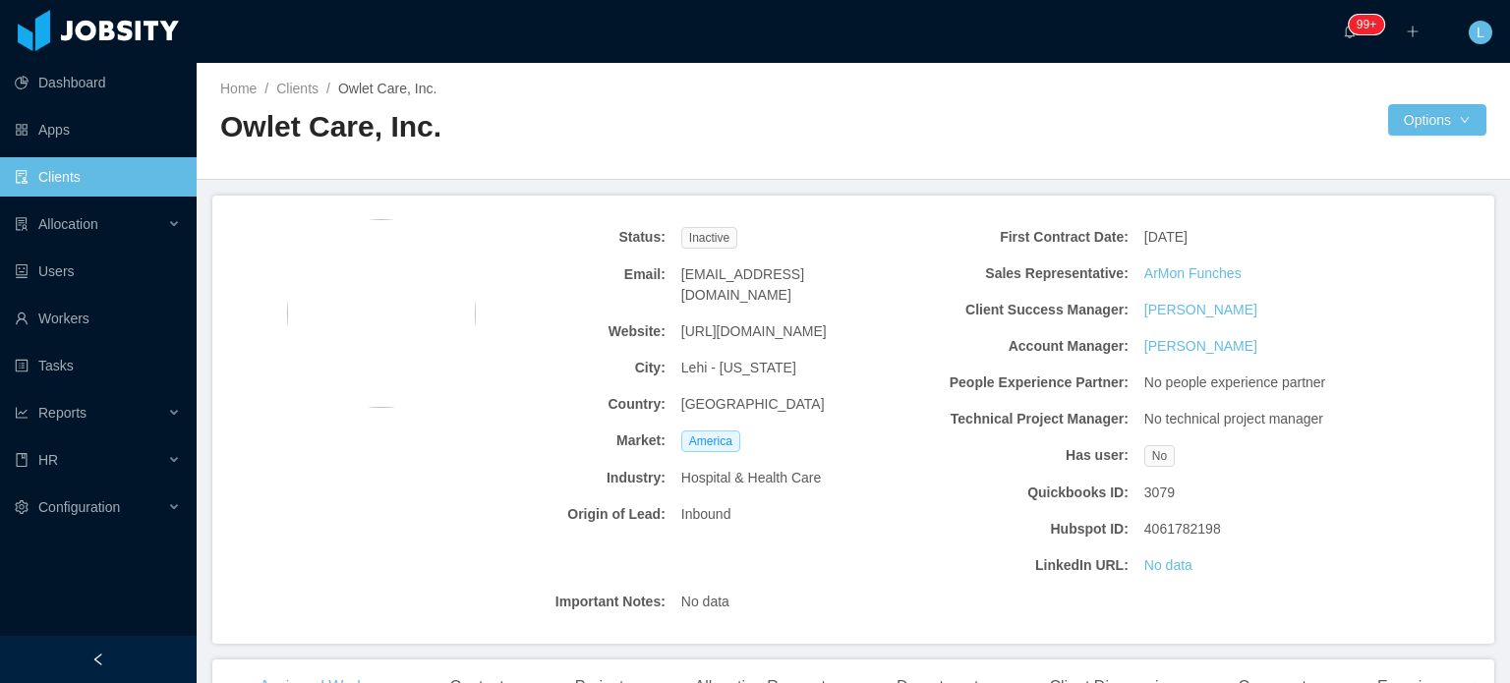
click at [729, 321] on span "https://owletcare.com/" at bounding box center [753, 331] width 145 height 21
copy span "https://owletcare.com/"
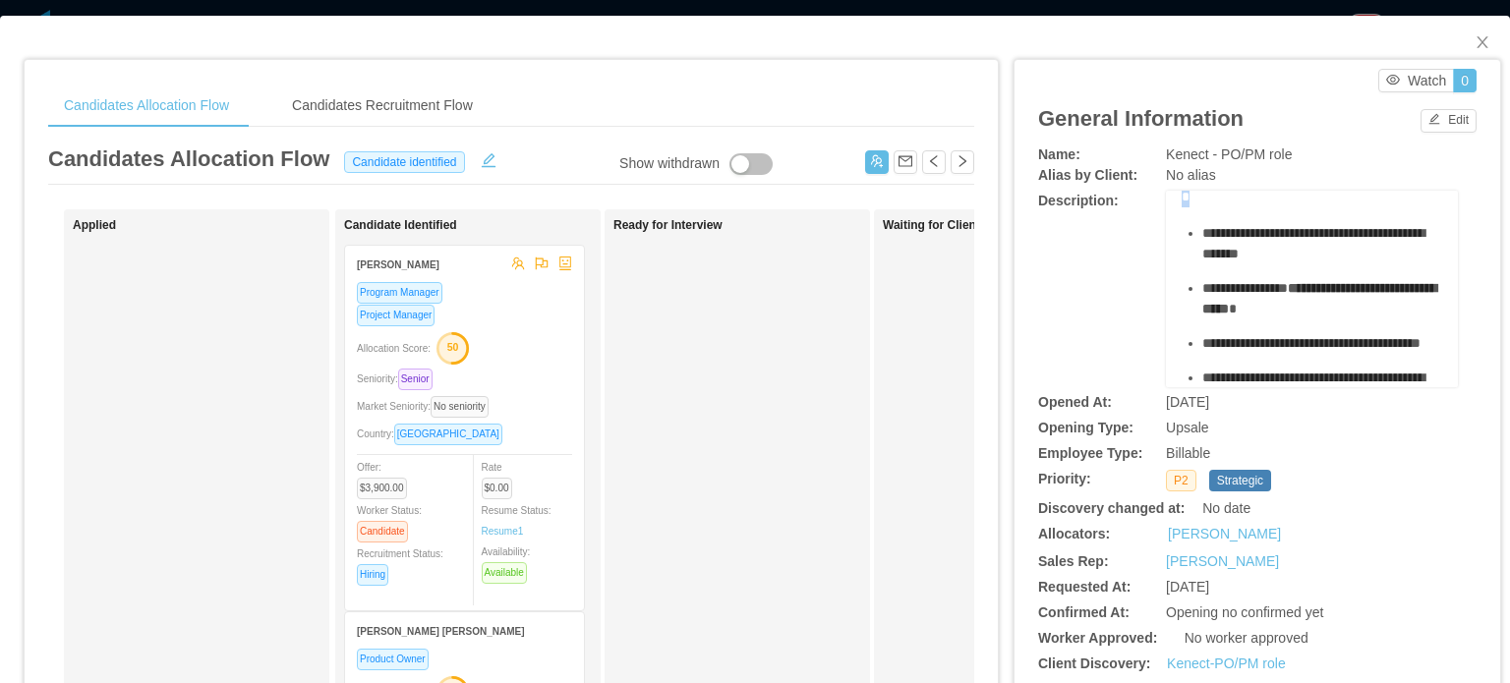
scroll to position [786, 0]
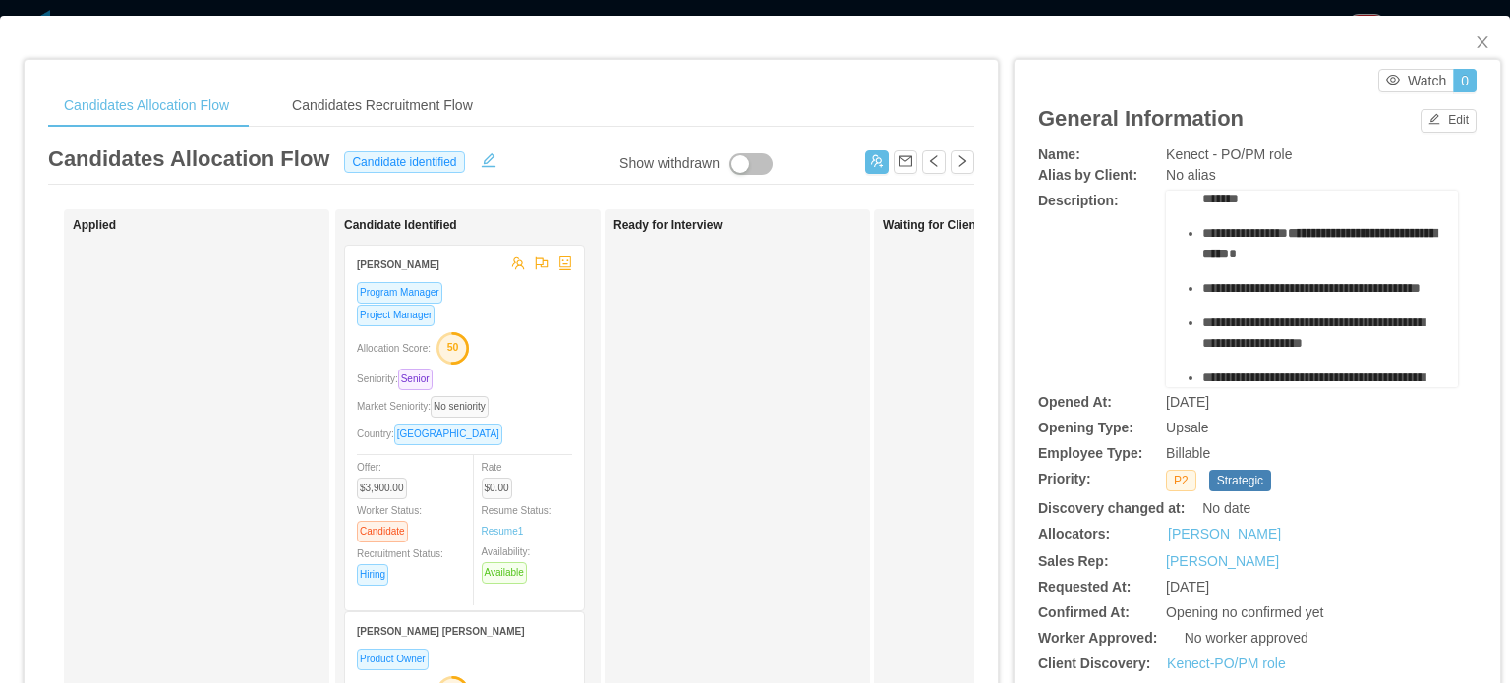
drag, startPoint x: 1162, startPoint y: 269, endPoint x: 1303, endPoint y: 265, distance: 140.6
click at [1303, 265] on div "**********" at bounding box center [1312, 289] width 292 height 197
copy div "**********"
drag, startPoint x: 1213, startPoint y: 154, endPoint x: 1283, endPoint y: 156, distance: 69.8
click at [1289, 155] on div "Kenect - PO/PM role" at bounding box center [1312, 155] width 292 height 21
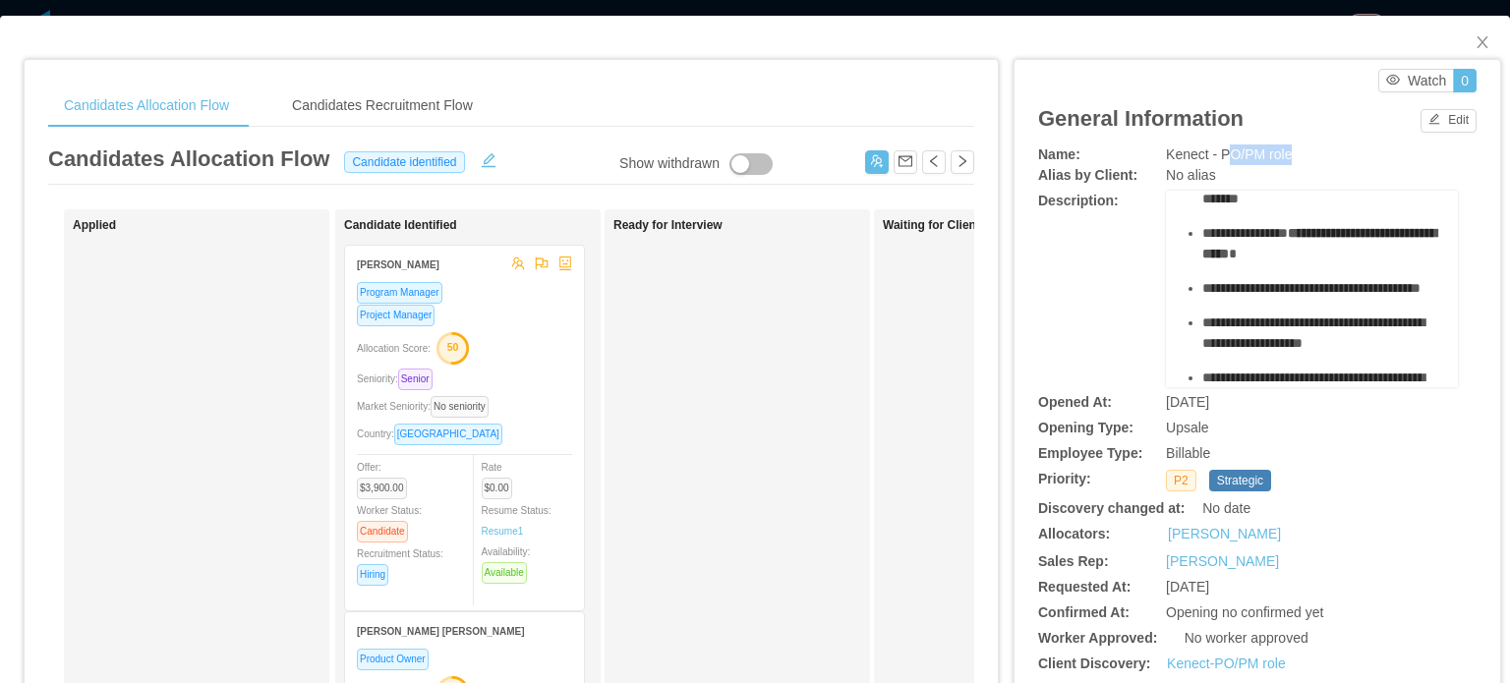
copy span "O/PM role"
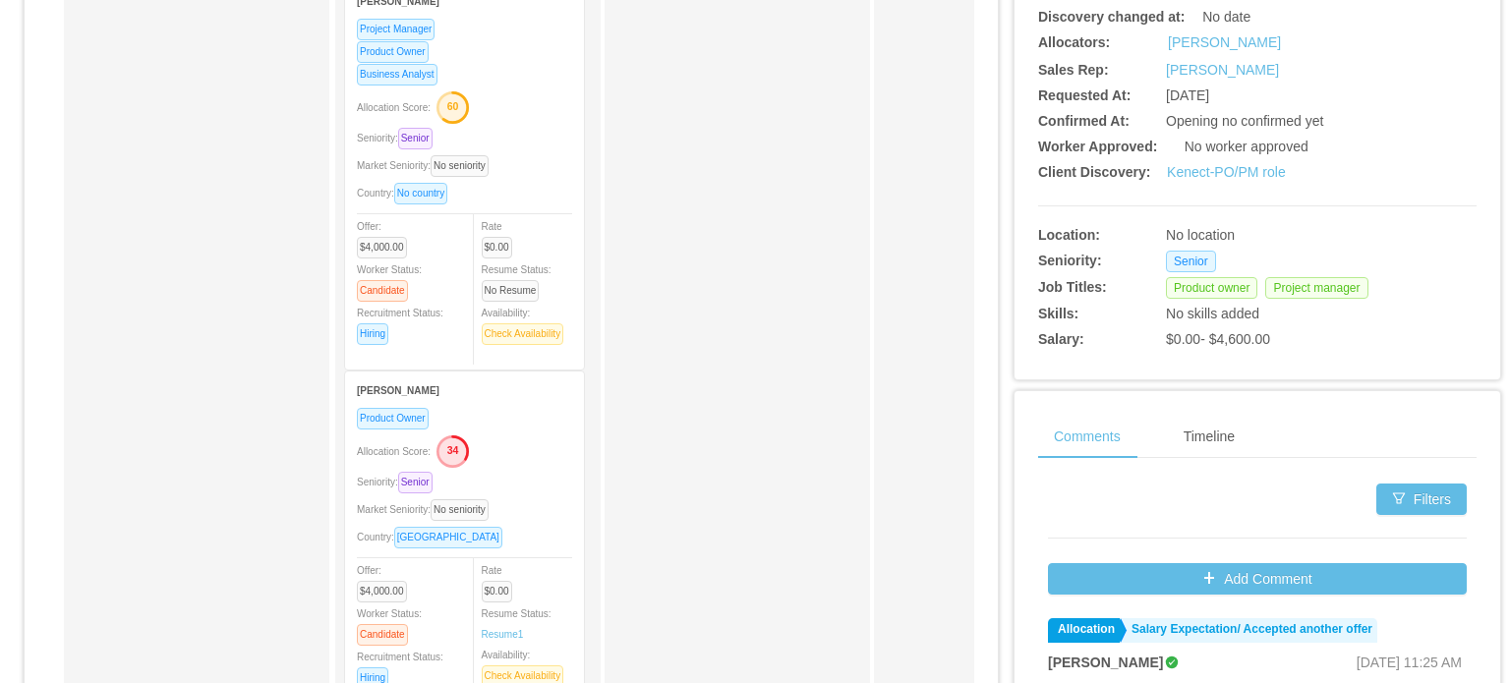
scroll to position [885, 0]
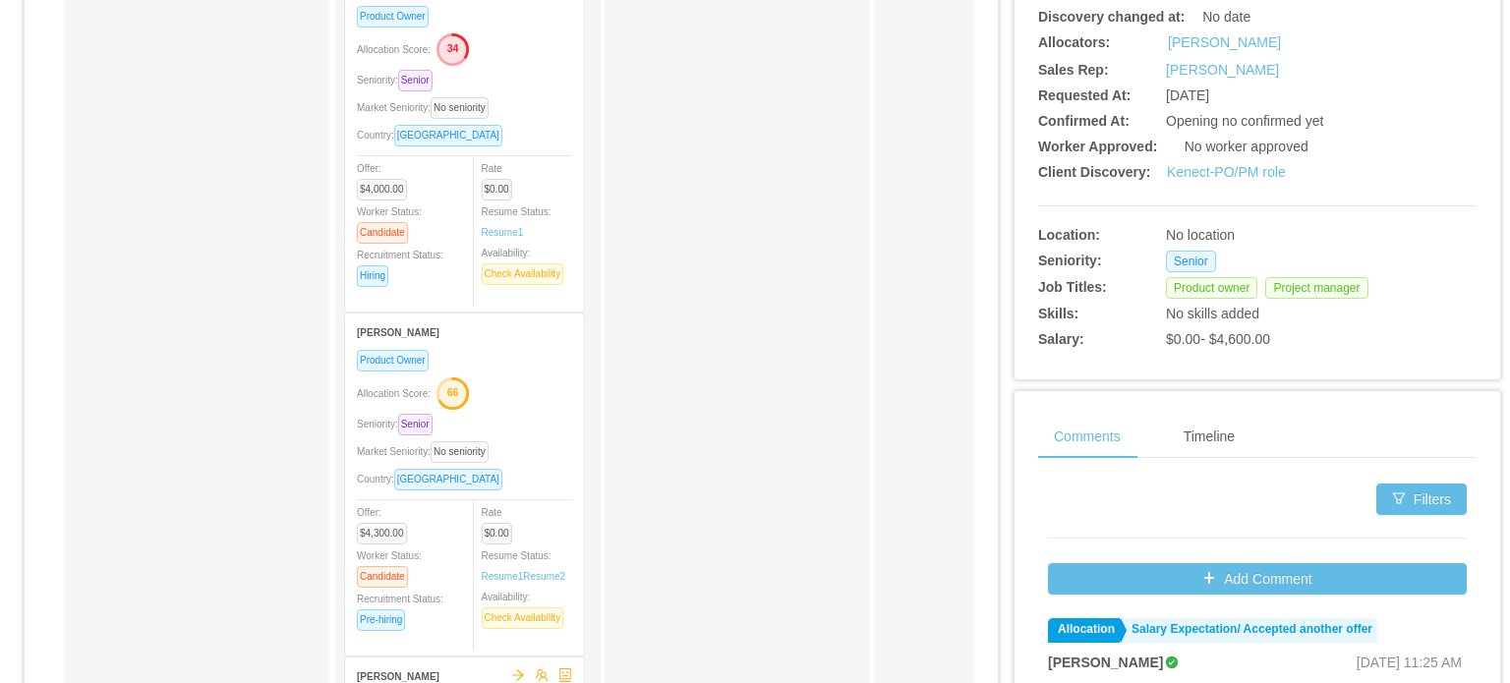
click at [528, 457] on div "Market Seniority: No seniority" at bounding box center [464, 451] width 215 height 23
